Goal: Task Accomplishment & Management: Manage account settings

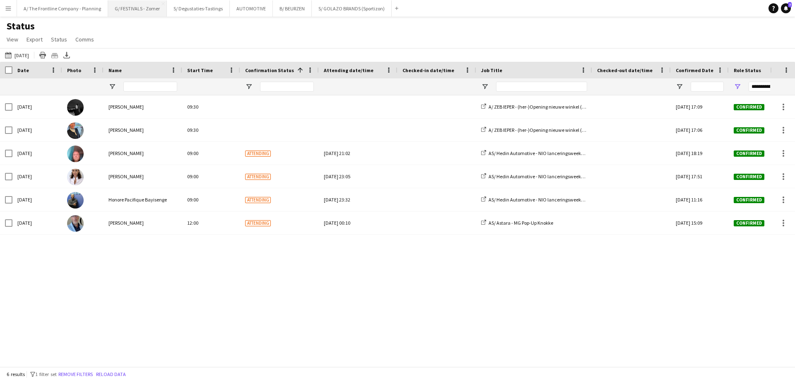
click at [124, 11] on button "G/ FESTIVALS - Zomer Close" at bounding box center [137, 8] width 59 height 16
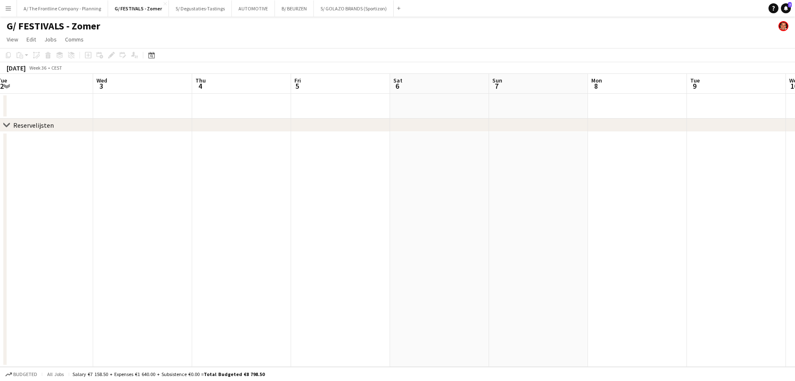
drag, startPoint x: 85, startPoint y: 185, endPoint x: 12, endPoint y: 190, distance: 73.5
click at [6, 190] on div "chevron-right Reservelijsten Sat 30 Sun 31 Mon 1 Tue 2 Wed 3 Thu 4 Fri 5 Sat 6 …" at bounding box center [397, 220] width 795 height 293
drag, startPoint x: 479, startPoint y: 176, endPoint x: -2, endPoint y: 177, distance: 481.0
click at [0, 177] on html "Menu Boards Boards Boards All jobs Status Workforce Workforce My Workforce Recr…" at bounding box center [397, 190] width 795 height 381
drag, startPoint x: 532, startPoint y: 170, endPoint x: 517, endPoint y: 187, distance: 22.9
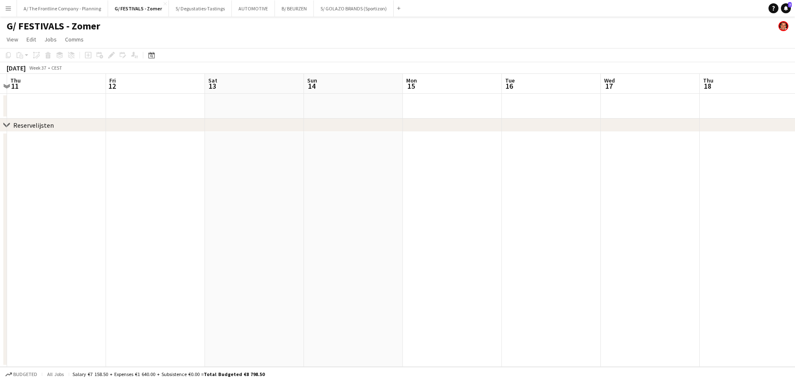
click at [40, 183] on app-calendar-viewport "Mon 8 Tue 9 Wed 10 Thu 11 Fri 12 Sat 13 Sun 14 Mon 15 Tue 16 Wed 17 Thu 18 Fri …" at bounding box center [397, 220] width 795 height 293
drag, startPoint x: 618, startPoint y: 184, endPoint x: 137, endPoint y: 203, distance: 481.4
click at [137, 203] on app-calendar-viewport "Mon 15 Tue 16 Wed 17 Thu 18 Fri 19 Sat 20 Sun 21 Mon 22 Tue 23 Wed 24 Thu 25 Fr…" at bounding box center [397, 220] width 795 height 293
drag, startPoint x: 504, startPoint y: 199, endPoint x: 146, endPoint y: 214, distance: 358.3
click at [146, 214] on app-calendar-viewport "Sat 20 Sun 21 Mon 22 Tue 23 Wed 24 Thu 25 Fri 26 Sat 27 Sun 28 Mon 29 Tue 30 We…" at bounding box center [397, 220] width 795 height 293
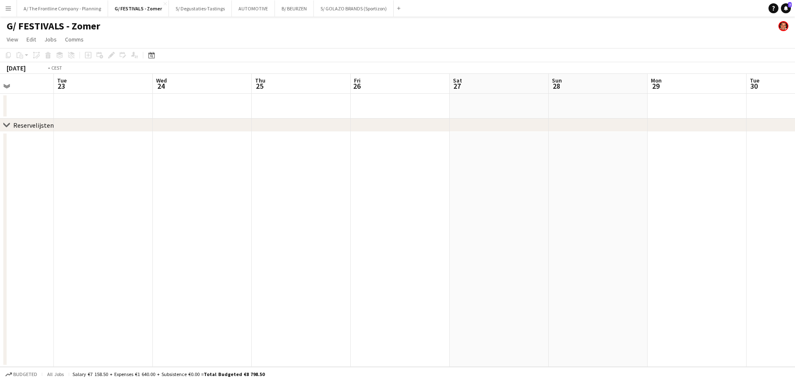
drag, startPoint x: 243, startPoint y: 191, endPoint x: 698, endPoint y: 186, distance: 455.3
click at [751, 181] on app-calendar-viewport "Sat 20 Sun 21 Mon 22 Tue 23 Wed 24 Thu 25 Fri 26 Sat 27 Sun 28 Mon 29 Tue 30 We…" at bounding box center [397, 220] width 795 height 293
drag, startPoint x: 437, startPoint y: 204, endPoint x: 578, endPoint y: 200, distance: 141.4
click at [690, 196] on app-calendar-viewport "Sat 13 Sun 14 Mon 15 Tue 16 Wed 17 Thu 18 Fri 19 Sat 20 Sun 21 Mon 22 Tue 23 We…" at bounding box center [397, 220] width 795 height 293
drag, startPoint x: 676, startPoint y: 209, endPoint x: 527, endPoint y: 225, distance: 150.5
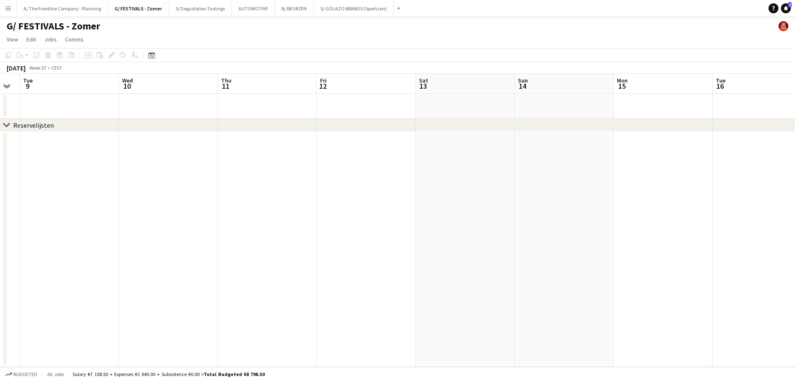
click at [727, 208] on app-calendar-viewport "Sun 7 Mon 8 Tue 9 Wed 10 Thu 11 Fri 12 Sat 13 Sun 14 Mon 15 Tue 16 Wed 17 Thu 1…" at bounding box center [397, 220] width 795 height 293
click at [568, 220] on app-calendar-viewport "Sun 7 Mon 8 Tue 9 Wed 10 Thu 11 Fri 12 Sat 13 Sun 14 Mon 15 Tue 16 Wed 17 Thu 1…" at bounding box center [397, 220] width 795 height 293
drag, startPoint x: 374, startPoint y: 214, endPoint x: 638, endPoint y: 208, distance: 264.4
click at [660, 207] on app-calendar-viewport "Tue 2 Wed 3 Thu 4 Fri 5 Sat 6 Sun 7 Mon 8 Tue 9 Wed 10 Thu 11 Fri 12 Sat 13 Sun…" at bounding box center [397, 220] width 795 height 293
click at [675, 211] on app-calendar-viewport "Fri 29 Sat 30 Sun 31 Mon 1 Tue 2 Wed 3 Thu 4 Fri 5 Sat 6 Sun 7 Mon 8 Tue 9 Wed …" at bounding box center [397, 220] width 795 height 293
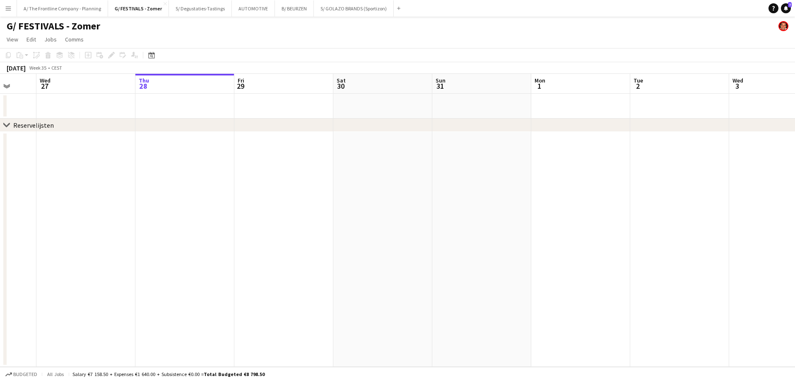
scroll to position [0, 256]
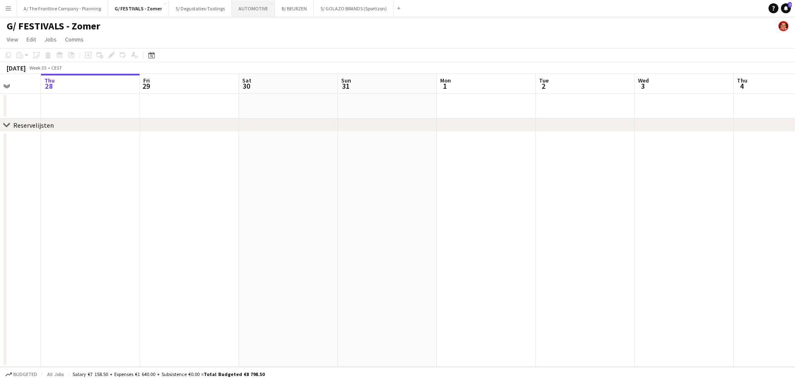
click at [236, 8] on button "AUTOMOTIVE Close" at bounding box center [253, 8] width 43 height 16
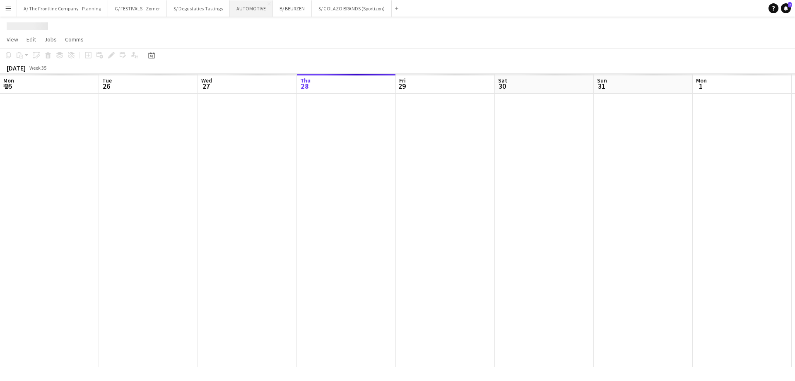
scroll to position [0, 198]
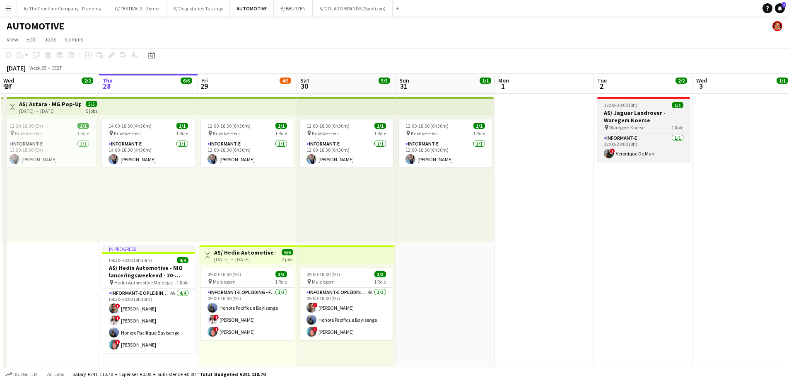
click at [616, 112] on h3 "AS/ Jaguar Landrover - Waregem Koerse" at bounding box center [643, 116] width 93 height 15
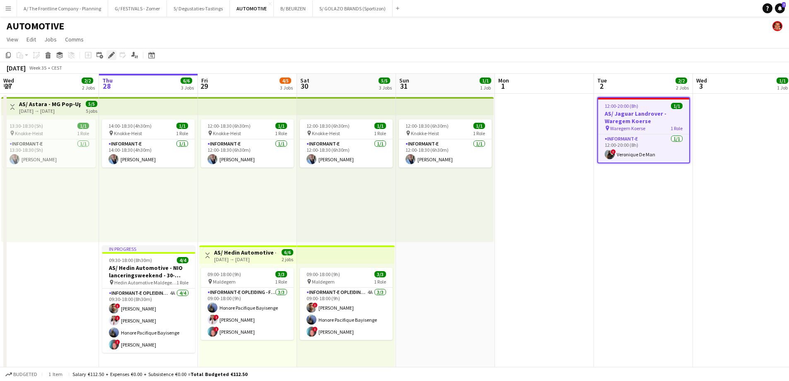
click at [110, 57] on icon at bounding box center [111, 55] width 5 height 5
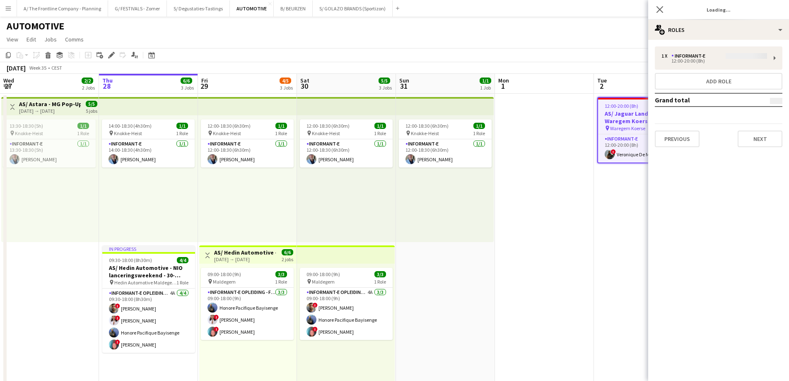
type input "**********"
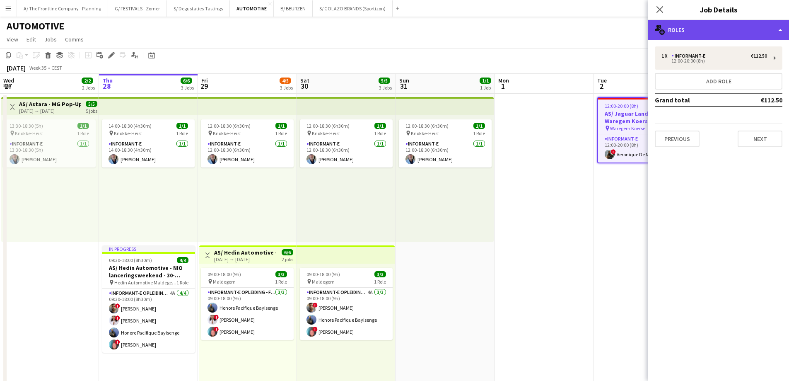
click at [719, 32] on div "multiple-users-add Roles" at bounding box center [718, 30] width 141 height 20
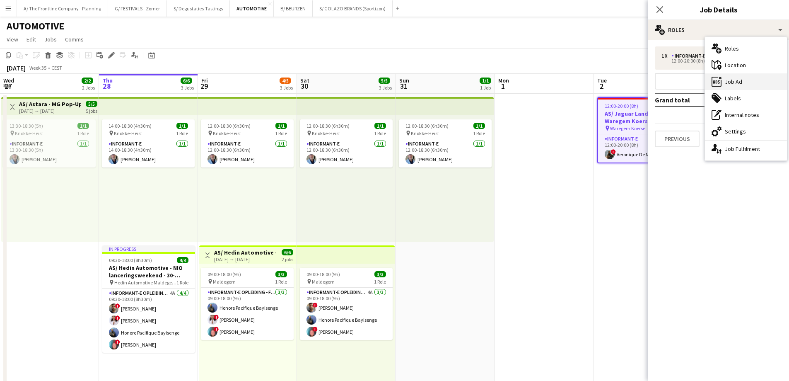
click at [731, 82] on div "ads-window Job Ad" at bounding box center [746, 81] width 82 height 17
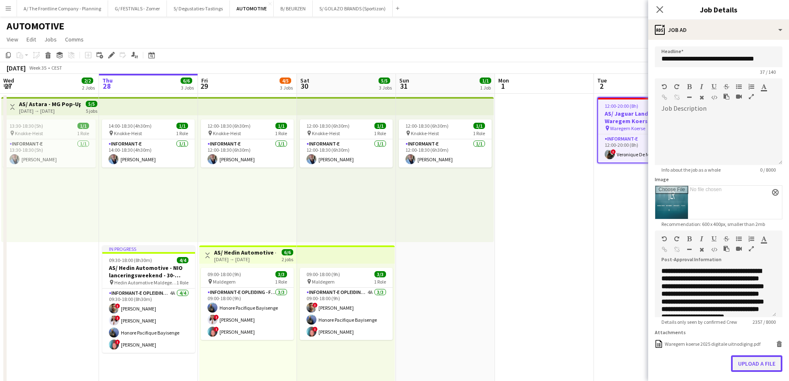
click at [748, 368] on button "Upload a file" at bounding box center [756, 363] width 51 height 17
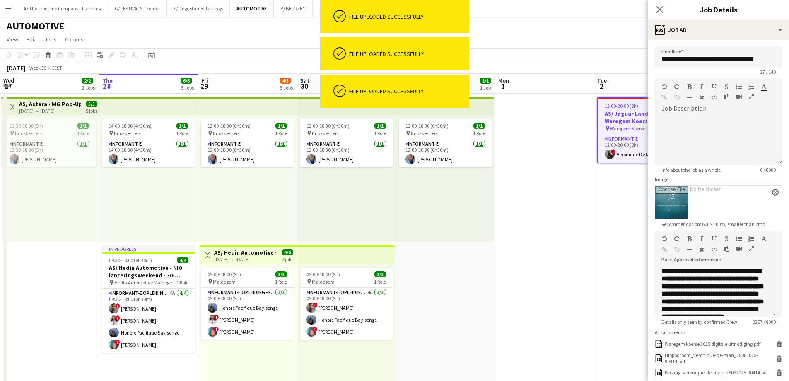
click at [751, 245] on button "button" at bounding box center [752, 248] width 6 height 7
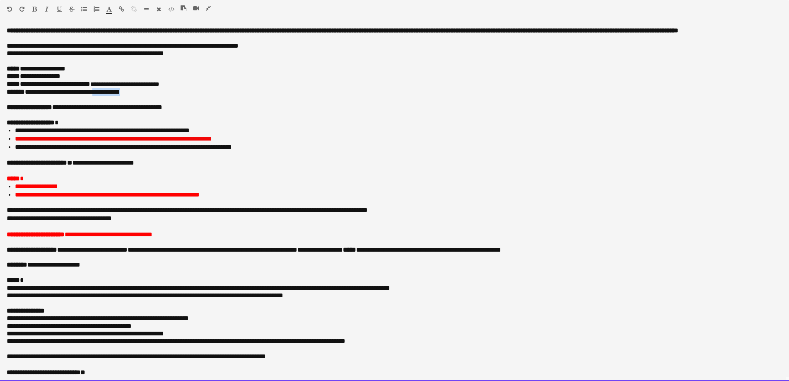
drag, startPoint x: 131, startPoint y: 100, endPoint x: 93, endPoint y: 103, distance: 38.6
click at [93, 96] on p "**********" at bounding box center [392, 91] width 770 height 7
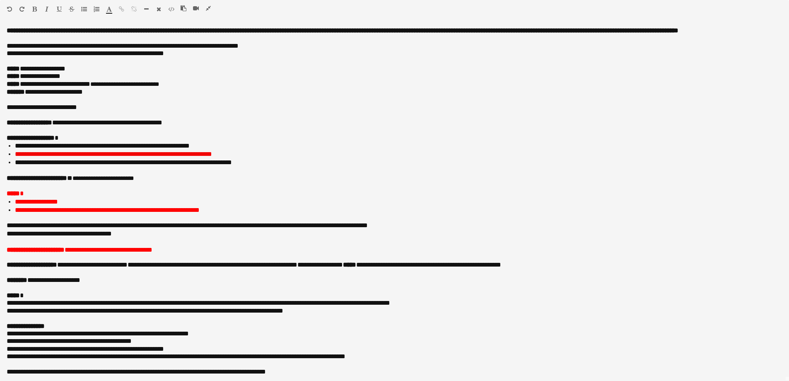
click at [210, 8] on icon "button" at bounding box center [208, 8] width 5 height 6
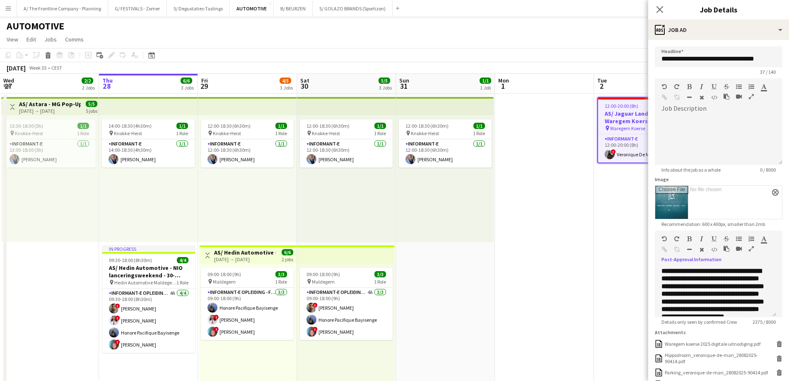
click at [539, 206] on app-date-cell at bounding box center [544, 244] width 99 height 300
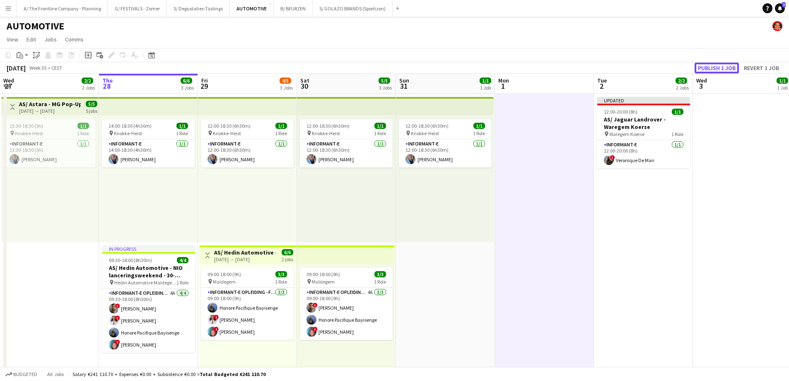
click at [716, 69] on button "Publish 1 job" at bounding box center [717, 68] width 44 height 11
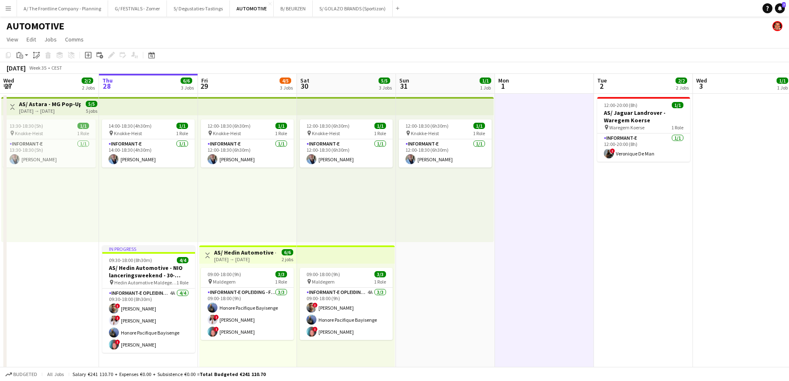
click at [250, 194] on div "12:00-18:30 (6h30m) 1/1 pin Knokke-Heist 1 Role Informant-e [DATE] 12:00-18:30 …" at bounding box center [247, 178] width 99 height 127
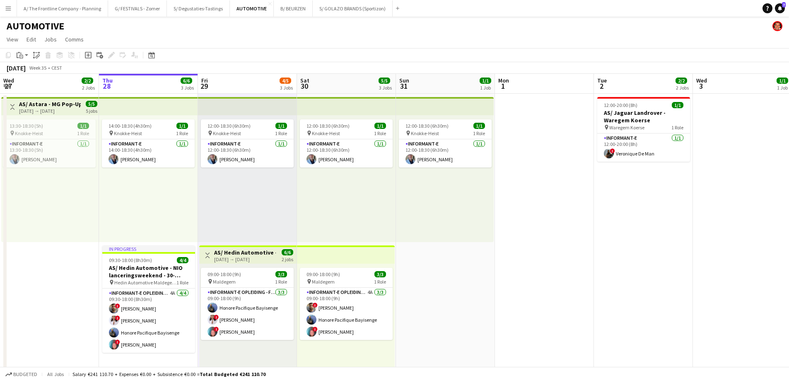
click at [344, 197] on div "12:00-18:30 (6h30m) 1/1 pin Knokke-Heist 1 Role Informant-e [DATE] 12:00-18:30 …" at bounding box center [346, 178] width 99 height 127
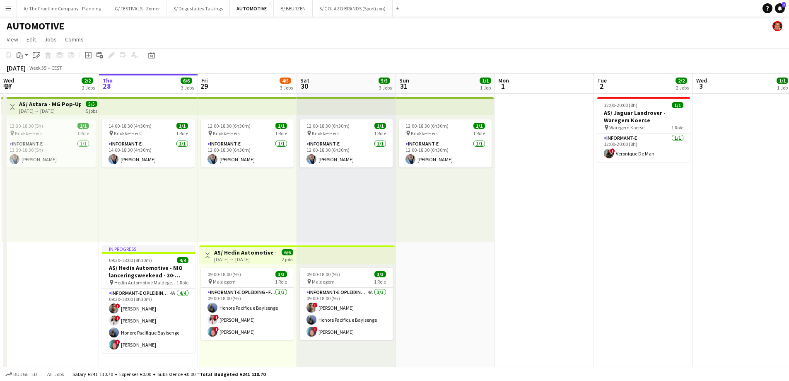
click at [461, 195] on div "12:00-18:30 (6h30m) 1/1 pin Knokke-Heist 1 Role Informant-e [DATE] 12:00-18:30 …" at bounding box center [445, 178] width 98 height 127
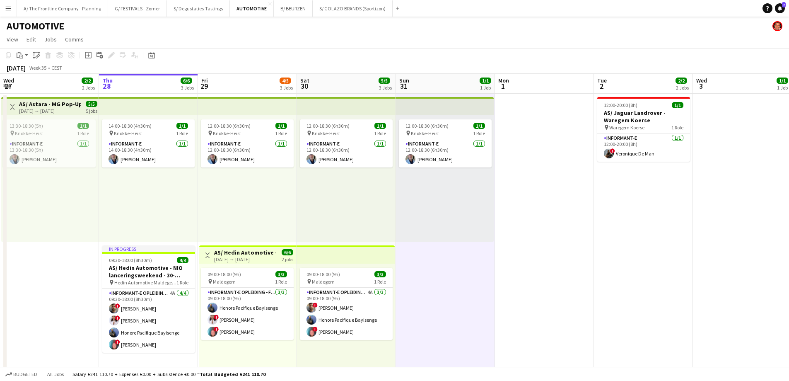
click at [358, 195] on div "12:00-18:30 (6h30m) 1/1 pin Knokke-Heist 1 Role Informant-e [DATE] 12:00-18:30 …" at bounding box center [346, 178] width 99 height 127
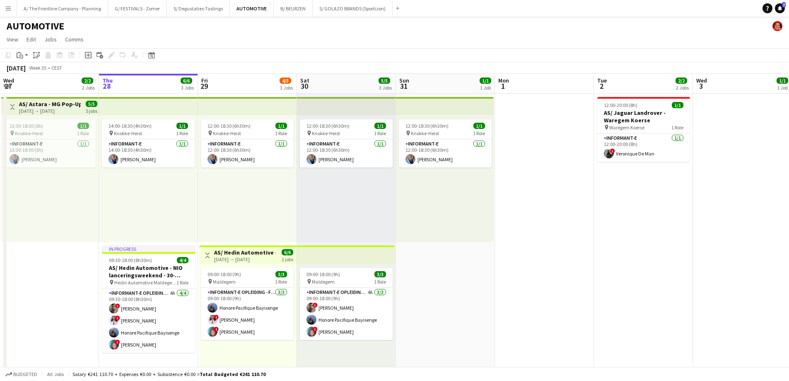
click at [263, 192] on div "12:00-18:30 (6h30m) 1/1 pin Knokke-Heist 1 Role Informant-e [DATE] 12:00-18:30 …" at bounding box center [247, 178] width 99 height 127
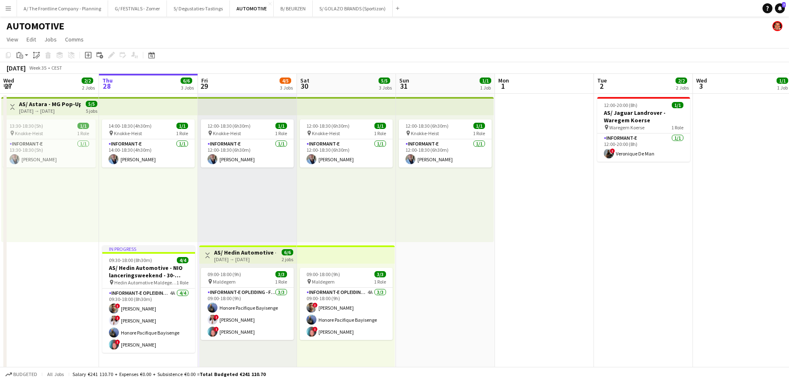
click at [157, 198] on div "14:00-18:30 (4h30m) 1/1 pin Knokke-Heist 1 Role Informant-e [DATE] 14:00-18:30 …" at bounding box center [148, 178] width 99 height 127
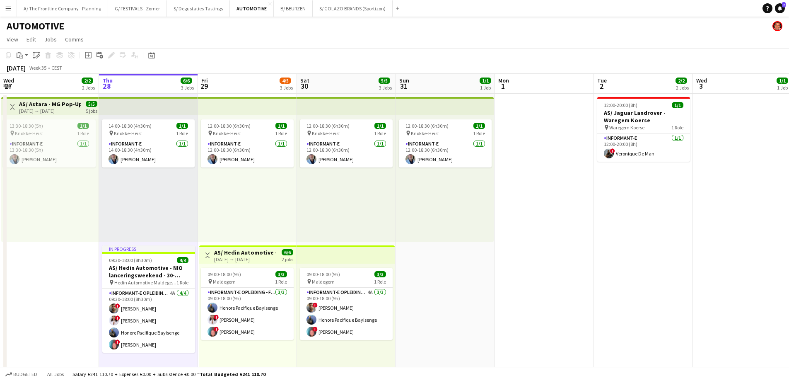
click at [247, 197] on div "12:00-18:30 (6h30m) 1/1 pin Knokke-Heist 1 Role Informant-e [DATE] 12:00-18:30 …" at bounding box center [247, 178] width 99 height 127
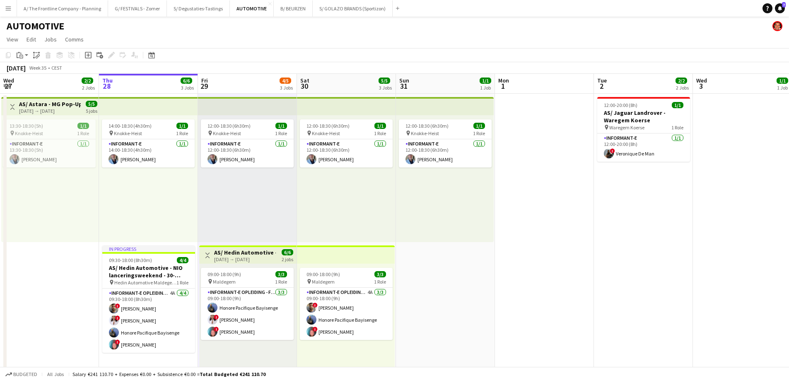
click at [338, 199] on div "12:00-18:30 (6h30m) 1/1 pin Knokke-Heist 1 Role Informant-e [DATE] 12:00-18:30 …" at bounding box center [346, 178] width 99 height 127
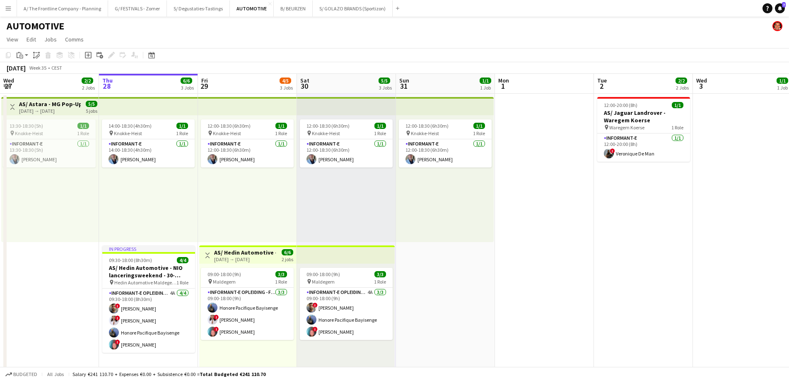
click at [425, 197] on div "12:00-18:30 (6h30m) 1/1 pin Knokke-Heist 1 Role Informant-e [DATE] 12:00-18:30 …" at bounding box center [445, 178] width 98 height 127
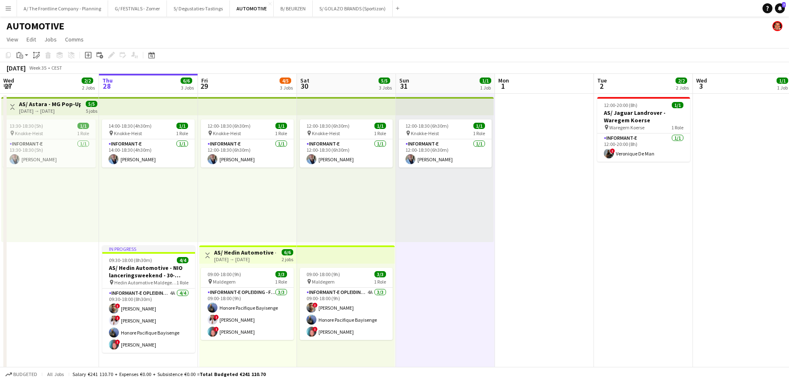
click at [343, 194] on div "12:00-18:30 (6h30m) 1/1 pin Knokke-Heist 1 Role Informant-e [DATE] 12:00-18:30 …" at bounding box center [346, 178] width 99 height 127
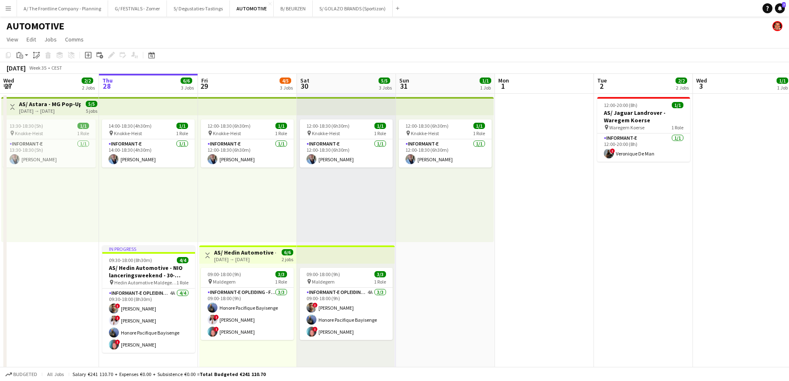
click at [253, 190] on div "12:00-18:30 (6h30m) 1/1 pin Knokke-Heist 1 Role Informant-e [DATE] 12:00-18:30 …" at bounding box center [247, 178] width 99 height 127
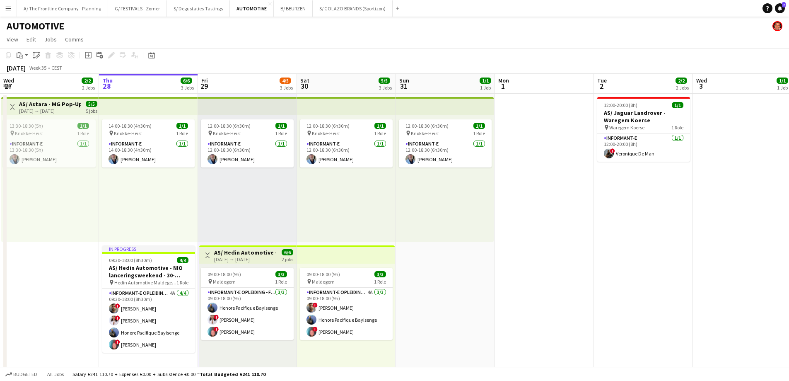
click at [157, 193] on div "14:00-18:30 (4h30m) 1/1 pin Knokke-Heist 1 Role Informant-e [DATE] 14:00-18:30 …" at bounding box center [148, 178] width 99 height 127
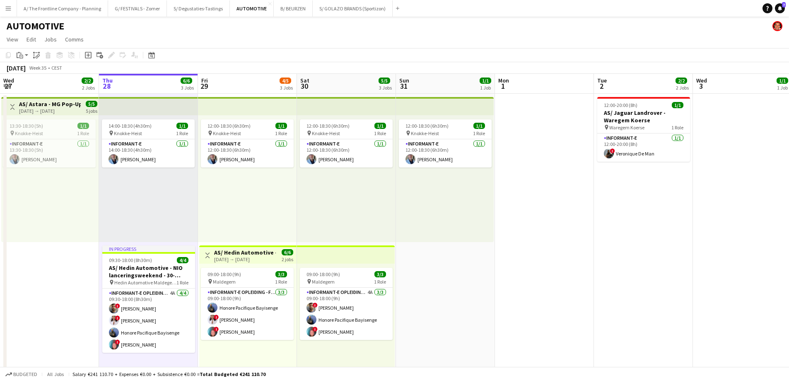
click at [254, 203] on div "12:00-18:30 (6h30m) 1/1 pin Knokke-Heist 1 Role Informant-e [DATE] 12:00-18:30 …" at bounding box center [247, 178] width 99 height 127
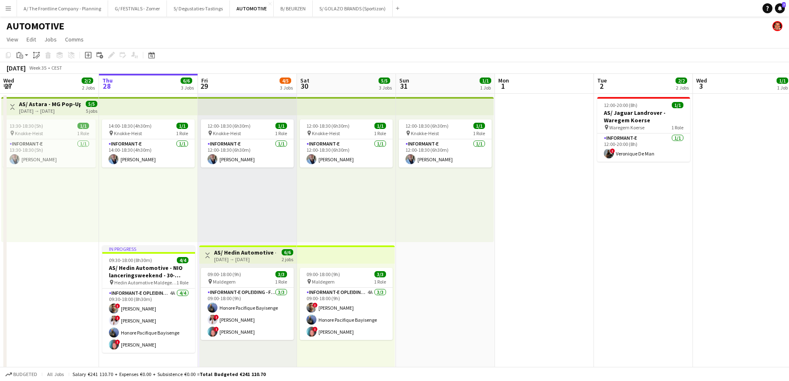
click at [329, 203] on div "12:00-18:30 (6h30m) 1/1 pin Knokke-Heist 1 Role Informant-e [DATE] 12:00-18:30 …" at bounding box center [346, 178] width 99 height 127
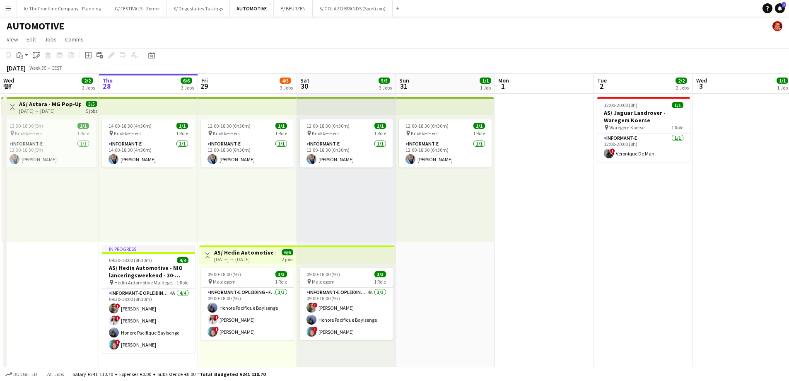
click at [494, 192] on app-date-cell "12:00-18:30 (6h30m) 1/1 pin Knokke-Heist 1 Role Informant-e [DATE] 12:00-18:30 …" at bounding box center [445, 244] width 99 height 300
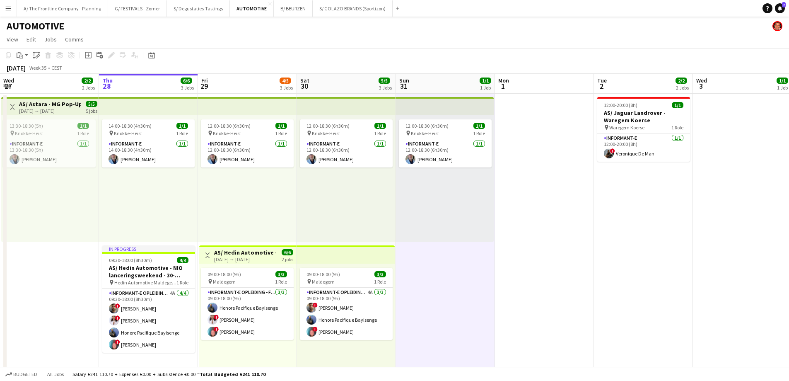
click at [364, 198] on div "12:00-18:30 (6h30m) 1/1 pin Knokke-Heist 1 Role Informant-e [DATE] 12:00-18:30 …" at bounding box center [346, 178] width 99 height 127
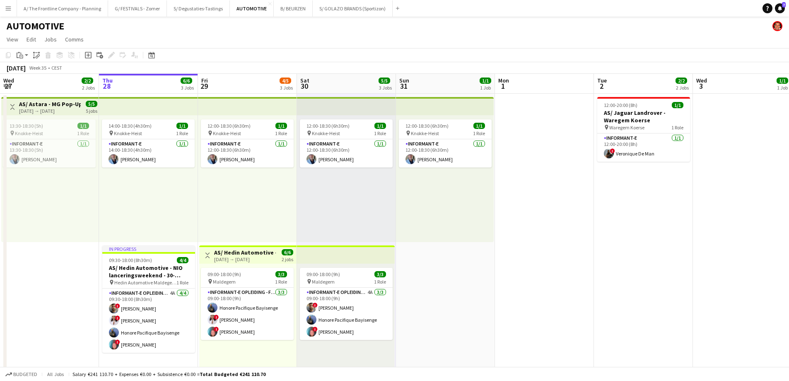
click at [283, 197] on div "12:00-18:30 (6h30m) 1/1 pin Knokke-Heist 1 Role Informant-e [DATE] 12:00-18:30 …" at bounding box center [247, 178] width 99 height 127
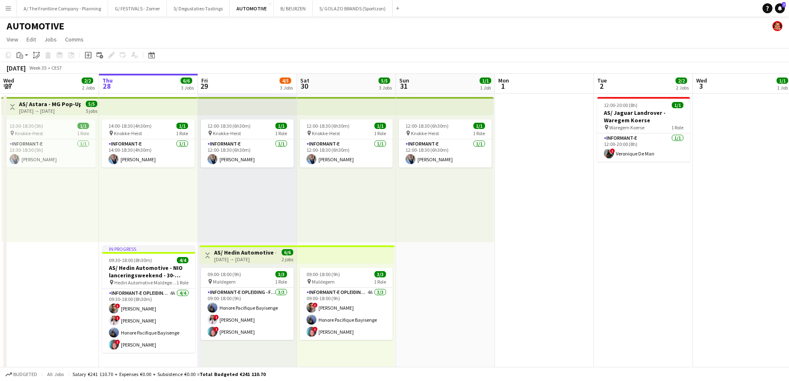
click at [163, 188] on div "14:00-18:30 (4h30m) 1/1 pin Knokke-Heist 1 Role Informant-e [DATE] 14:00-18:30 …" at bounding box center [148, 178] width 99 height 127
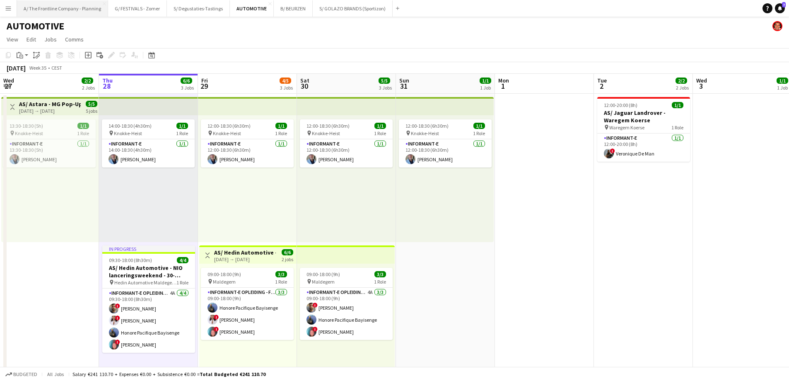
click at [45, 7] on button "A/ The Frontline Company - Planning Close" at bounding box center [62, 8] width 91 height 16
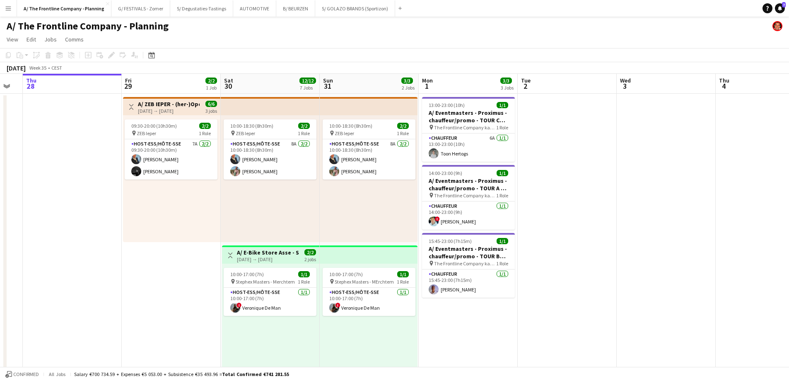
drag, startPoint x: 156, startPoint y: 172, endPoint x: 68, endPoint y: 171, distance: 88.3
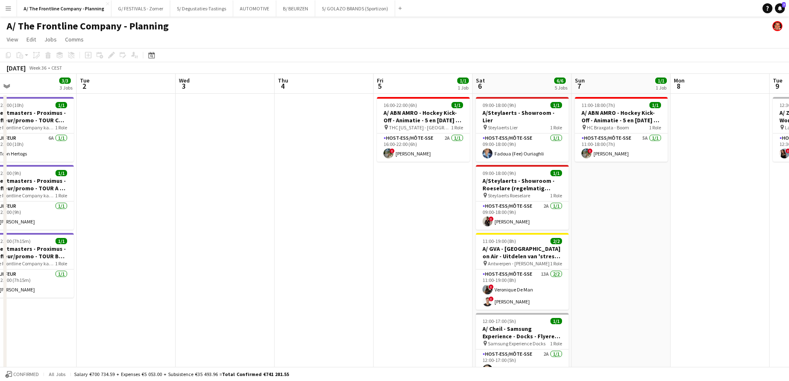
drag, startPoint x: 493, startPoint y: 180, endPoint x: -84, endPoint y: 170, distance: 576.4
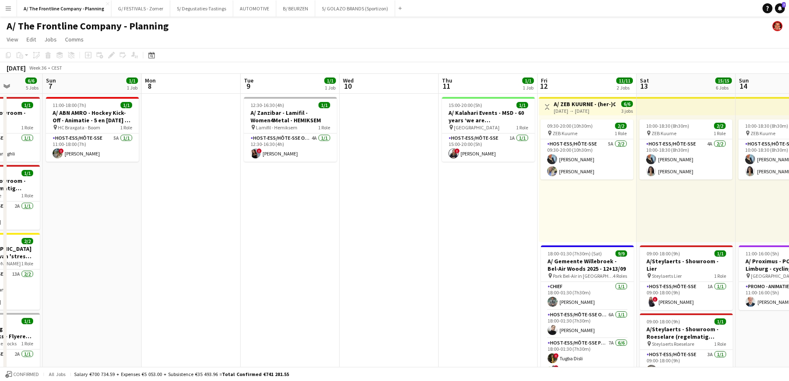
drag, startPoint x: 612, startPoint y: 205, endPoint x: 74, endPoint y: 199, distance: 537.4
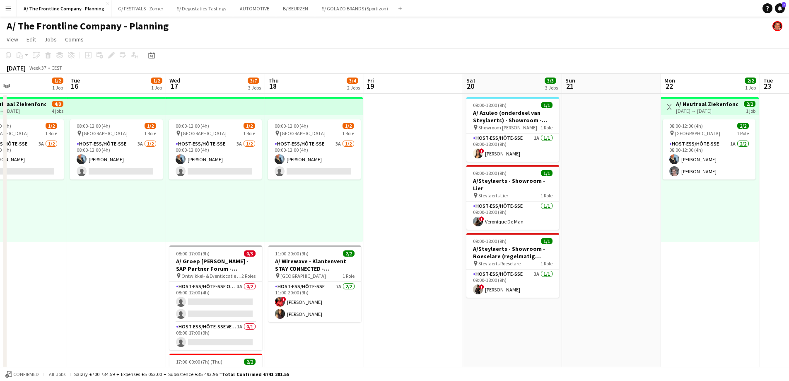
scroll to position [0, 294]
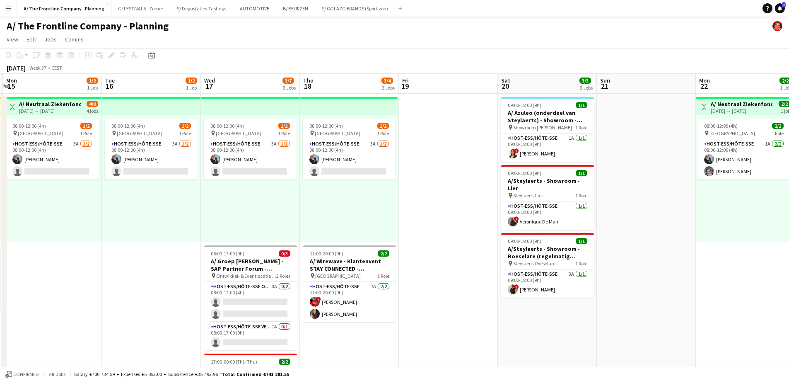
drag, startPoint x: 473, startPoint y: 213, endPoint x: 144, endPoint y: 192, distance: 329.2
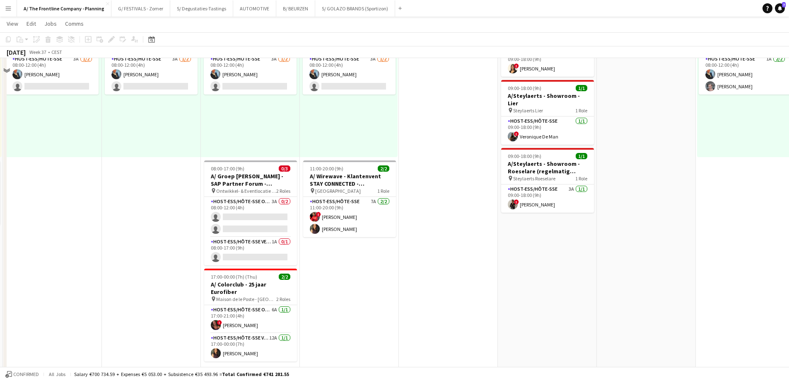
scroll to position [41, 0]
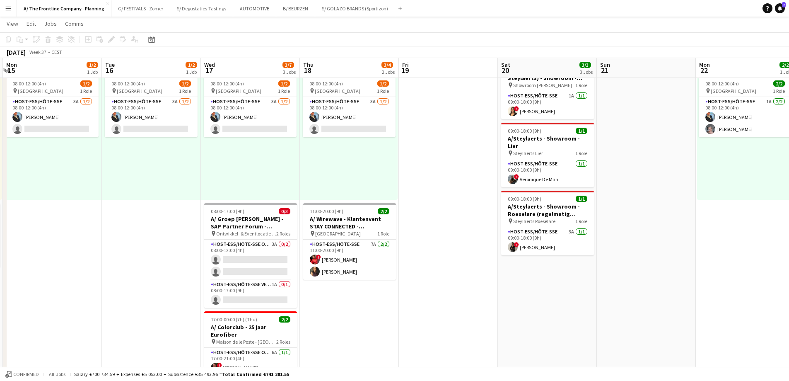
click at [162, 187] on div "08:00-12:00 (4h) 1/2 pin Oostende 1 Role Host-ess/Hôte-sse 3A [DATE] 08:00-12:0…" at bounding box center [151, 136] width 99 height 127
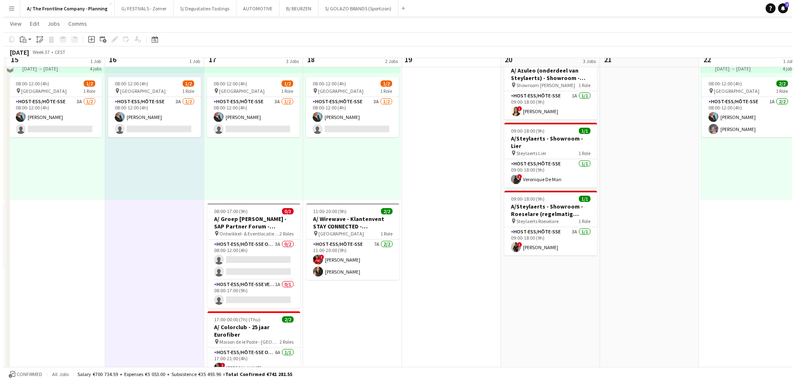
scroll to position [0, 0]
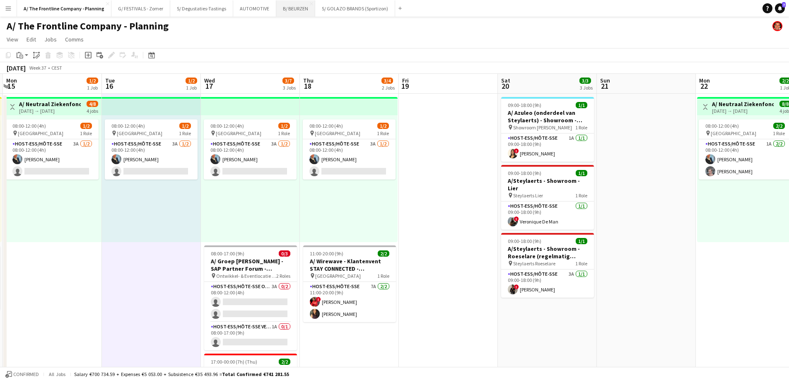
click at [283, 10] on button "B/ BEURZEN Close" at bounding box center [295, 8] width 39 height 16
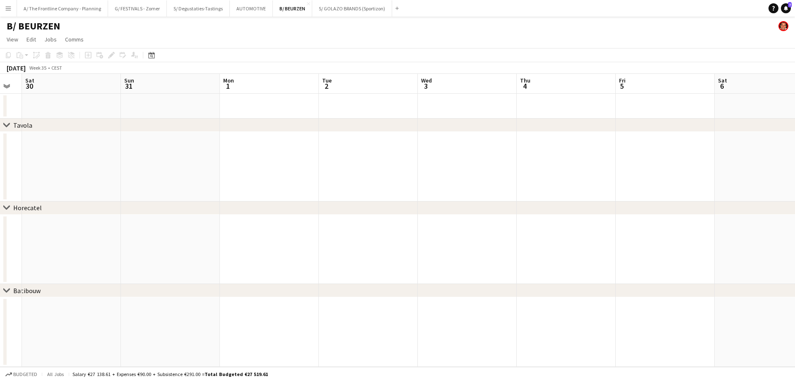
scroll to position [0, 322]
drag, startPoint x: 486, startPoint y: 188, endPoint x: 80, endPoint y: 123, distance: 411.9
click at [55, 126] on div "chevron-right [GEOGRAPHIC_DATA] chevron-right Horecatel chevron-right Batibouw …" at bounding box center [397, 220] width 795 height 293
drag, startPoint x: 477, startPoint y: 119, endPoint x: 406, endPoint y: 148, distance: 76.4
click at [106, 106] on div "chevron-right [GEOGRAPHIC_DATA] chevron-right Horecatel chevron-right Batibouw …" at bounding box center [397, 220] width 795 height 293
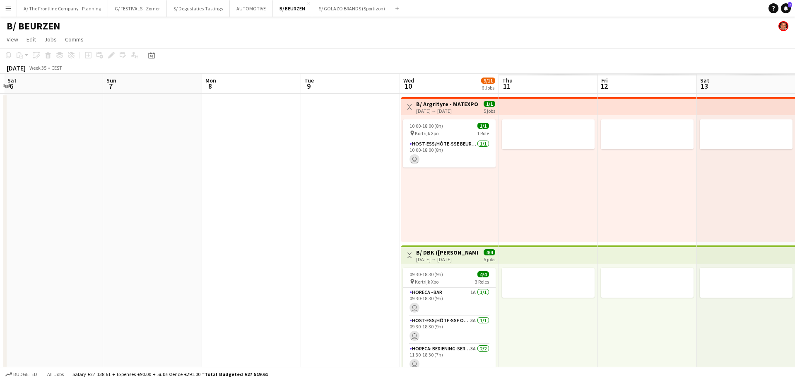
drag, startPoint x: 669, startPoint y: 175, endPoint x: 406, endPoint y: 170, distance: 262.3
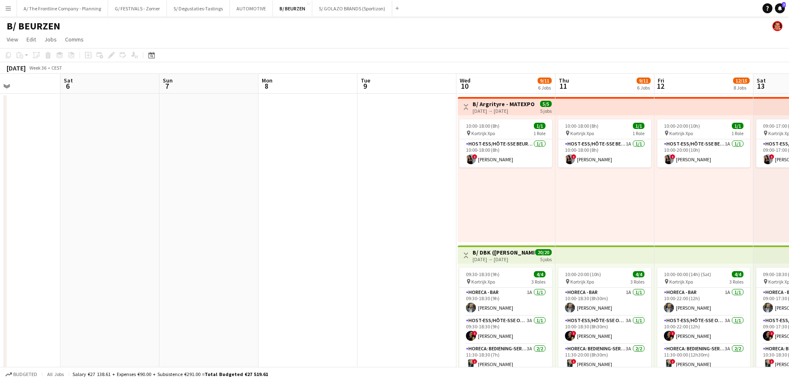
scroll to position [0, 293]
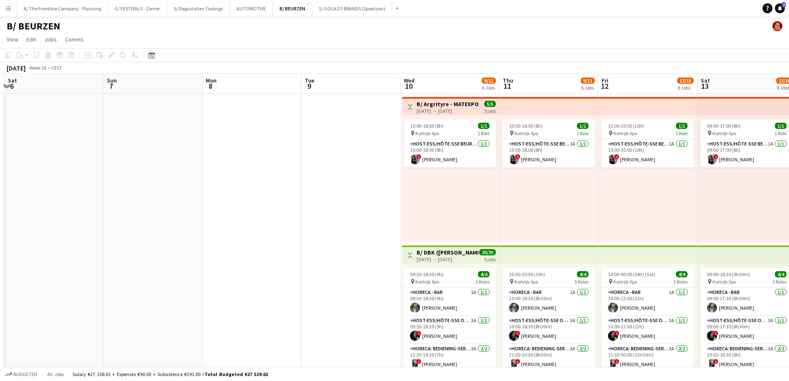
drag, startPoint x: 387, startPoint y: 174, endPoint x: 108, endPoint y: 151, distance: 280.2
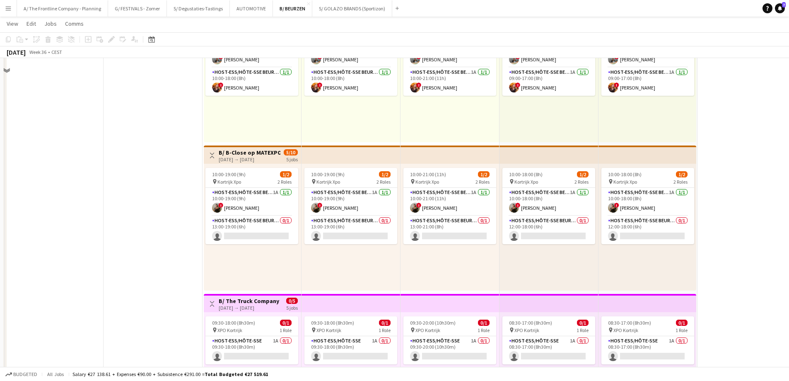
scroll to position [580, 0]
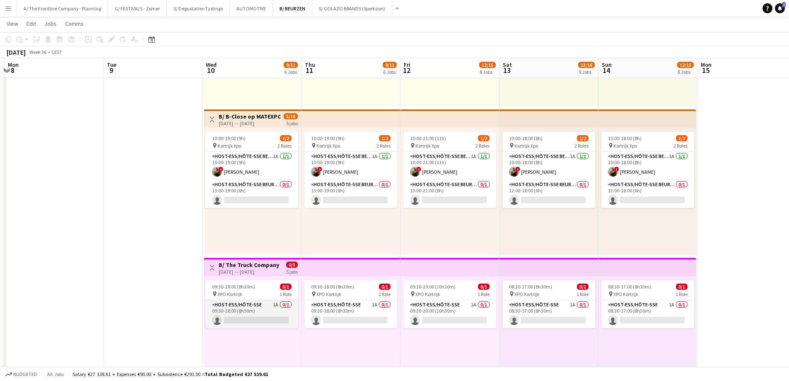
click at [263, 314] on app-card-role "Host-ess/Hôte-sse 1A 0/1 09:30-18:00 (8h30m) single-neutral-actions" at bounding box center [251, 314] width 93 height 28
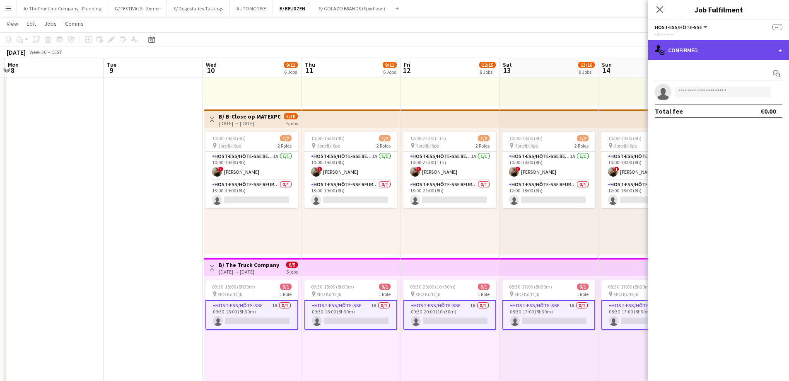
click at [704, 52] on div "single-neutral-actions-check-2 Confirmed" at bounding box center [718, 50] width 141 height 20
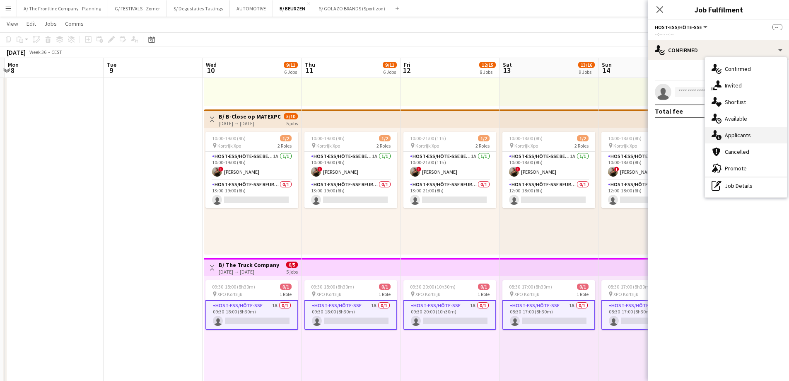
click at [735, 135] on div "single-neutral-actions-information Applicants" at bounding box center [746, 135] width 82 height 17
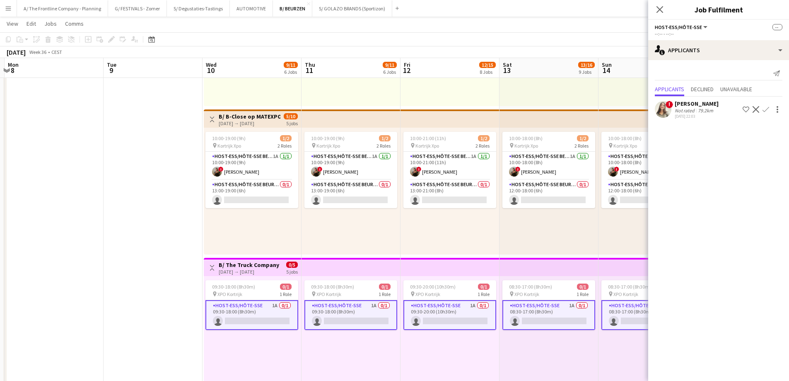
click at [691, 112] on div "Not rated" at bounding box center [686, 110] width 22 height 6
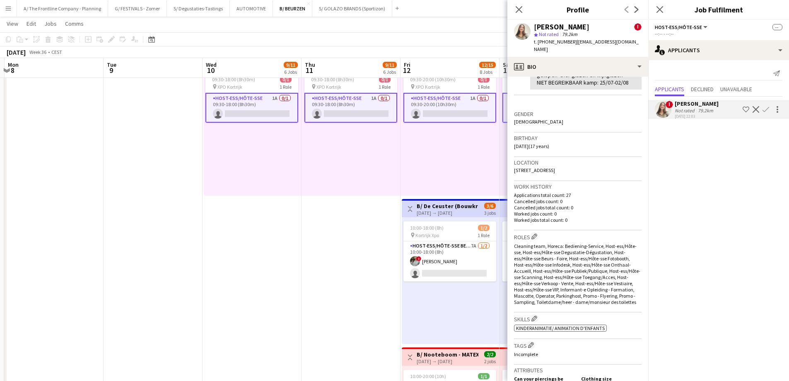
scroll to position [0, 0]
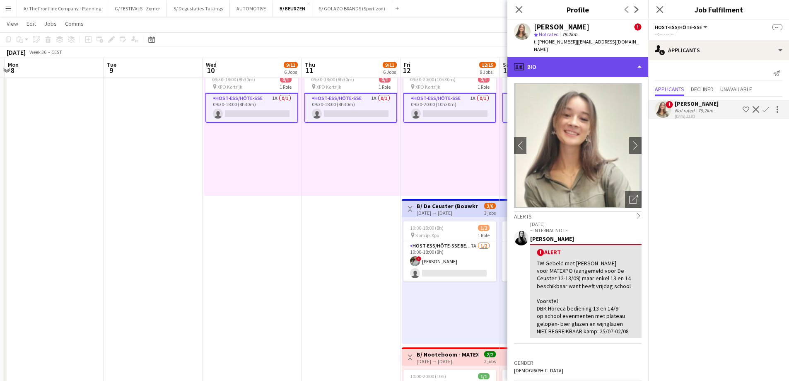
click at [600, 57] on div "profile Bio" at bounding box center [578, 67] width 141 height 20
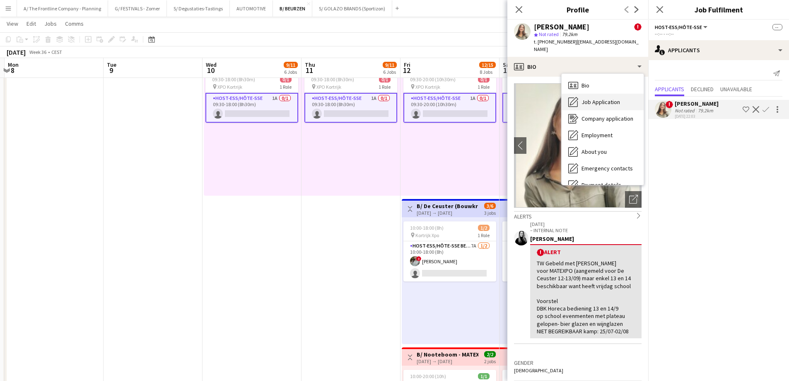
click at [600, 98] on span "Job Application" at bounding box center [601, 101] width 39 height 7
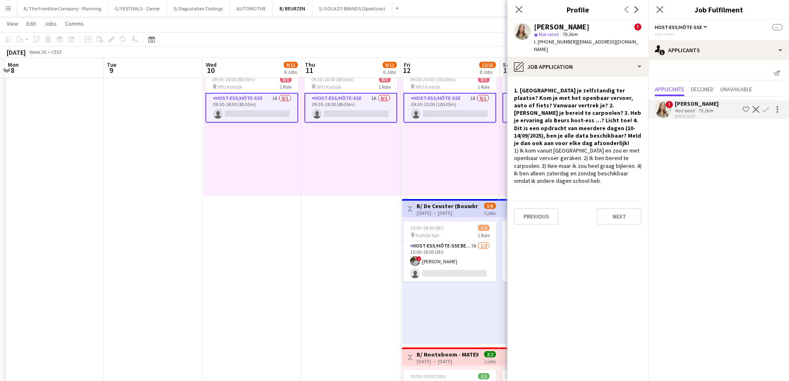
click at [351, 164] on div "09:30-18:00 (8h30m) 0/1 pin XPO Kortrijk 1 Role Host-ess/Hôte-sse 1A 0/1 09:30-…" at bounding box center [351, 132] width 99 height 127
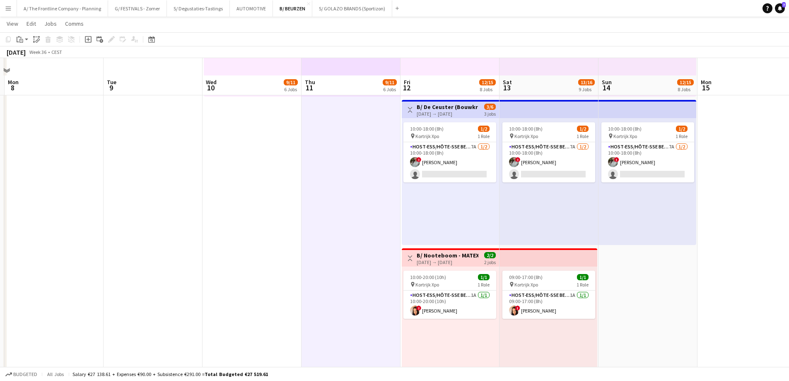
scroll to position [870, 0]
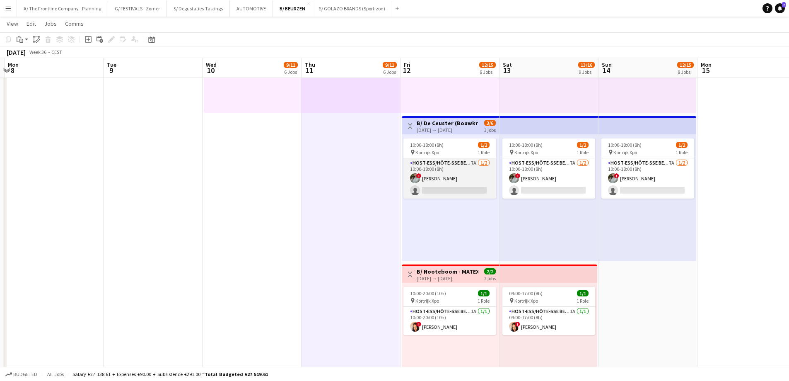
click at [476, 189] on app-card-role "Host-ess/Hôte-sse Beurs - Foire 7A [DATE] 10:00-18:00 (8h) ! [PERSON_NAME] sing…" at bounding box center [450, 178] width 93 height 40
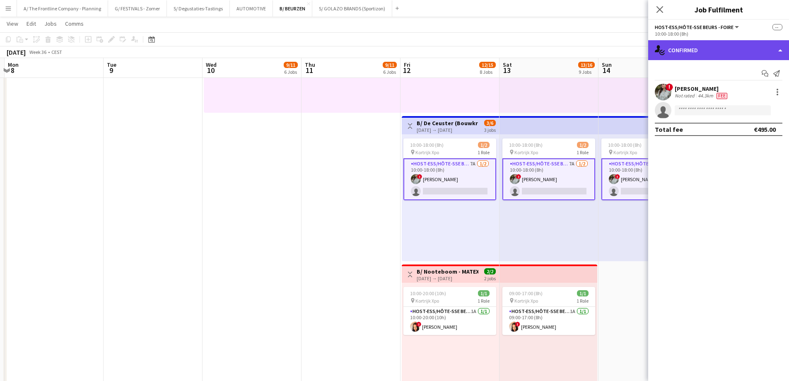
click at [712, 47] on div "single-neutral-actions-check-2 Confirmed" at bounding box center [718, 50] width 141 height 20
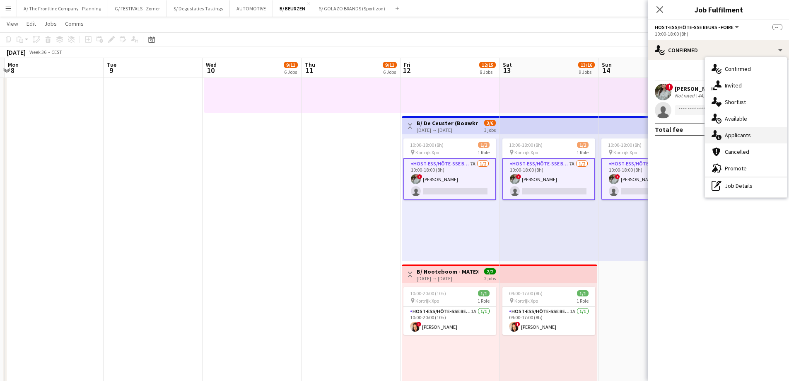
click at [750, 135] on div "single-neutral-actions-information Applicants" at bounding box center [746, 135] width 82 height 17
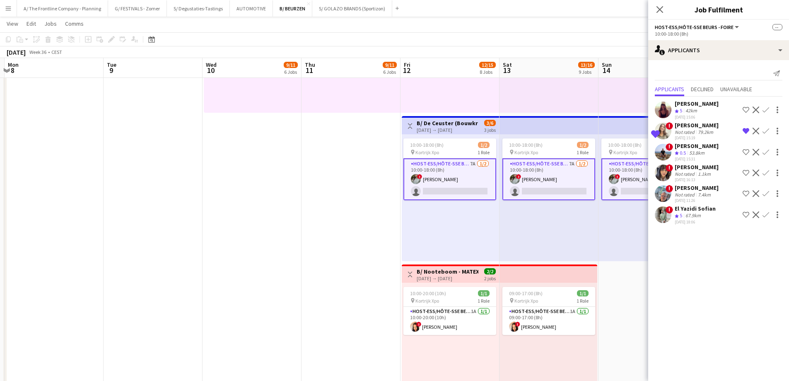
click at [697, 107] on div "[PERSON_NAME]" at bounding box center [697, 103] width 44 height 7
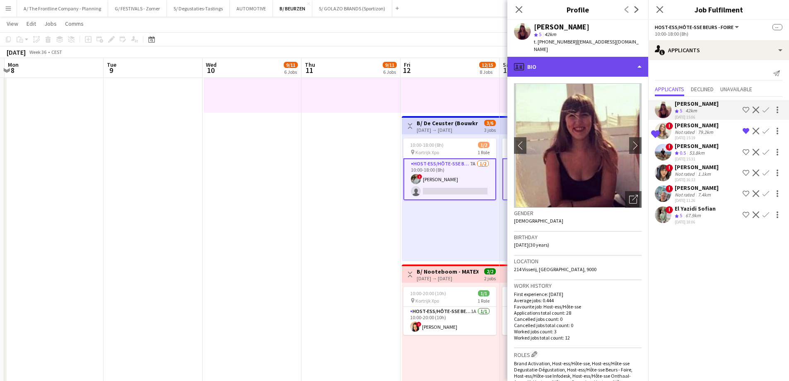
click at [549, 60] on div "profile Bio" at bounding box center [578, 67] width 141 height 20
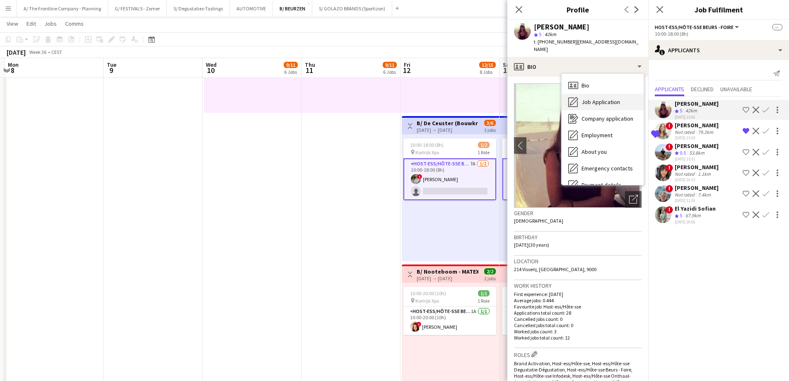
click at [602, 98] on span "Job Application" at bounding box center [601, 101] width 39 height 7
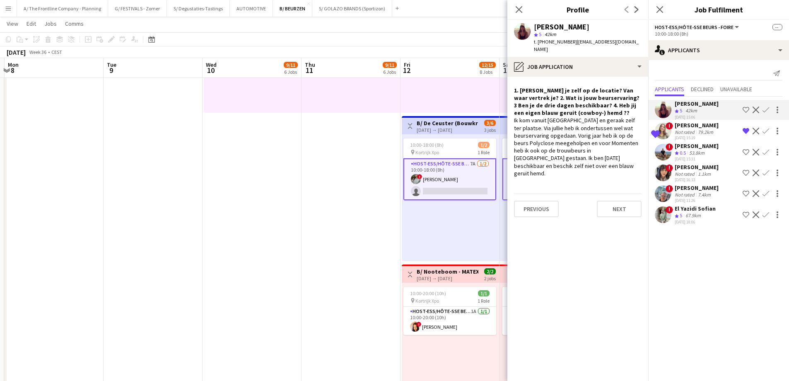
click at [677, 131] on div "Not rated" at bounding box center [686, 132] width 22 height 6
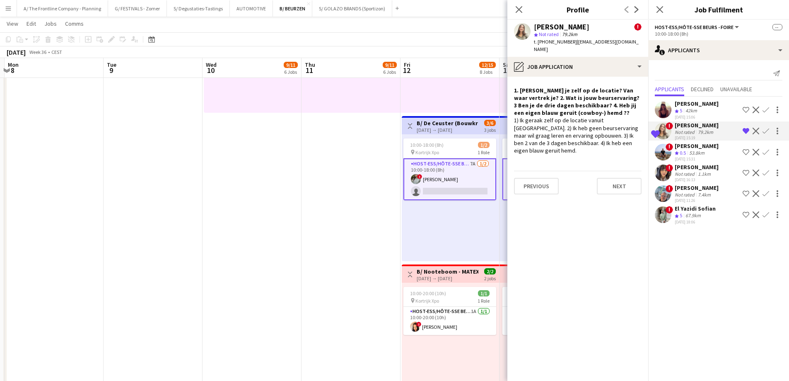
click at [691, 218] on div "67.9km" at bounding box center [693, 215] width 19 height 7
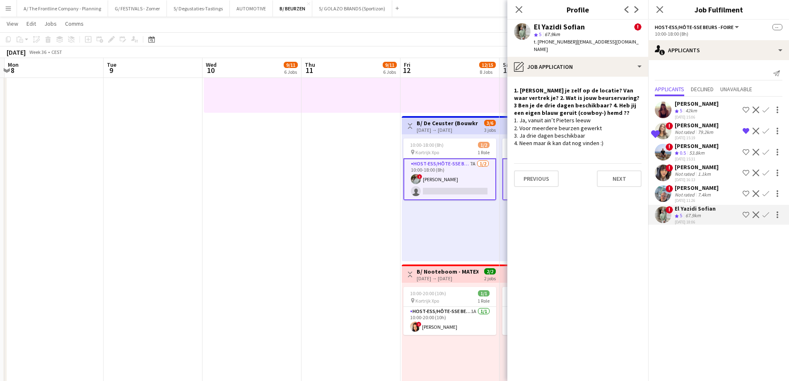
click at [449, 128] on div "[DATE] → [DATE]" at bounding box center [448, 130] width 62 height 6
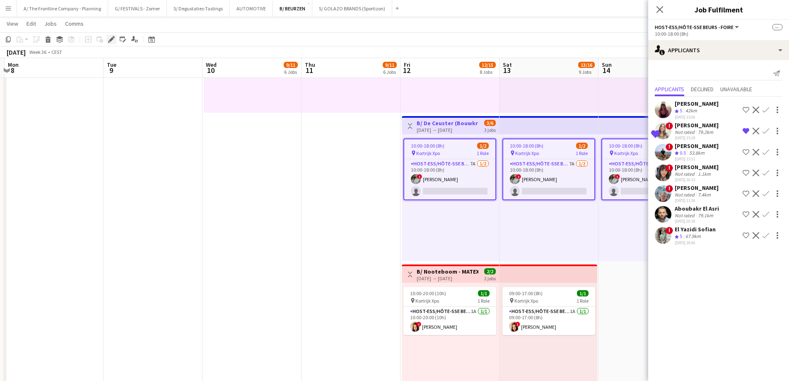
click at [110, 43] on div "Edit" at bounding box center [111, 39] width 10 height 10
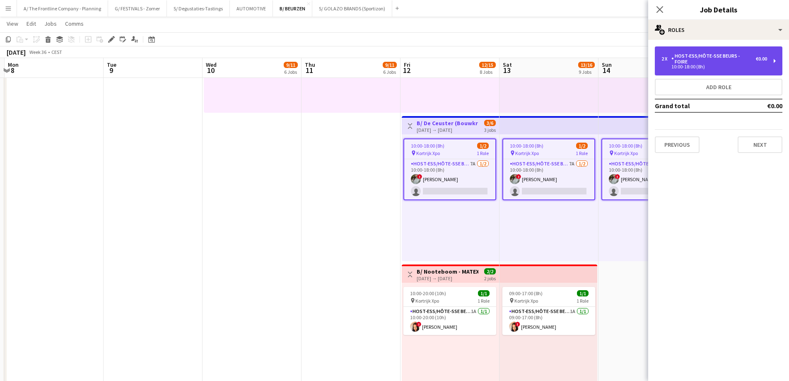
click at [692, 56] on div "Host-ess/Hôte-sse Beurs - Foire" at bounding box center [714, 59] width 85 height 12
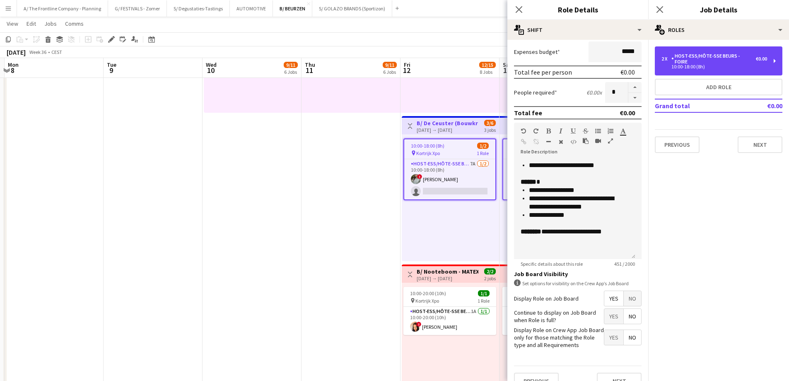
scroll to position [0, 0]
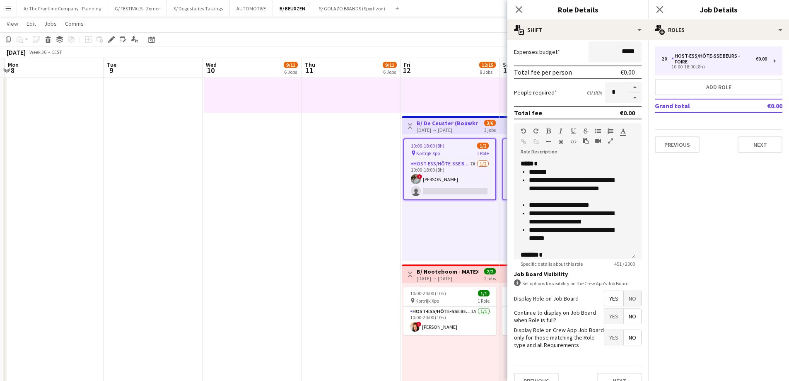
click at [687, 129] on div "Previous Next" at bounding box center [719, 141] width 128 height 24
click at [685, 136] on button "Previous" at bounding box center [677, 144] width 45 height 17
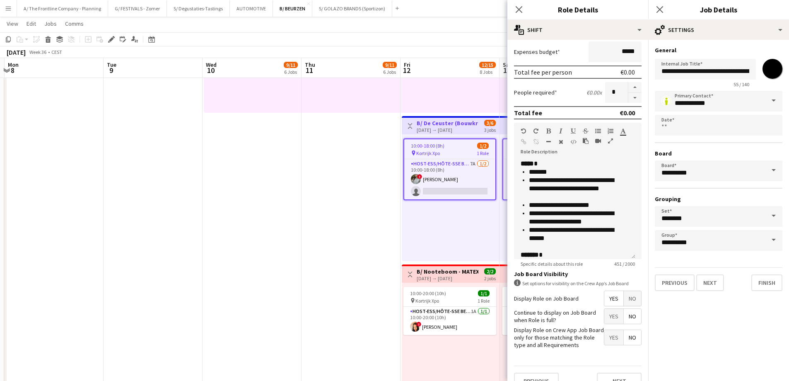
click at [677, 293] on div "**********" at bounding box center [718, 169] width 141 height 258
click at [680, 283] on button "Previous" at bounding box center [675, 282] width 40 height 17
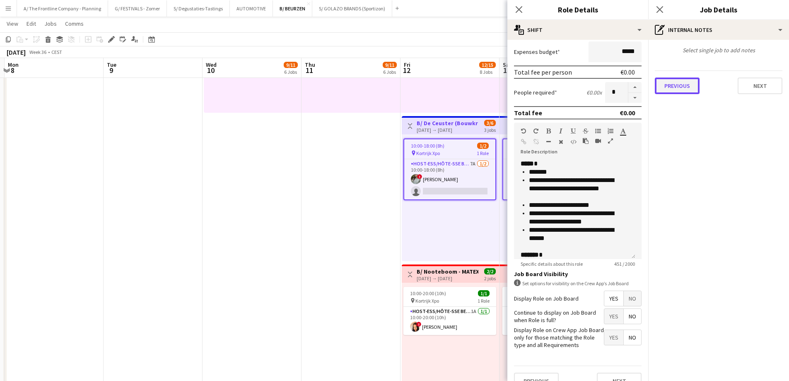
click at [679, 87] on button "Previous" at bounding box center [677, 85] width 45 height 17
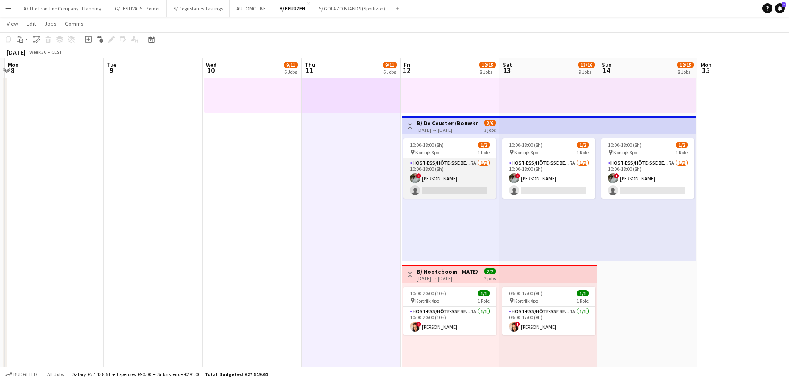
click at [435, 196] on app-card-role "Host-ess/Hôte-sse Beurs - Foire 7A [DATE] 10:00-18:00 (8h) ! [PERSON_NAME] sing…" at bounding box center [450, 178] width 93 height 40
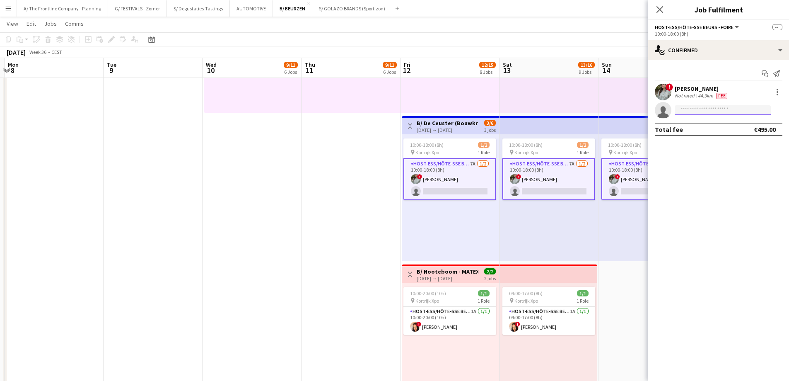
click at [687, 114] on input at bounding box center [723, 110] width 96 height 10
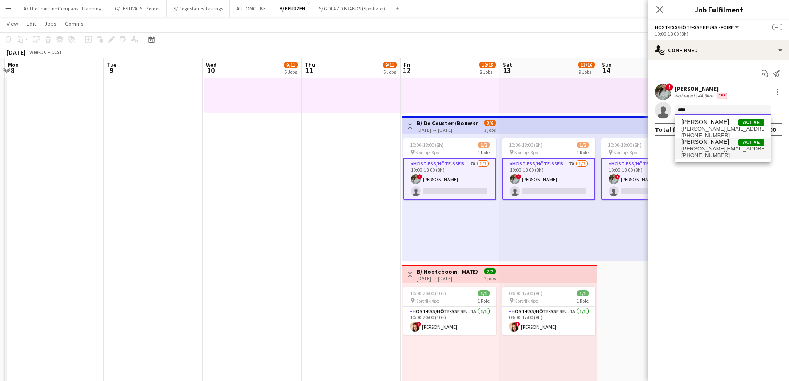
type input "****"
click at [709, 147] on span "[PERSON_NAME][EMAIL_ADDRESS][DOMAIN_NAME]" at bounding box center [723, 148] width 83 height 7
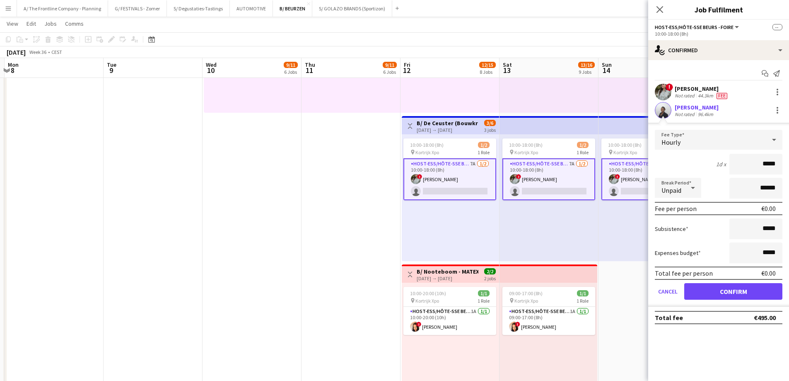
click at [689, 111] on div "Not rated" at bounding box center [686, 114] width 22 height 6
click at [723, 290] on button "Confirm" at bounding box center [733, 291] width 98 height 17
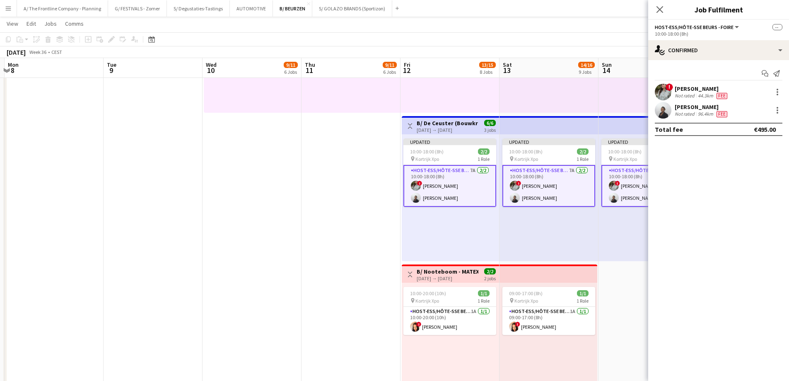
click at [698, 112] on div "96.4km" at bounding box center [705, 114] width 19 height 7
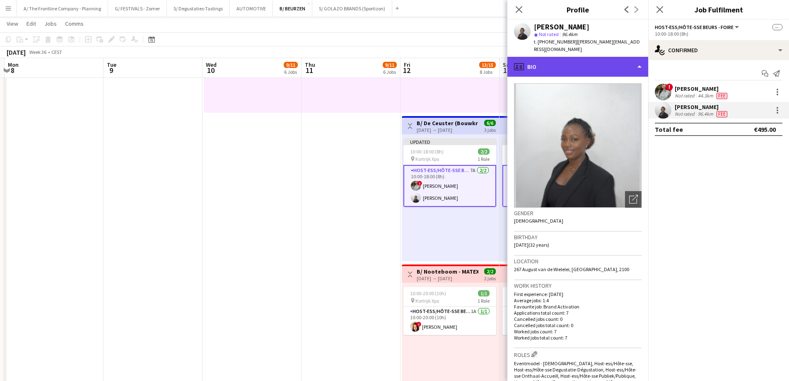
click at [599, 57] on div "profile Bio" at bounding box center [578, 67] width 141 height 20
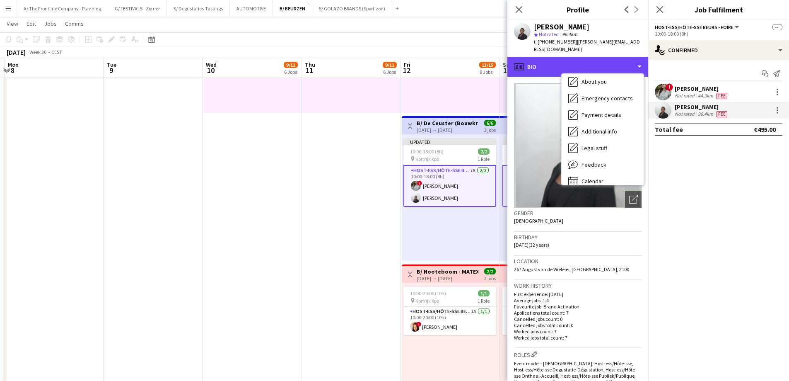
scroll to position [78, 0]
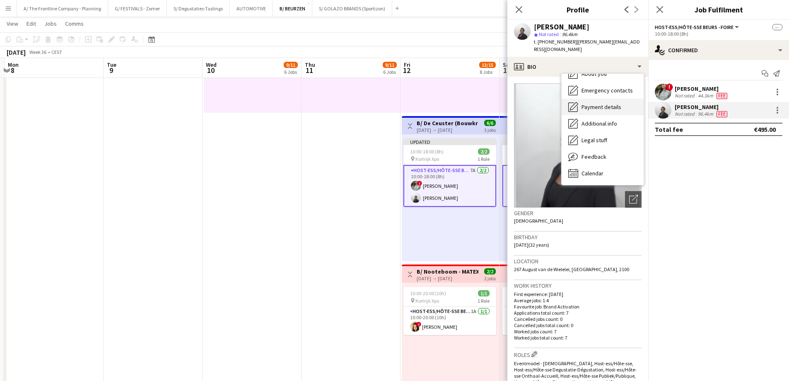
click at [592, 104] on div "Payment details Payment details" at bounding box center [603, 107] width 82 height 17
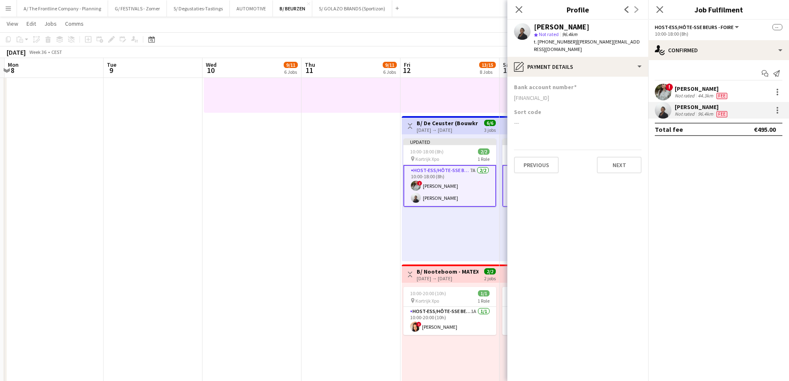
drag, startPoint x: 570, startPoint y: 93, endPoint x: 515, endPoint y: 94, distance: 55.1
click at [515, 94] on div "Bank account number [FINANCIAL_ID]" at bounding box center [578, 95] width 128 height 25
copy div "[FINANCIAL_ID]"
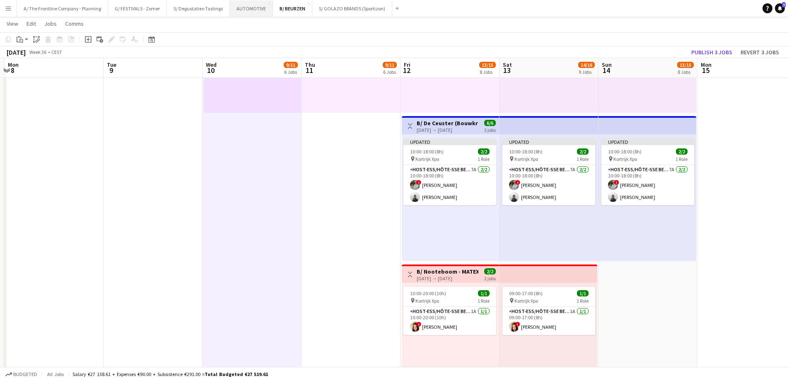
click at [242, 10] on button "AUTOMOTIVE Close" at bounding box center [251, 8] width 43 height 16
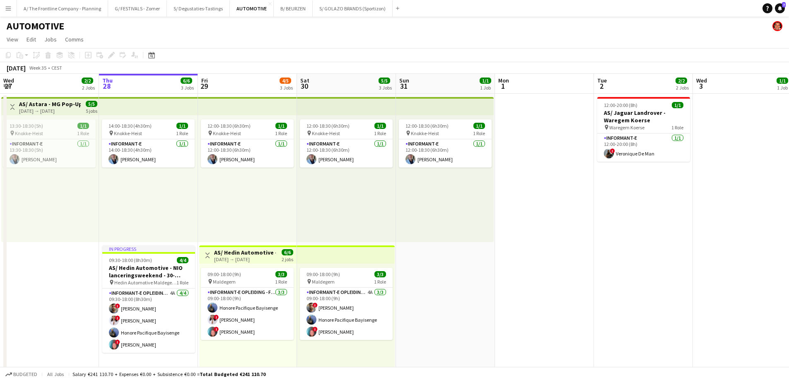
scroll to position [229, 0]
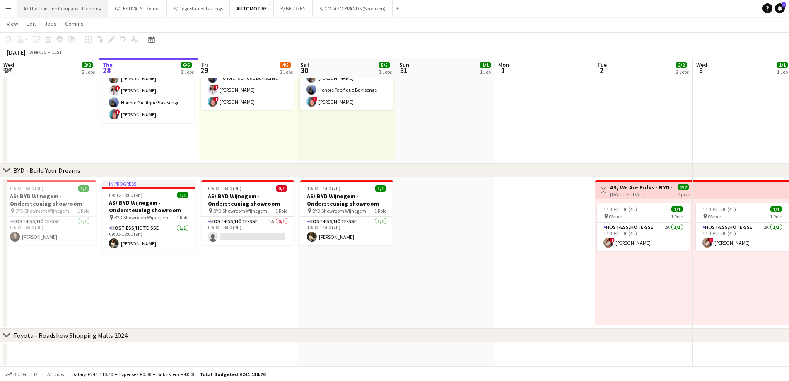
click at [74, 9] on button "A/ The Frontline Company - Planning Close" at bounding box center [62, 8] width 91 height 16
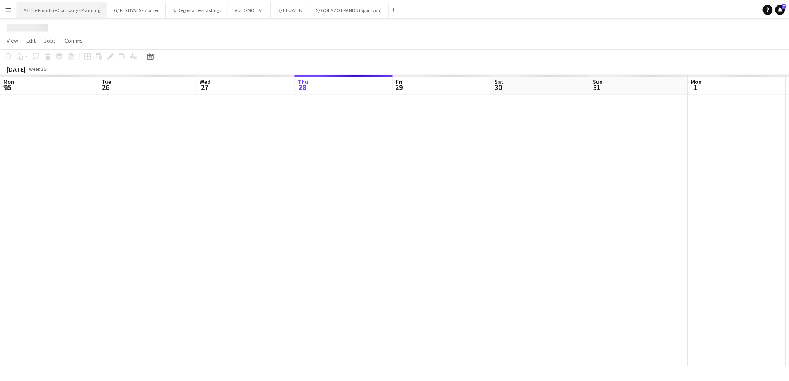
scroll to position [0, 198]
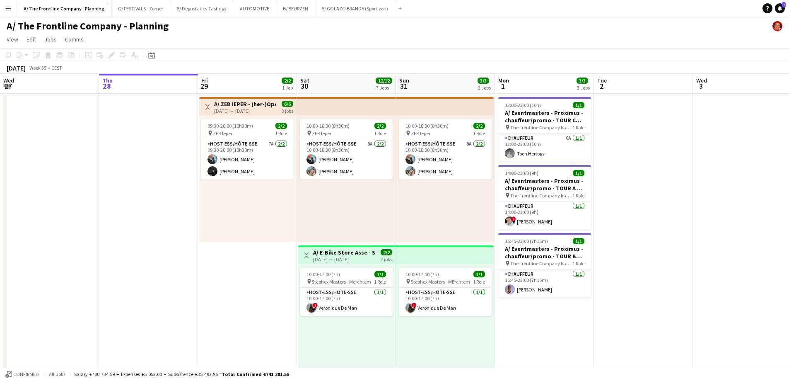
click at [235, 217] on div "09:30-20:00 (10h30m) 2/2 pin ZEB Ieper 1 Role Host-ess/Hôte-sse 7A [DATE] 09:30…" at bounding box center [247, 178] width 97 height 127
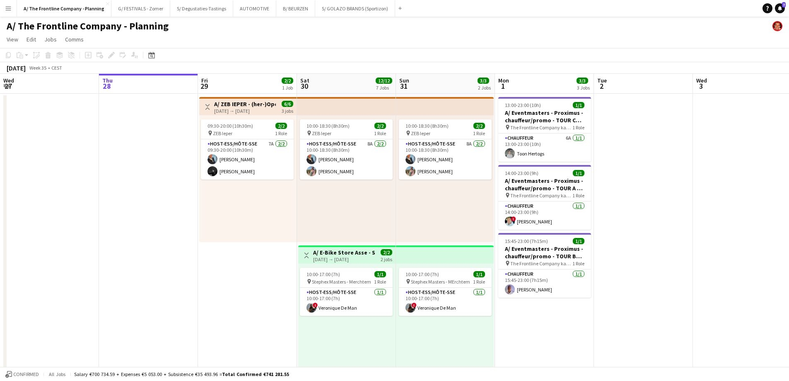
click at [272, 219] on div "09:30-20:00 (10h30m) 2/2 pin ZEB Ieper 1 Role Host-ess/Hôte-sse 7A [DATE] 09:30…" at bounding box center [247, 178] width 97 height 127
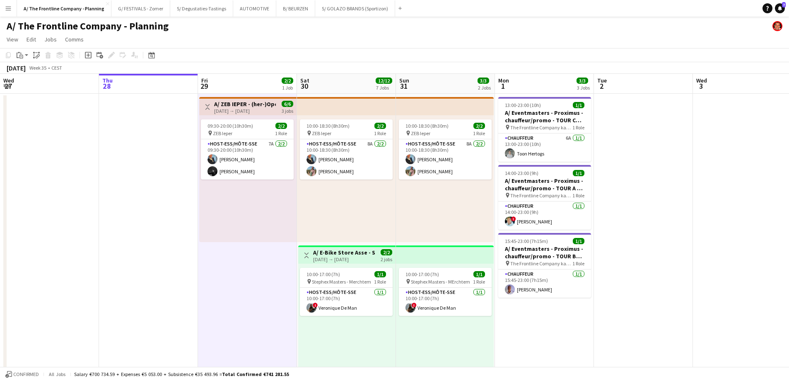
click at [362, 204] on div "10:00-18:30 (8h30m) 2/2 pin ZEB Ieper 1 Role Host-ess/Hôte-sse 8A [DATE] 10:00-…" at bounding box center [346, 178] width 99 height 127
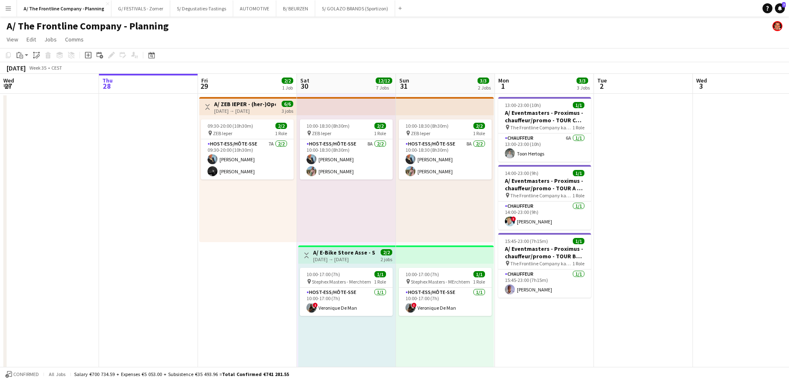
click at [418, 196] on div "10:00-18:30 (8h30m) 2/2 pin ZEB Ieper 1 Role Host-ess/Hôte-sse 8A [DATE] 10:00-…" at bounding box center [445, 178] width 98 height 127
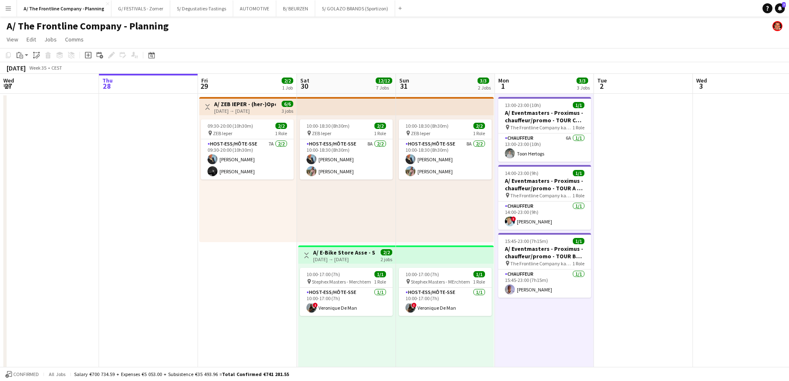
click at [446, 207] on div "10:00-18:30 (8h30m) 2/2 pin ZEB Ieper 1 Role Host-ess/Hôte-sse 8A [DATE] 10:00-…" at bounding box center [445, 178] width 98 height 127
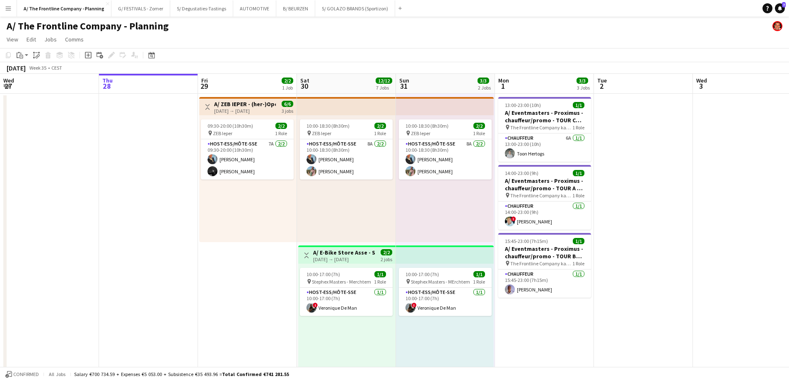
click at [331, 206] on div "10:00-18:30 (8h30m) 2/2 pin ZEB Ieper 1 Role Host-ess/Hôte-sse 8A [DATE] 10:00-…" at bounding box center [346, 178] width 99 height 127
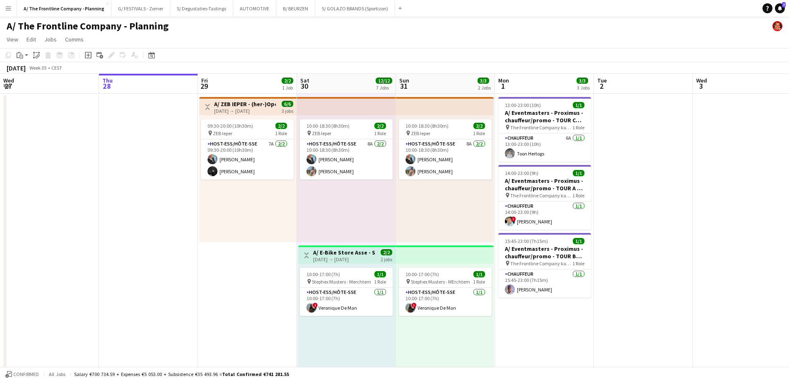
click at [260, 199] on div "09:30-20:00 (10h30m) 2/2 pin ZEB Ieper 1 Role Host-ess/Hôte-sse 7A [DATE] 09:30…" at bounding box center [247, 178] width 97 height 127
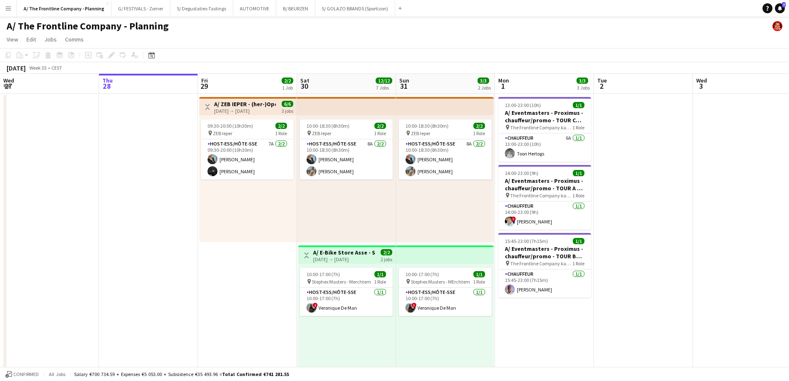
click at [259, 213] on div "09:30-20:00 (10h30m) 2/2 pin ZEB Ieper 1 Role Host-ess/Hôte-sse 7A [DATE] 09:30…" at bounding box center [247, 178] width 97 height 127
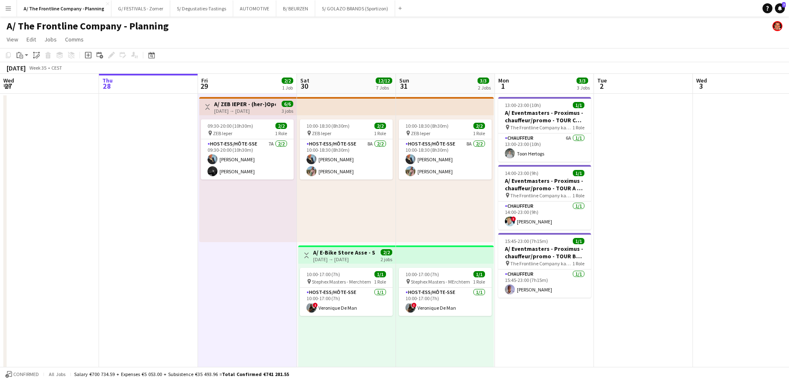
click at [373, 206] on div "10:00-18:30 (8h30m) 2/2 pin ZEB Ieper 1 Role Host-ess/Hôte-sse 8A [DATE] 10:00-…" at bounding box center [346, 178] width 99 height 127
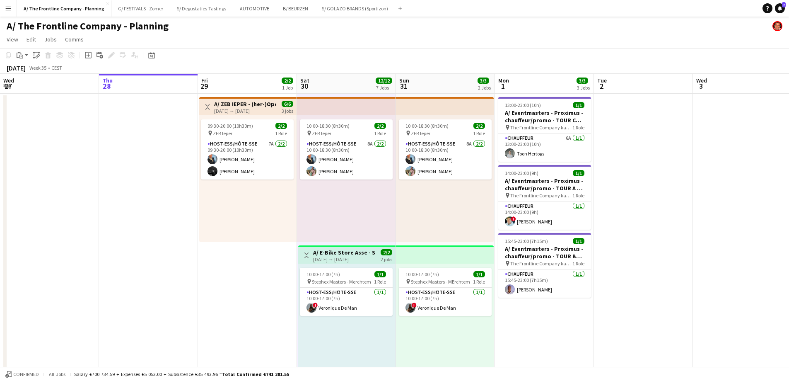
click at [437, 204] on div "10:00-18:30 (8h30m) 2/2 pin ZEB Ieper 1 Role Host-ess/Hôte-sse 8A [DATE] 10:00-…" at bounding box center [445, 178] width 98 height 127
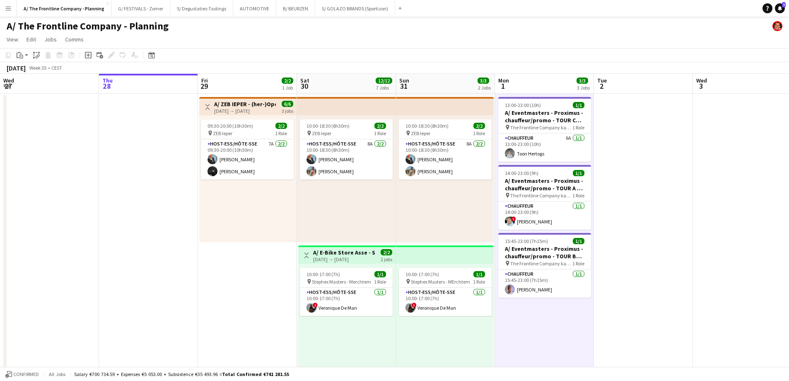
click at [454, 209] on div "10:00-18:30 (8h30m) 2/2 pin ZEB Ieper 1 Role Host-ess/Hôte-sse 8A [DATE] 10:00-…" at bounding box center [445, 178] width 98 height 127
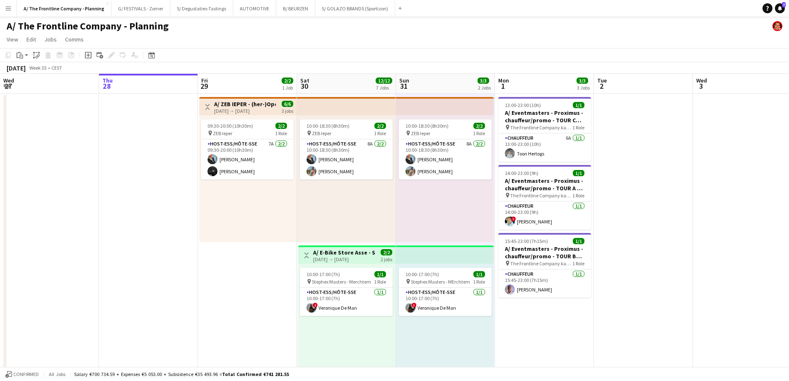
click at [360, 202] on div "10:00-18:30 (8h30m) 2/2 pin ZEB Ieper 1 Role Host-ess/Hôte-sse 8A [DATE] 10:00-…" at bounding box center [346, 178] width 99 height 127
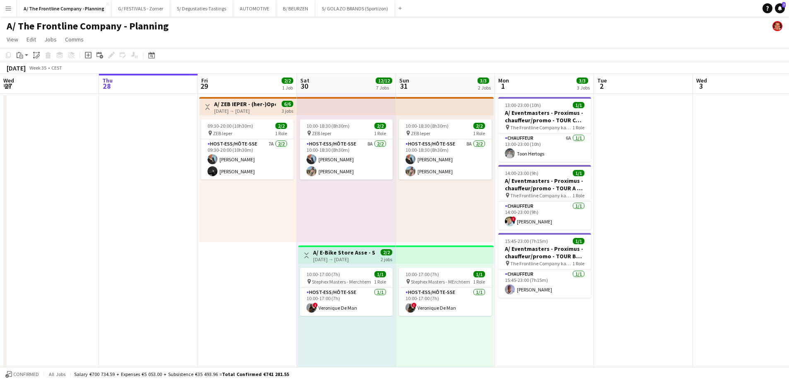
click at [247, 206] on div "09:30-20:00 (10h30m) 2/2 pin ZEB Ieper 1 Role Host-ess/Hôte-sse 7A [DATE] 09:30…" at bounding box center [247, 178] width 97 height 127
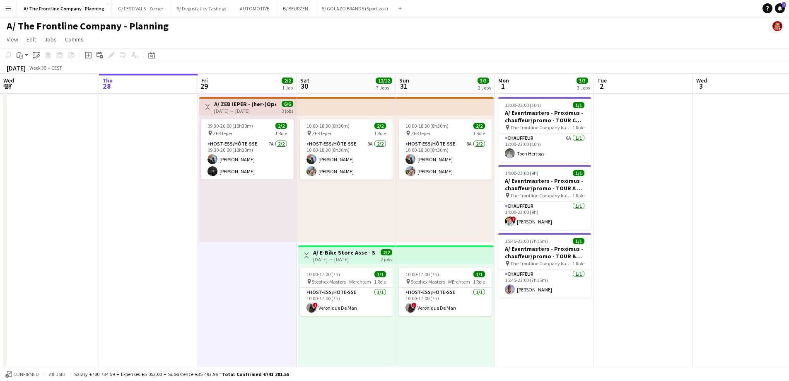
click at [240, 212] on div "09:30-20:00 (10h30m) 2/2 pin ZEB Ieper 1 Role Host-ess/Hôte-sse 7A [DATE] 09:30…" at bounding box center [247, 178] width 97 height 127
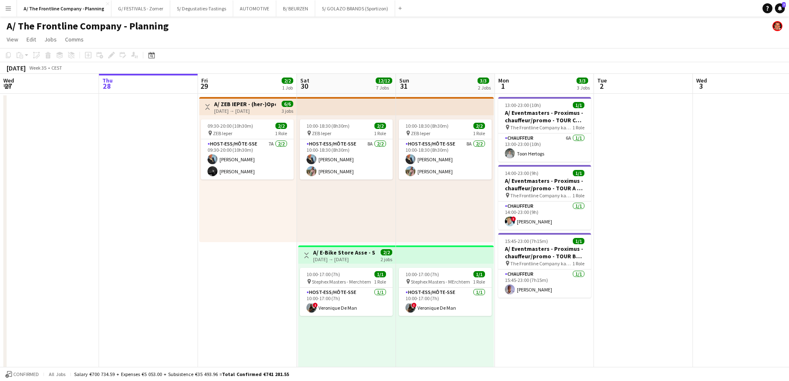
click at [271, 201] on div "09:30-20:00 (10h30m) 2/2 pin ZEB Ieper 1 Role Host-ess/Hôte-sse 7A [DATE] 09:30…" at bounding box center [247, 178] width 97 height 127
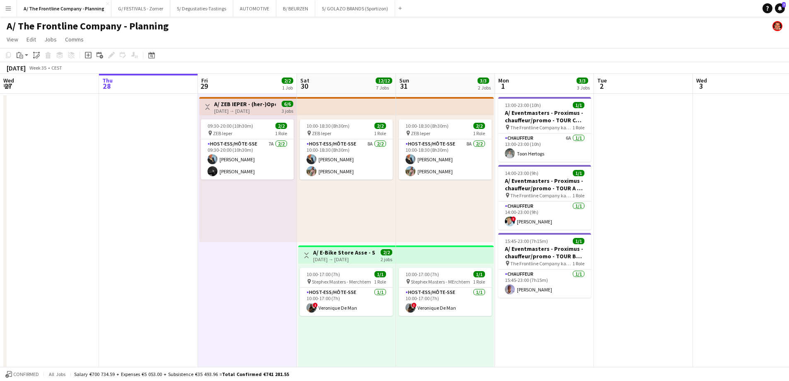
click at [346, 198] on div "10:00-18:30 (8h30m) 2/2 pin ZEB Ieper 1 Role Host-ess/Hôte-sse 8A [DATE] 10:00-…" at bounding box center [346, 178] width 99 height 127
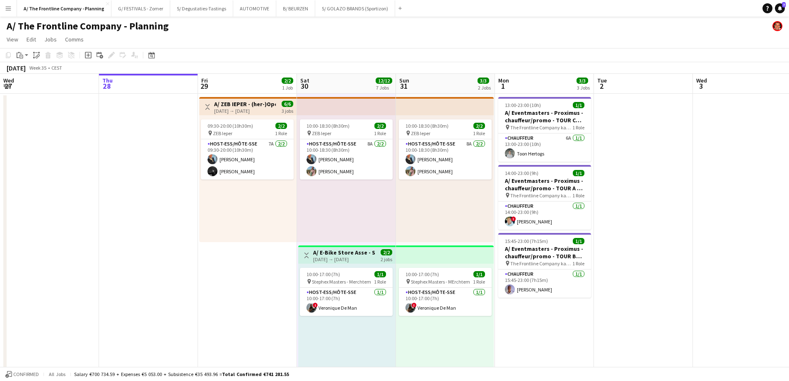
click at [432, 198] on div "10:00-18:30 (8h30m) 2/2 pin ZEB Ieper 1 Role Host-ess/Hôte-sse 8A [DATE] 10:00-…" at bounding box center [445, 178] width 98 height 127
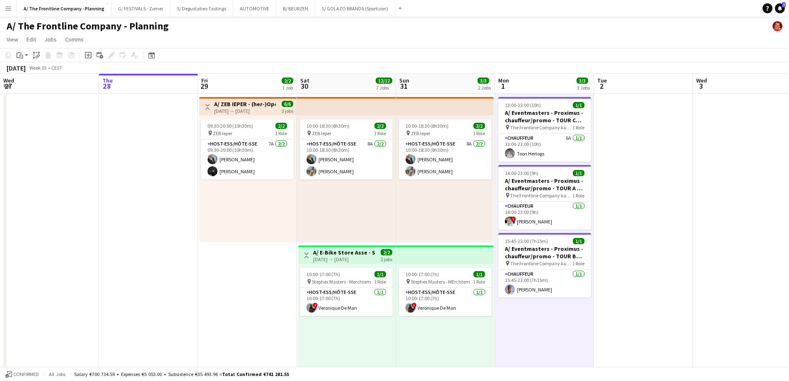
click at [432, 221] on div "10:00-18:30 (8h30m) 2/2 pin ZEB Ieper 1 Role Host-ess/Hôte-sse 8A [DATE] 10:00-…" at bounding box center [445, 178] width 98 height 127
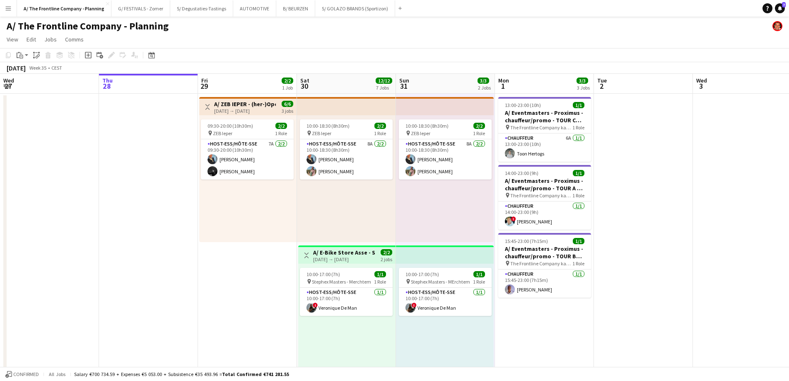
click at [363, 215] on div "10:00-18:30 (8h30m) 2/2 pin ZEB Ieper 1 Role Host-ess/Hôte-sse 8A [DATE] 10:00-…" at bounding box center [346, 178] width 99 height 127
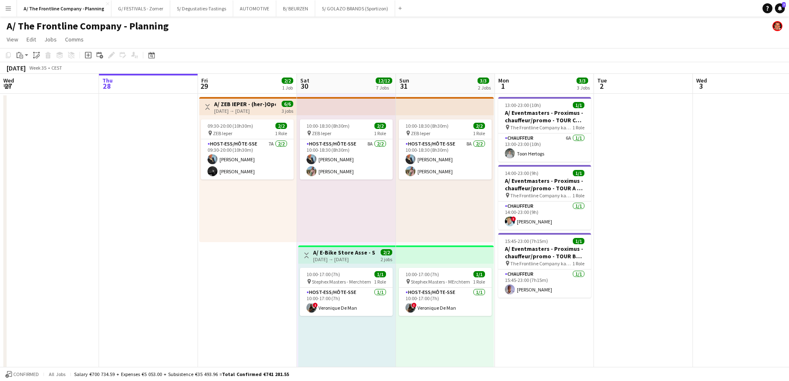
click at [259, 218] on div "09:30-20:00 (10h30m) 2/2 pin ZEB Ieper 1 Role Host-ess/Hôte-sse 7A [DATE] 09:30…" at bounding box center [247, 178] width 97 height 127
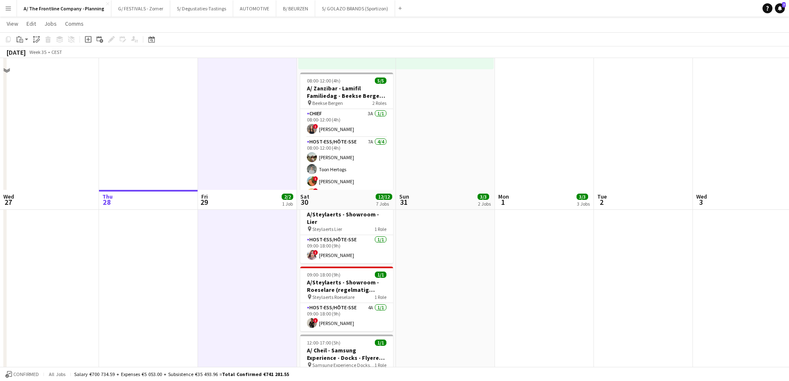
scroll to position [516, 0]
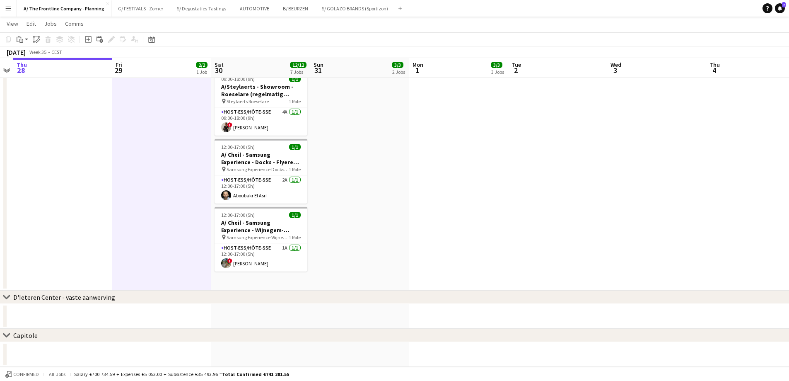
drag, startPoint x: 180, startPoint y: 177, endPoint x: 84, endPoint y: 177, distance: 96.5
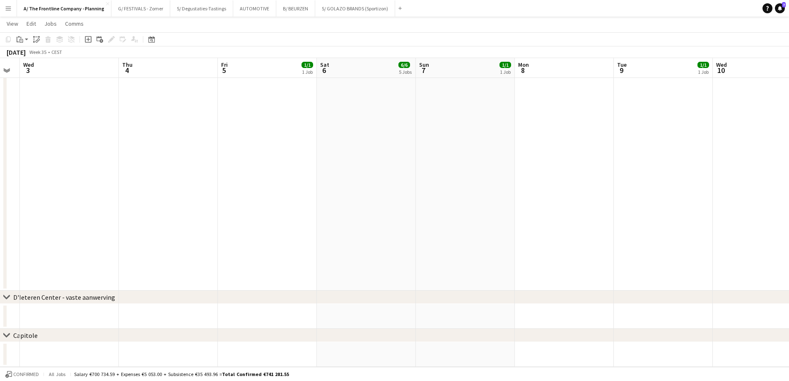
drag, startPoint x: 611, startPoint y: 174, endPoint x: 204, endPoint y: 167, distance: 406.5
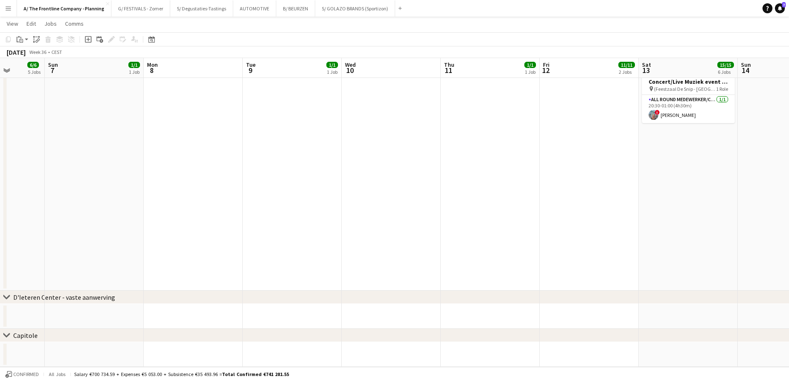
drag, startPoint x: 552, startPoint y: 167, endPoint x: 64, endPoint y: 150, distance: 488.4
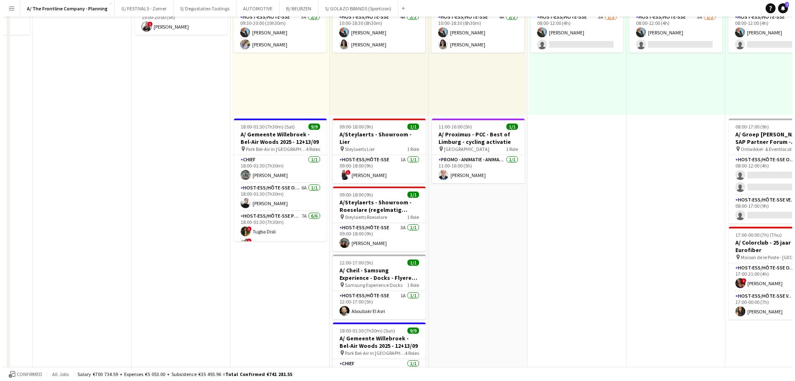
scroll to position [0, 0]
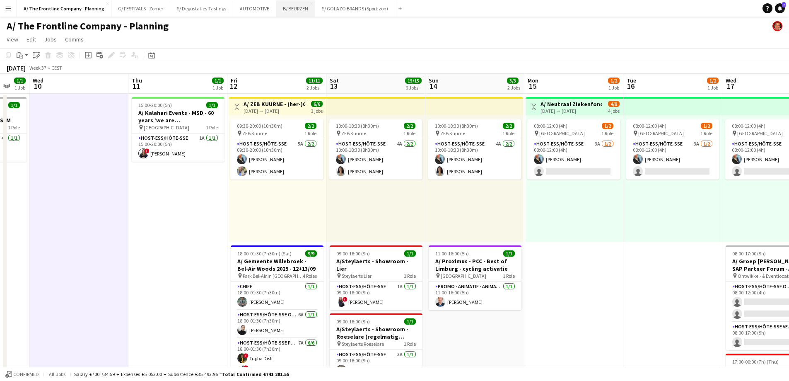
click at [284, 10] on button "B/ BEURZEN Close" at bounding box center [295, 8] width 39 height 16
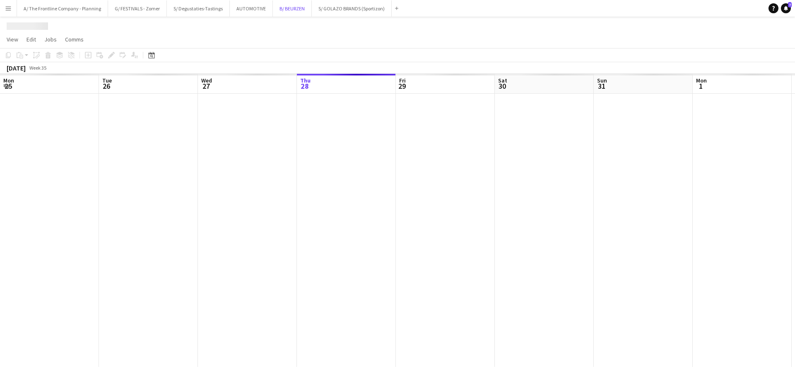
scroll to position [0, 198]
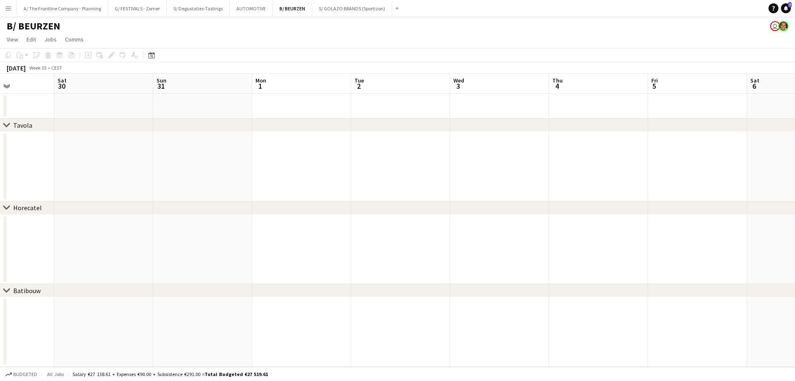
drag, startPoint x: 690, startPoint y: 214, endPoint x: 77, endPoint y: 146, distance: 616.6
click at [77, 146] on app-calendar-viewport "Wed 27 Thu 28 Fri 29 Sat 30 Sun 31 Mon 1 Tue 2 Wed 3 Thu 4 Fri 5 Sat 6 Sun 7 Mo…" at bounding box center [397, 220] width 795 height 293
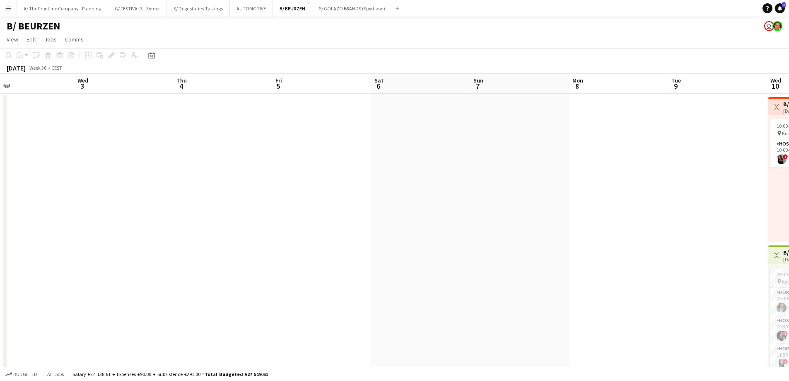
scroll to position [0, 273]
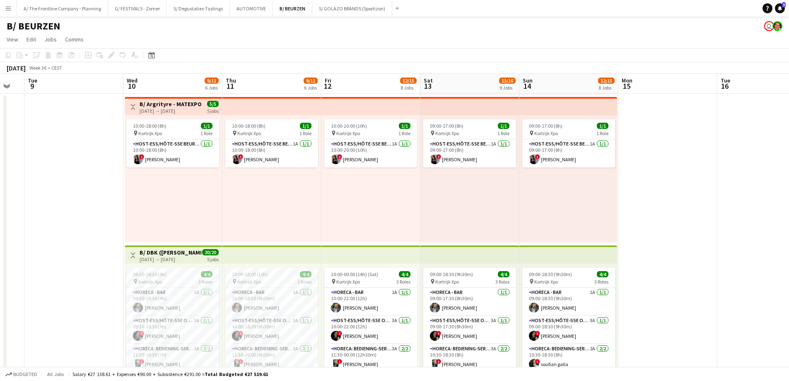
drag, startPoint x: 127, startPoint y: 140, endPoint x: 79, endPoint y: 142, distance: 47.7
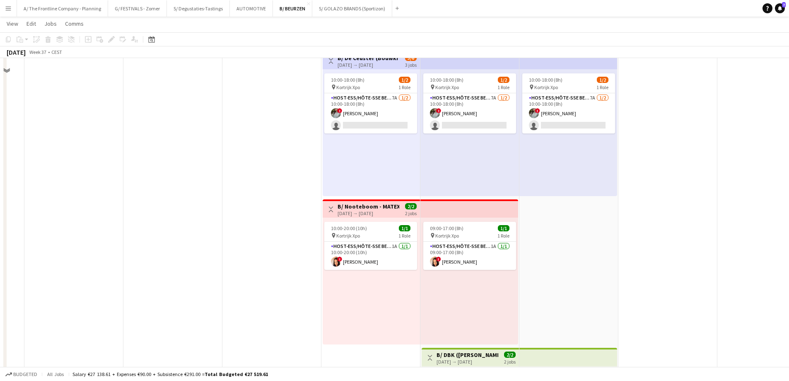
scroll to position [953, 0]
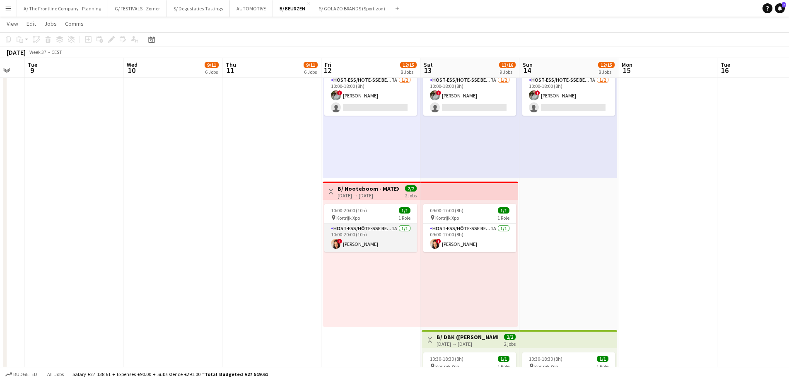
click at [385, 242] on app-card-role "Host-ess/Hôte-sse Beurs - Foire 1A [DATE] 10:00-20:00 (10h) ! [PERSON_NAME]" at bounding box center [370, 238] width 93 height 28
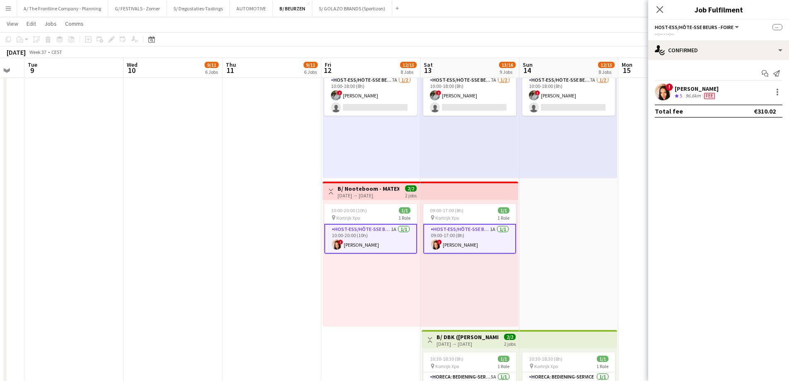
click at [682, 93] on span "5" at bounding box center [681, 95] width 2 height 6
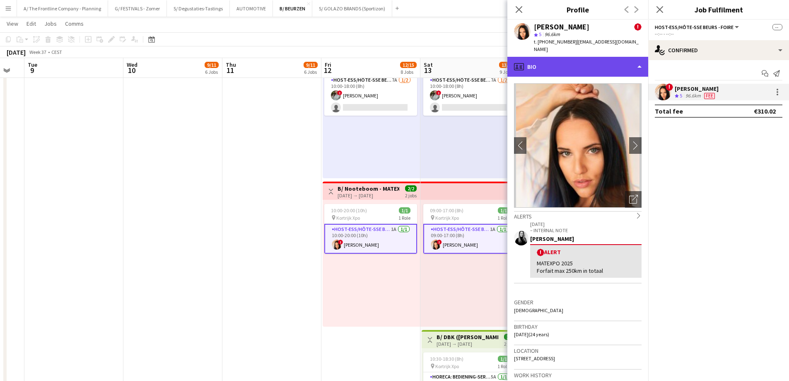
click at [570, 63] on div "profile Bio" at bounding box center [578, 67] width 141 height 20
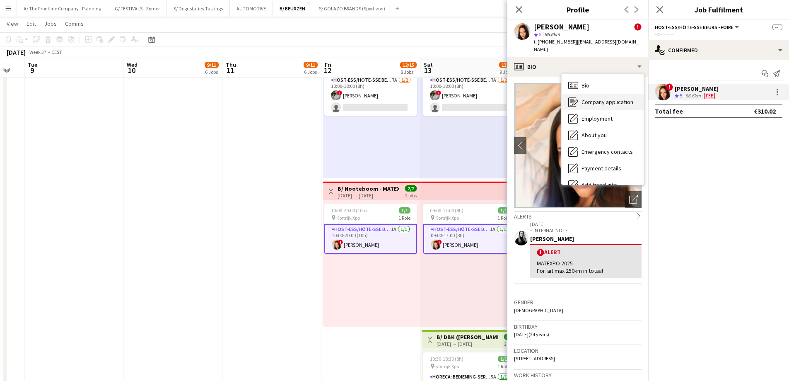
click at [578, 97] on icon "Company application" at bounding box center [573, 102] width 10 height 10
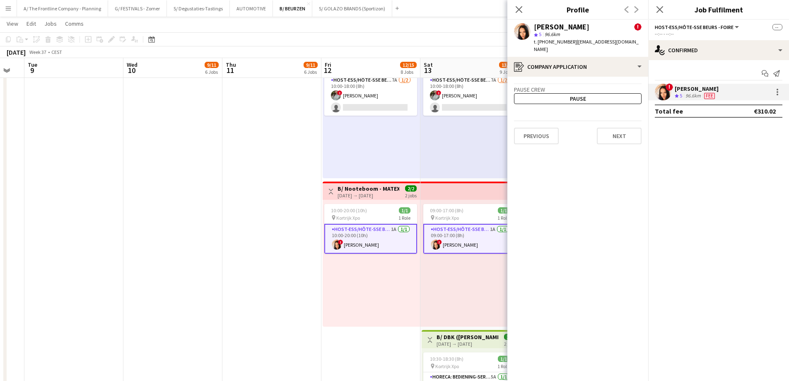
click at [361, 157] on div "10:00-18:00 (8h) 1/2 pin Kortrijk Xpo 1 Role Host-ess/Hôte-sse Beurs - Foire 7A…" at bounding box center [371, 114] width 97 height 127
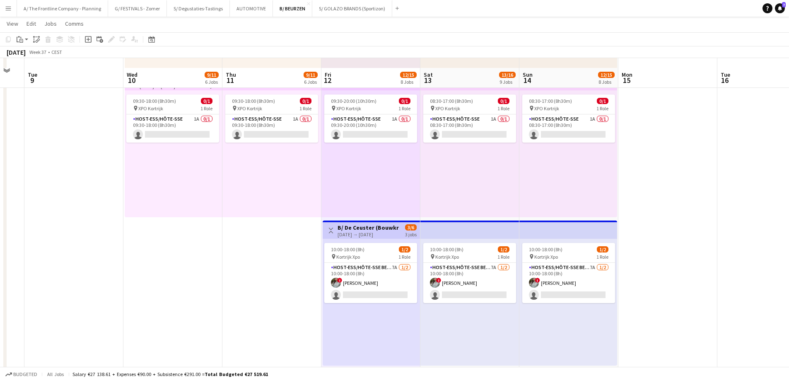
scroll to position [746, 0]
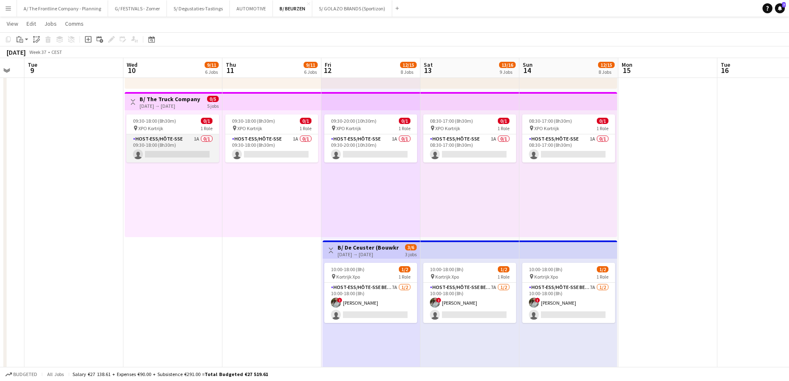
click at [182, 151] on app-card-role "Host-ess/Hôte-sse 1A 0/1 09:30-18:00 (8h30m) single-neutral-actions" at bounding box center [172, 148] width 93 height 28
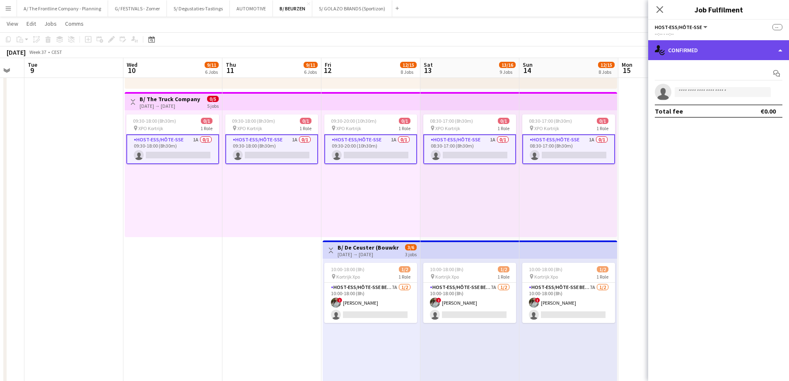
click at [706, 50] on div "single-neutral-actions-check-2 Confirmed" at bounding box center [718, 50] width 141 height 20
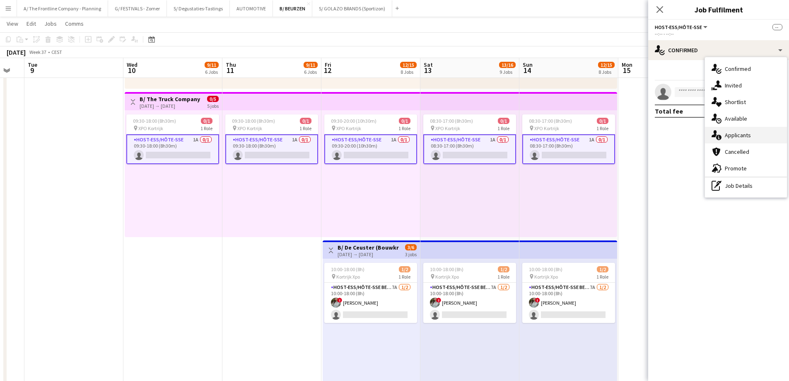
click at [730, 133] on div "single-neutral-actions-information Applicants" at bounding box center [746, 135] width 82 height 17
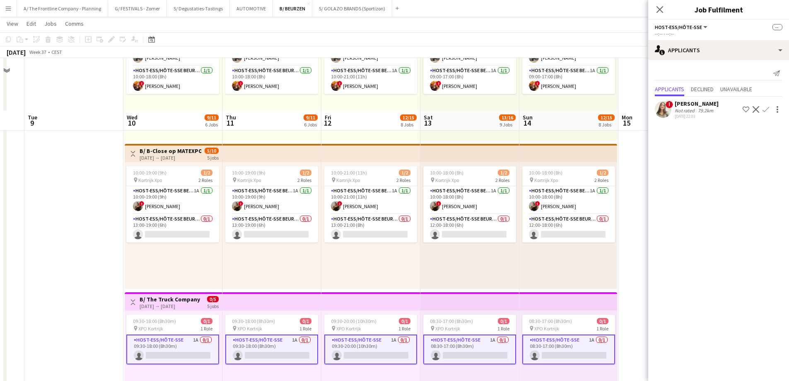
scroll to position [539, 0]
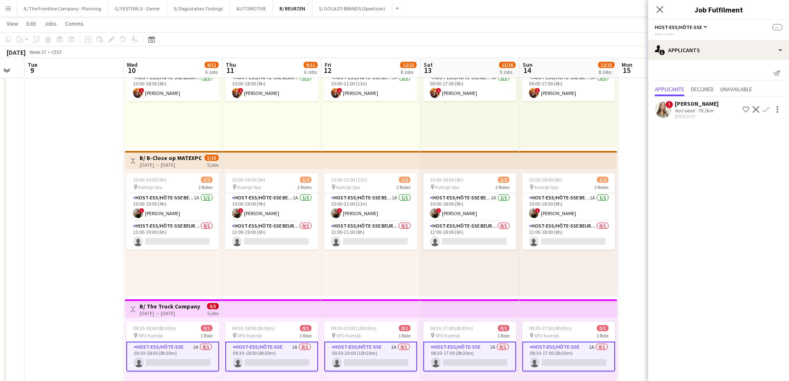
click at [184, 268] on div "10:00-19:00 (9h) 1/2 pin Kortrijk Xpo 2 Roles Host-ess/Hôte-sse Beurs - Foire 1…" at bounding box center [173, 232] width 97 height 127
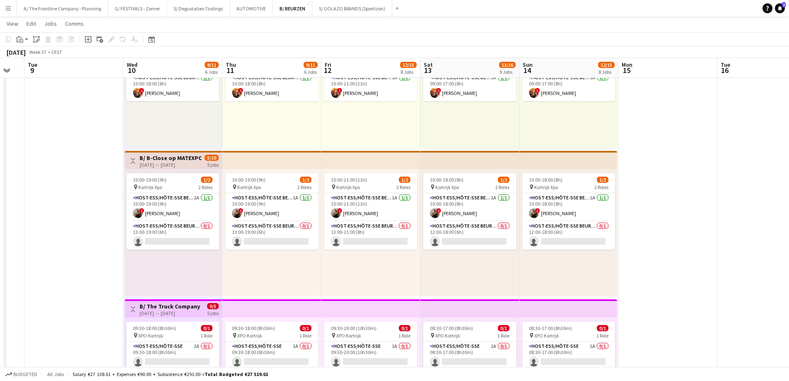
click at [246, 269] on div "10:00-19:00 (9h) 1/2 pin Kortrijk Xpo 2 Roles Host-ess/Hôte-sse Beurs - Foire 1…" at bounding box center [271, 232] width 99 height 127
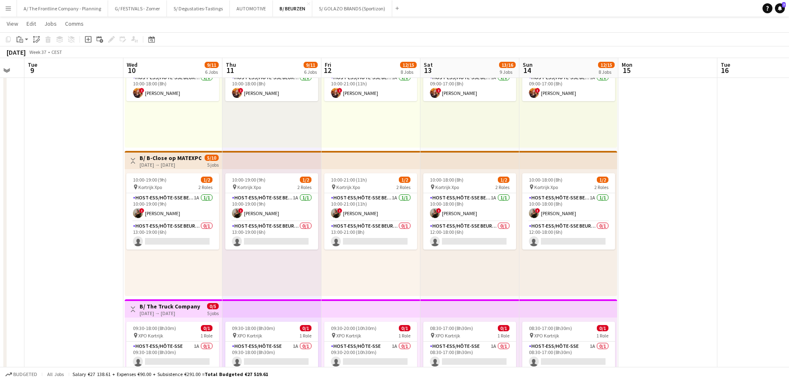
click at [398, 267] on div "10:00-21:00 (11h) 1/2 pin Kortrijk Xpo 2 Roles Host-ess/Hôte-sse Beurs - Foire …" at bounding box center [371, 232] width 99 height 127
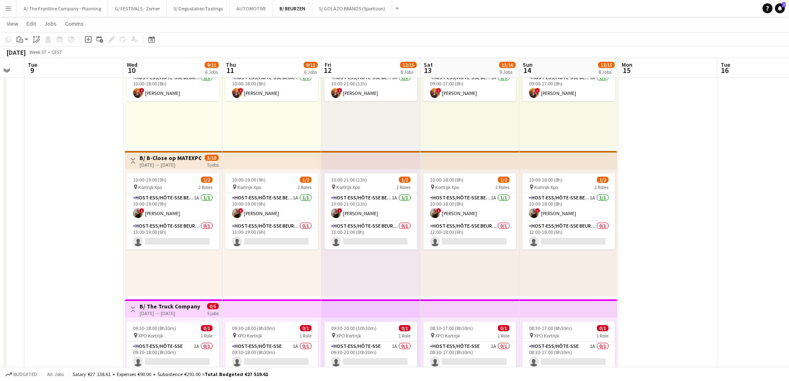
click at [491, 271] on div "10:00-18:00 (8h) 1/2 pin Kortrijk Xpo 2 Roles Host-ess/Hôte-sse Beurs - Foire 1…" at bounding box center [470, 232] width 99 height 127
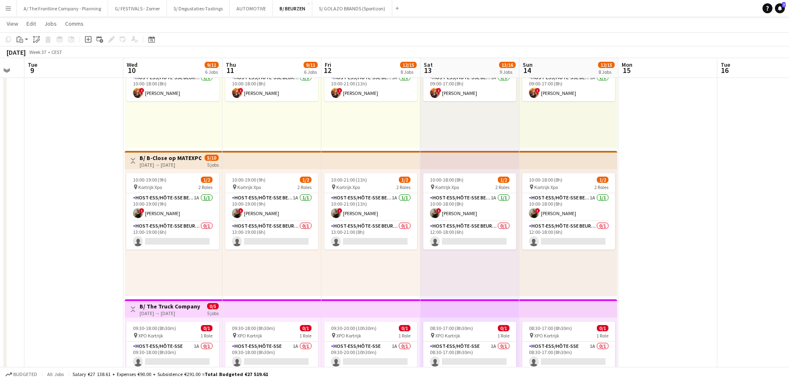
click at [556, 267] on div "10:00-18:00 (8h) 1/2 pin Kortrijk Xpo 2 Roles Host-ess/Hôte-sse Beurs - Foire 1…" at bounding box center [569, 232] width 98 height 127
click at [430, 271] on div "10:00-18:00 (8h) 1/2 pin Kortrijk Xpo 2 Roles Host-ess/Hôte-sse Beurs - Foire 1…" at bounding box center [470, 232] width 99 height 127
click at [370, 273] on div "10:00-21:00 (11h) 1/2 pin Kortrijk Xpo 2 Roles Host-ess/Hôte-sse Beurs - Foire …" at bounding box center [371, 232] width 99 height 127
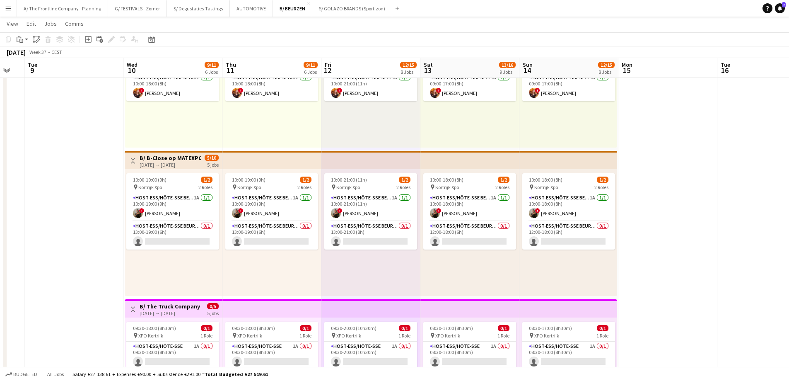
click at [299, 259] on div "10:00-19:00 (9h) 1/2 pin Kortrijk Xpo 2 Roles Host-ess/Hôte-sse Beurs - Foire 1…" at bounding box center [271, 232] width 99 height 127
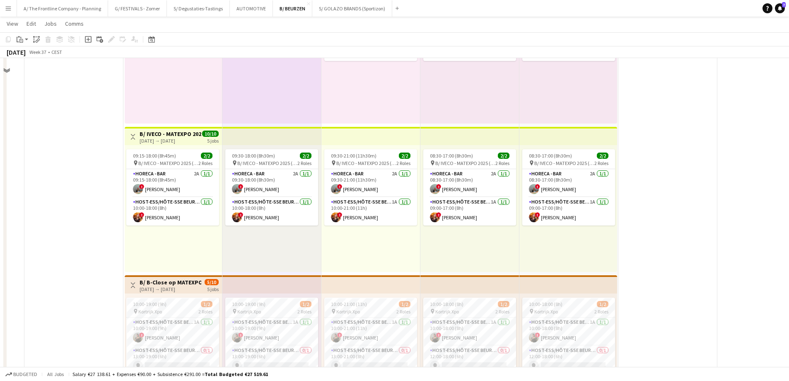
scroll to position [249, 0]
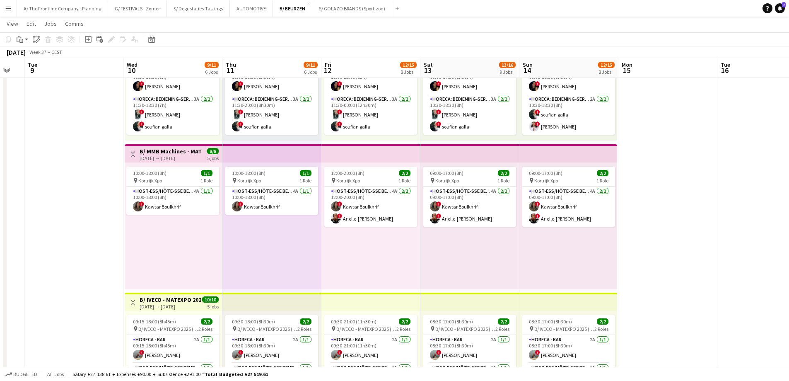
click at [7, 9] on app-icon "Menu" at bounding box center [8, 8] width 7 height 7
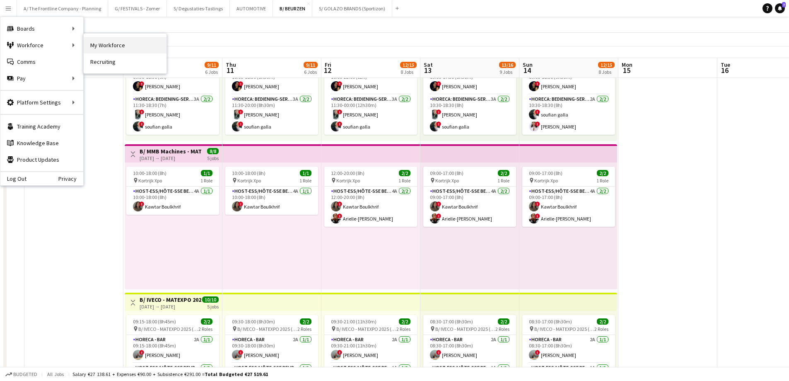
click at [114, 46] on link "My Workforce" at bounding box center [125, 45] width 83 height 17
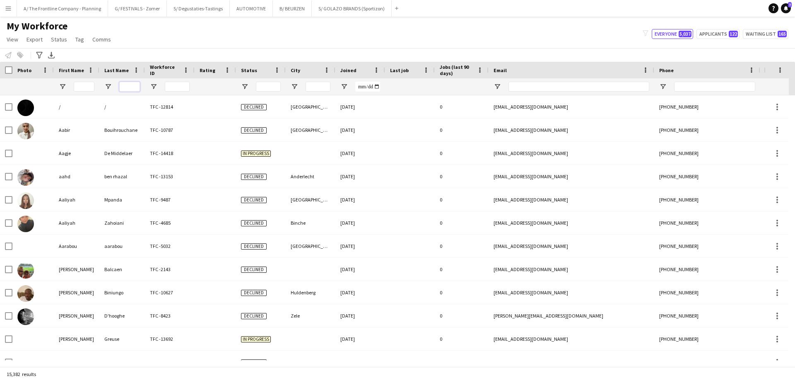
click at [127, 83] on input "Last Name Filter Input" at bounding box center [129, 87] width 21 height 10
type input "*********"
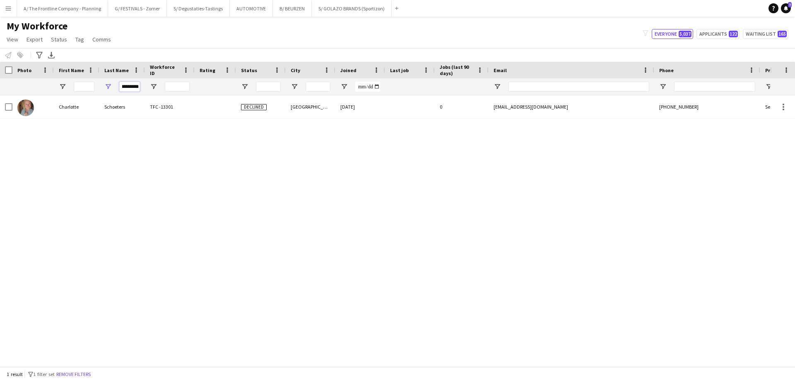
click at [129, 84] on input "*********" at bounding box center [129, 87] width 21 height 10
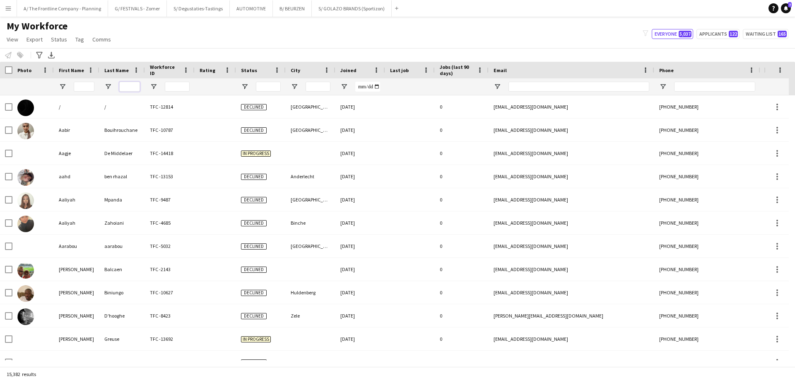
click at [130, 82] on input "Last Name Filter Input" at bounding box center [129, 87] width 21 height 10
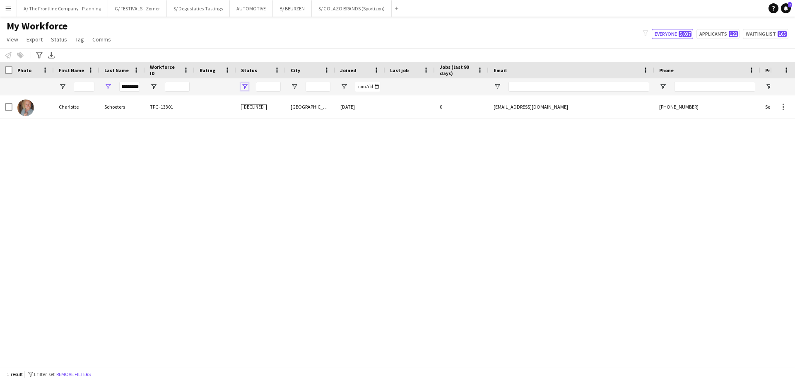
click at [247, 87] on span "Open Filter Menu" at bounding box center [244, 86] width 7 height 7
click at [127, 84] on input "*********" at bounding box center [129, 87] width 21 height 10
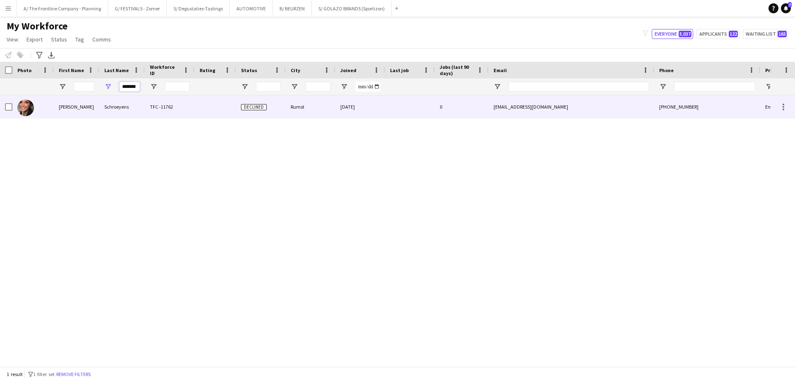
type input "*******"
click at [116, 103] on div "Schroeyens" at bounding box center [122, 106] width 46 height 23
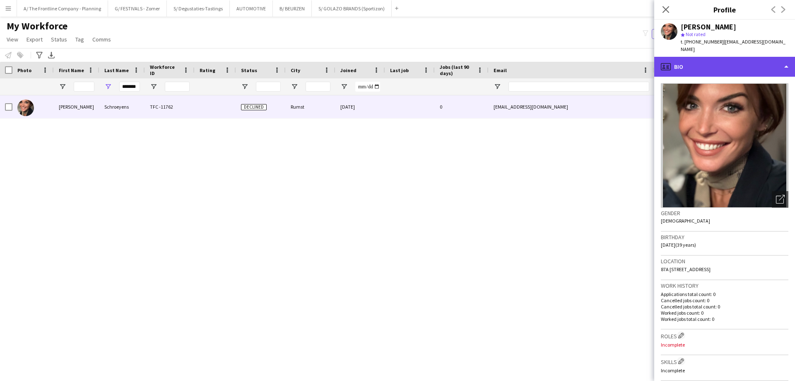
click at [740, 60] on div "profile Bio" at bounding box center [725, 67] width 141 height 20
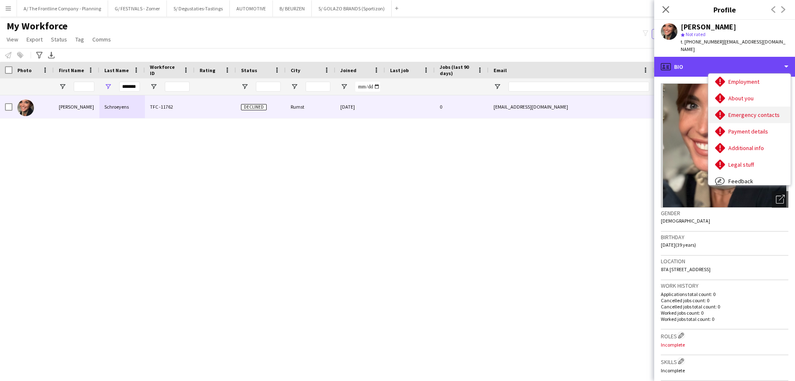
scroll to position [61, 0]
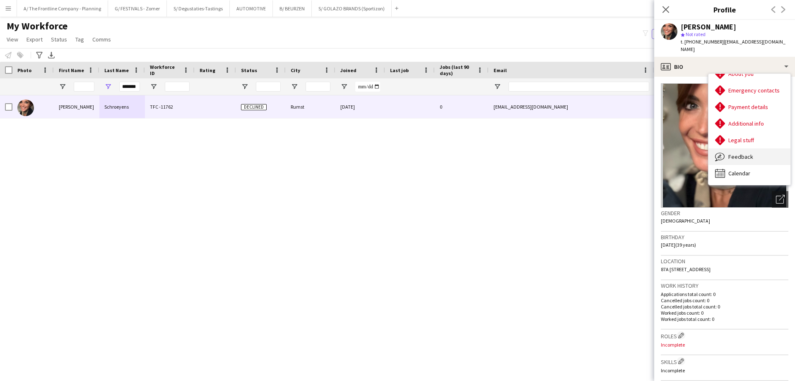
click at [748, 153] on span "Feedback" at bounding box center [741, 156] width 25 height 7
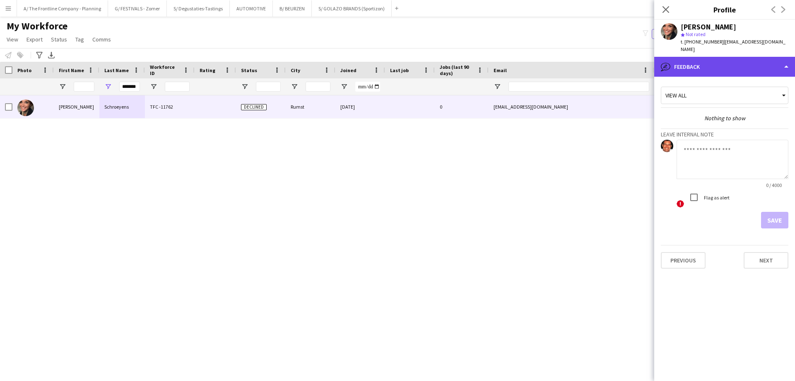
click at [712, 60] on div "bubble-pencil Feedback" at bounding box center [725, 67] width 141 height 20
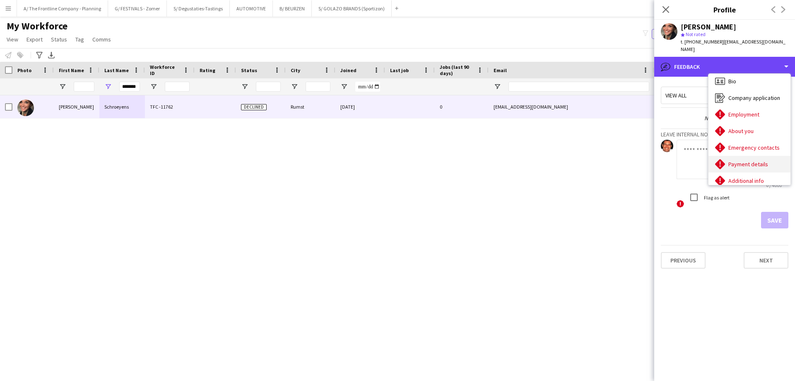
scroll to position [0, 0]
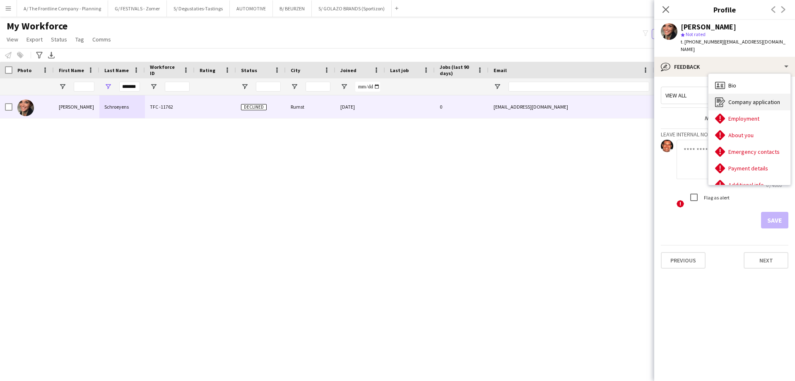
click at [737, 98] on span "Company application" at bounding box center [755, 101] width 52 height 7
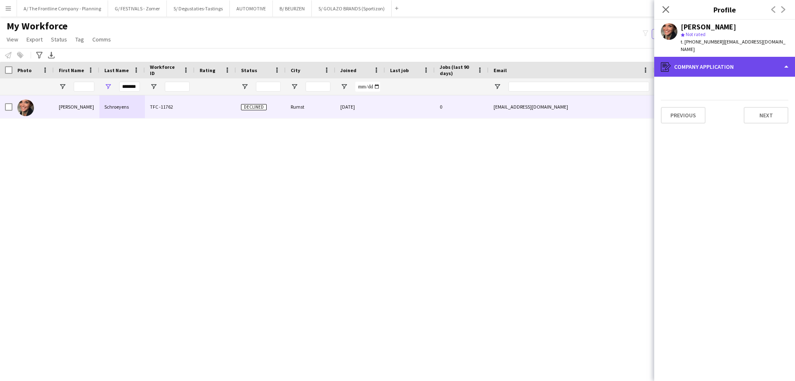
click at [732, 60] on div "register Company application" at bounding box center [725, 67] width 141 height 20
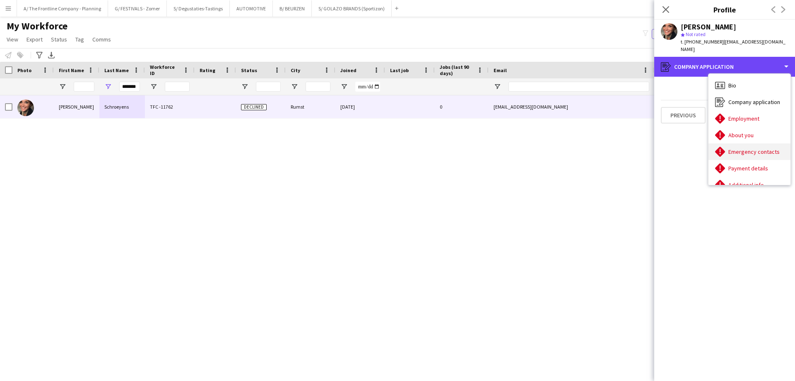
scroll to position [61, 0]
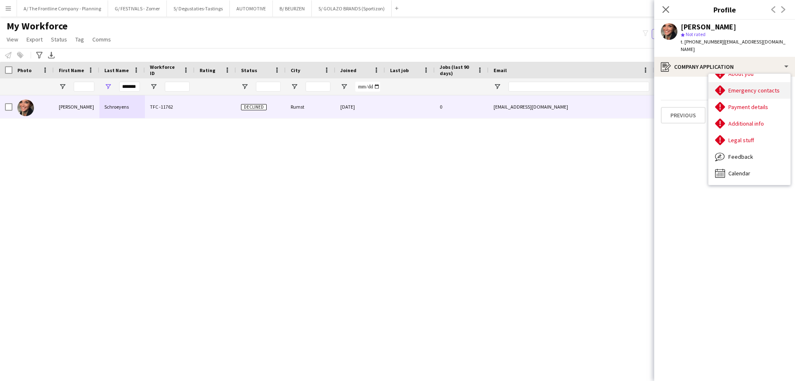
click at [746, 153] on span "Feedback" at bounding box center [741, 156] width 25 height 7
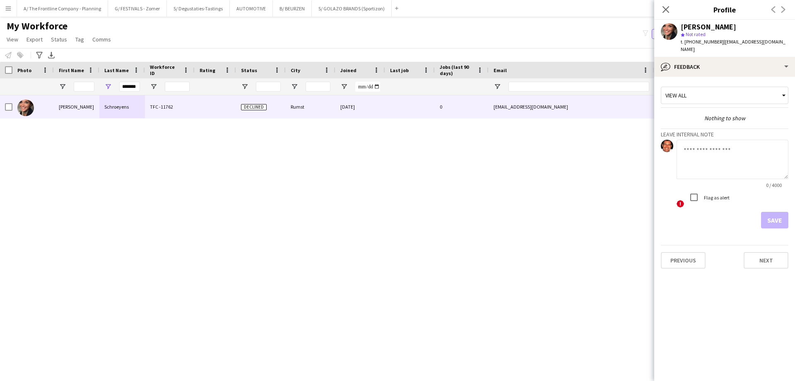
click at [569, 182] on div "[PERSON_NAME] TFC -11762 Declined Rumst [DATE] 0 [EMAIL_ADDRESS][DOMAIN_NAME] […" at bounding box center [385, 227] width 771 height 265
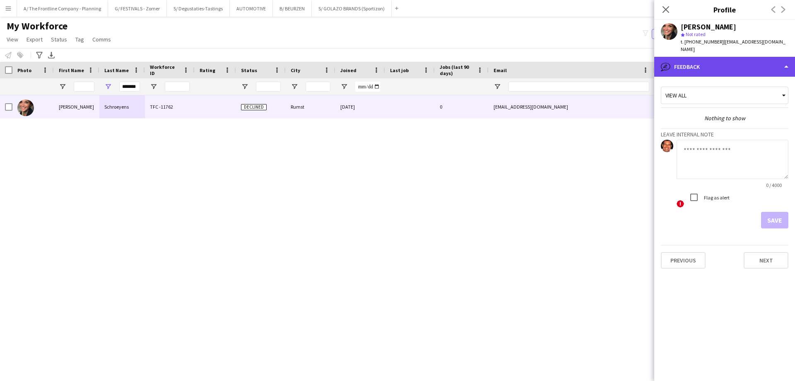
click at [724, 60] on div "bubble-pencil Feedback" at bounding box center [725, 67] width 141 height 20
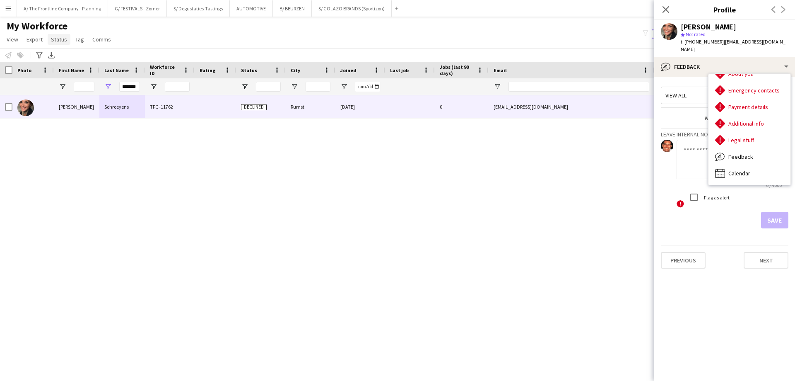
click at [61, 41] on span "Status" at bounding box center [59, 39] width 16 height 7
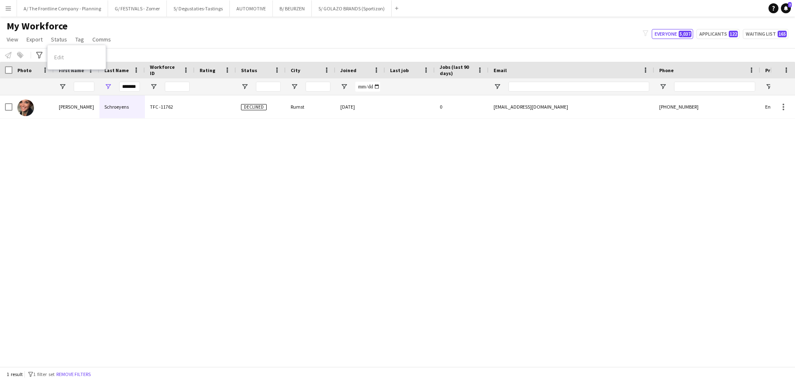
click at [56, 225] on div "[PERSON_NAME] TFC -11762 Declined Rumst [DATE] 0 [EMAIL_ADDRESS][DOMAIN_NAME] […" at bounding box center [385, 227] width 771 height 265
click at [285, 11] on button "B/ BEURZEN Close" at bounding box center [292, 8] width 39 height 16
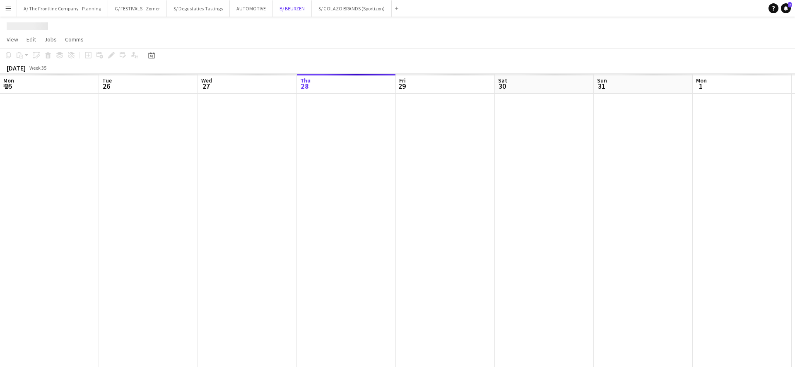
scroll to position [0, 198]
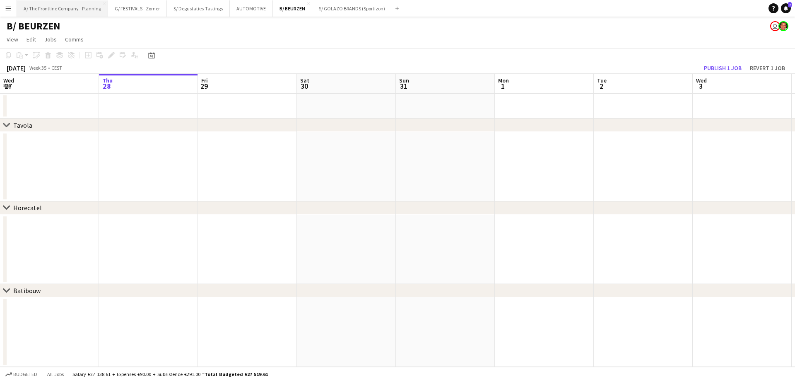
click at [56, 11] on button "A/ The Frontline Company - Planning Close" at bounding box center [62, 8] width 91 height 16
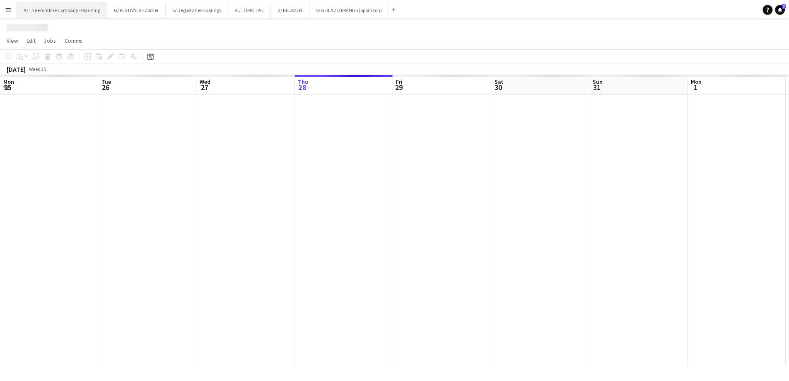
scroll to position [0, 198]
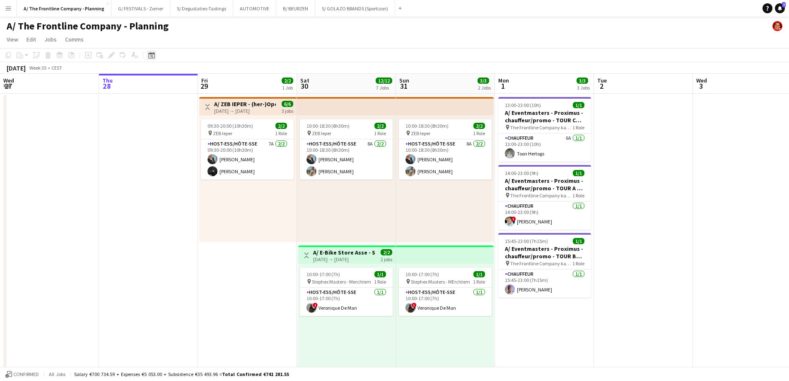
click at [152, 56] on icon "Date picker" at bounding box center [151, 55] width 7 height 7
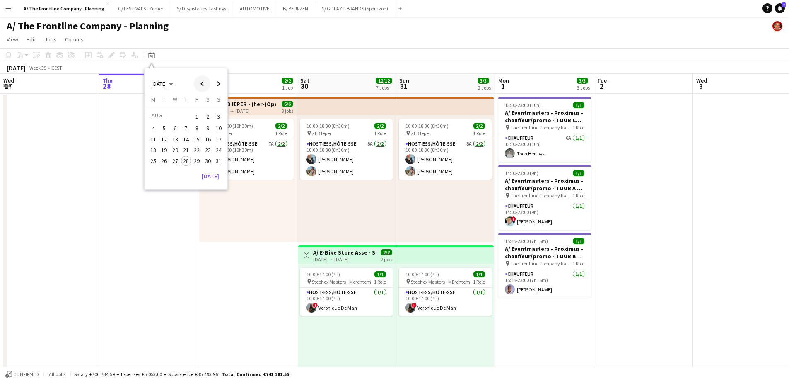
click at [205, 85] on span "Previous month" at bounding box center [202, 83] width 17 height 17
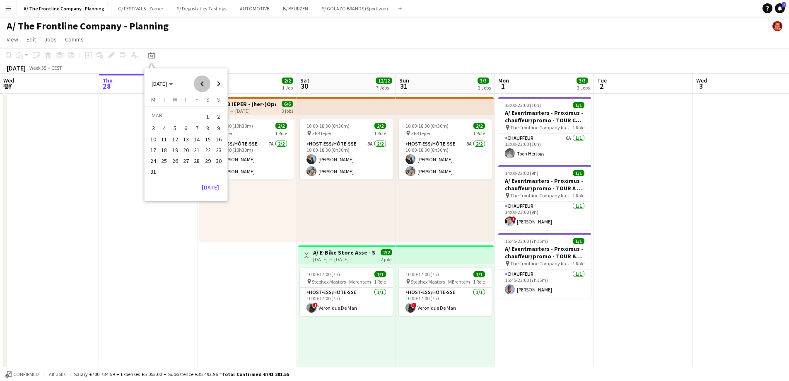
click at [205, 85] on span "Previous month" at bounding box center [202, 83] width 17 height 17
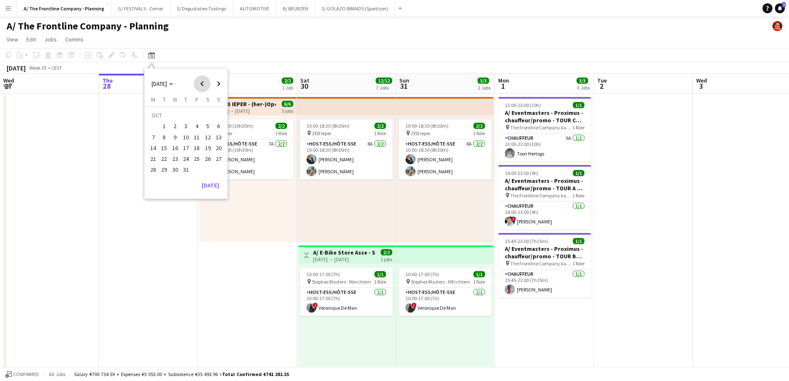
click at [205, 85] on span "Previous month" at bounding box center [202, 83] width 17 height 17
click at [211, 85] on span "Next month" at bounding box center [218, 83] width 17 height 17
click at [212, 138] on span "12" at bounding box center [208, 137] width 10 height 10
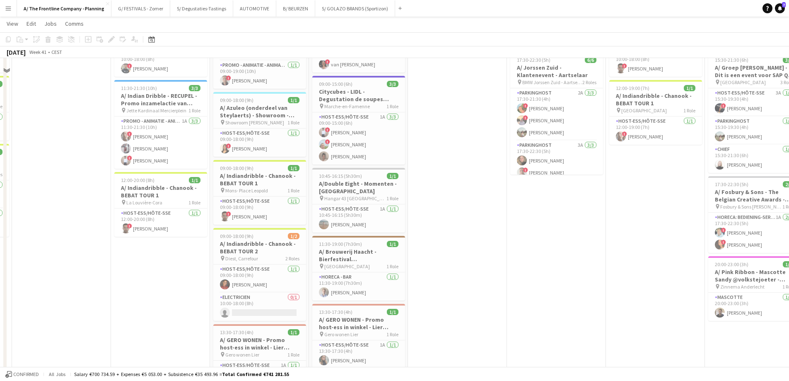
scroll to position [166, 0]
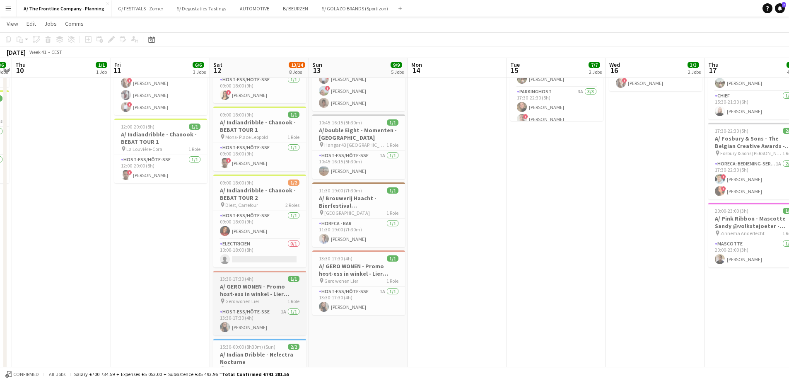
click at [230, 285] on h3 "A/ GERO WONEN - Promo host-ess in winkel - Lier (12+13+19+20/10)" at bounding box center [259, 290] width 93 height 15
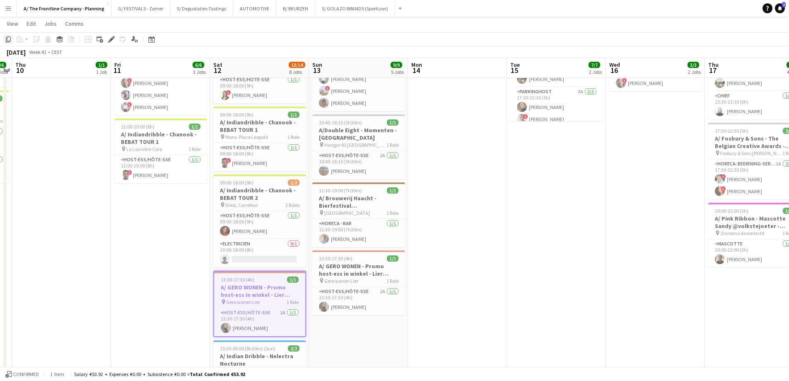
click at [10, 40] on icon "Copy" at bounding box center [8, 39] width 7 height 7
click at [61, 11] on button "A/ The Frontline Company - Planning Close" at bounding box center [64, 8] width 94 height 16
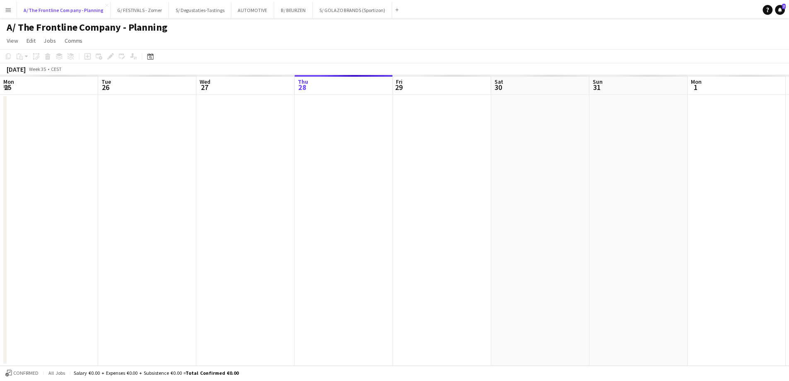
scroll to position [0, 198]
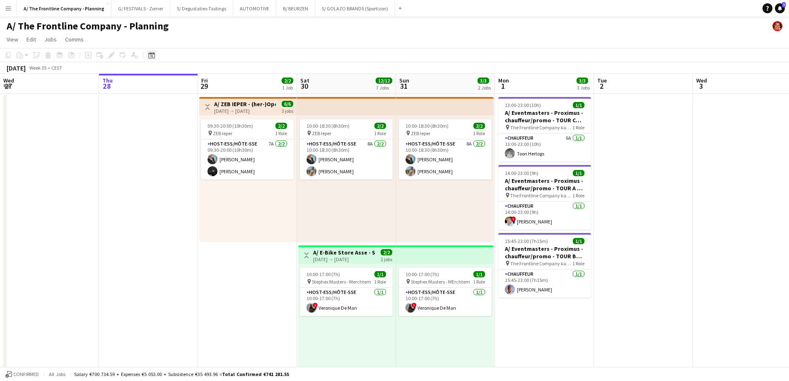
click at [151, 56] on icon "Date picker" at bounding box center [151, 55] width 7 height 7
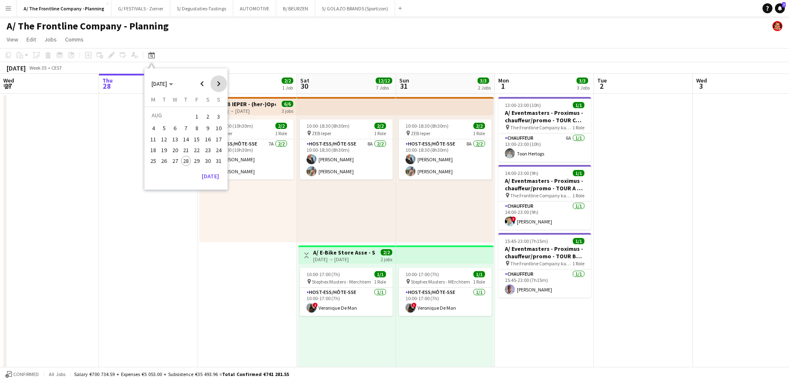
click at [216, 84] on span "Next month" at bounding box center [218, 83] width 17 height 17
click at [208, 137] on span "11" at bounding box center [208, 137] width 10 height 10
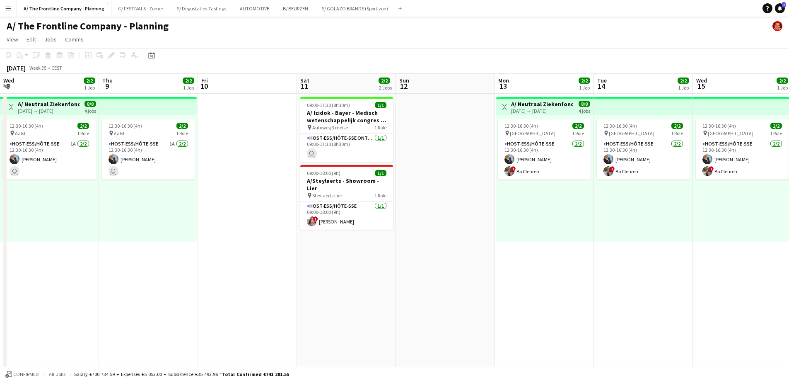
scroll to position [0, 285]
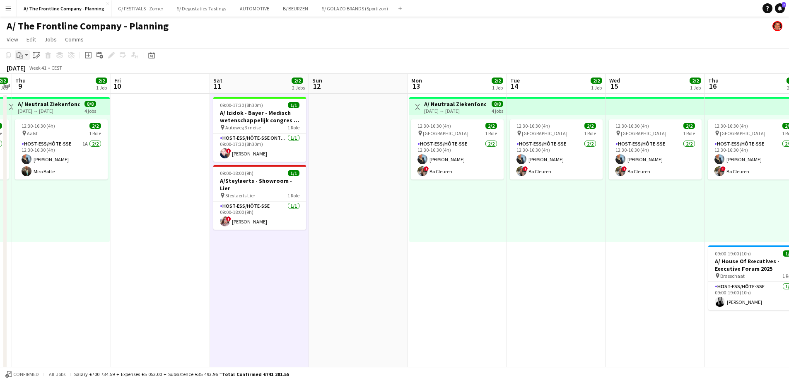
click at [22, 55] on icon at bounding box center [21, 57] width 4 height 4
click at [27, 70] on link "Paste Ctrl+V" at bounding box center [61, 70] width 78 height 7
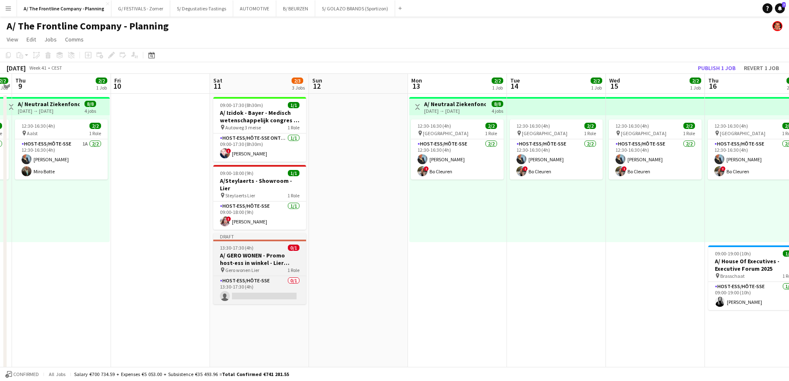
click at [235, 244] on span "13:30-17:30 (4h)" at bounding box center [237, 247] width 34 height 6
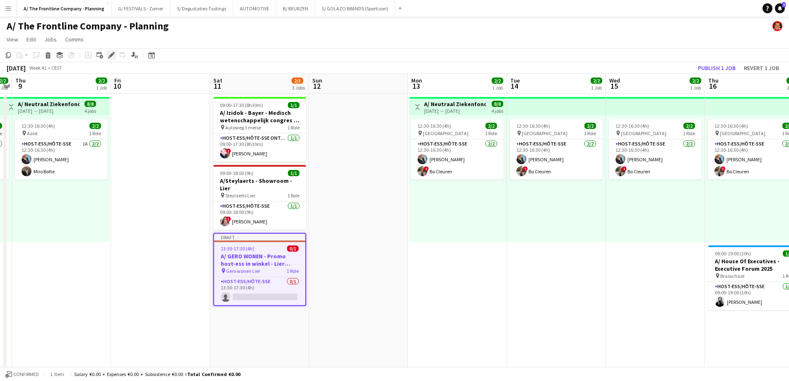
click at [110, 58] on icon "Edit" at bounding box center [111, 55] width 7 height 7
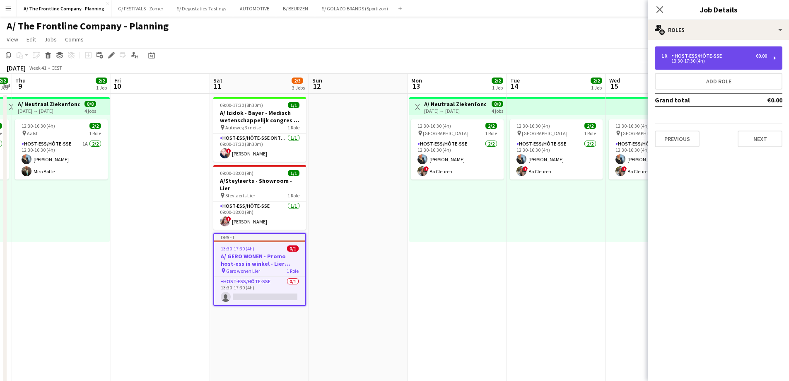
click at [703, 56] on div "Host-ess/Hôte-sse" at bounding box center [699, 56] width 54 height 6
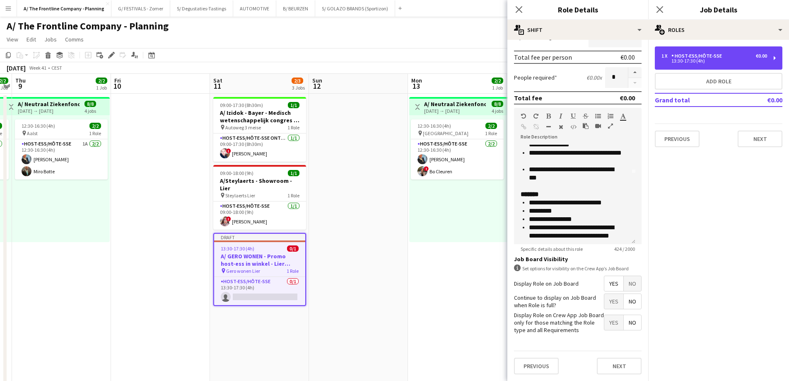
scroll to position [83, 0]
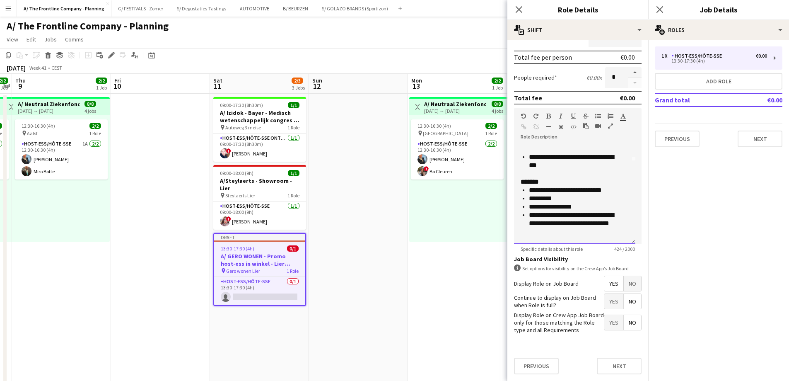
click at [578, 213] on li "**********" at bounding box center [576, 223] width 94 height 25
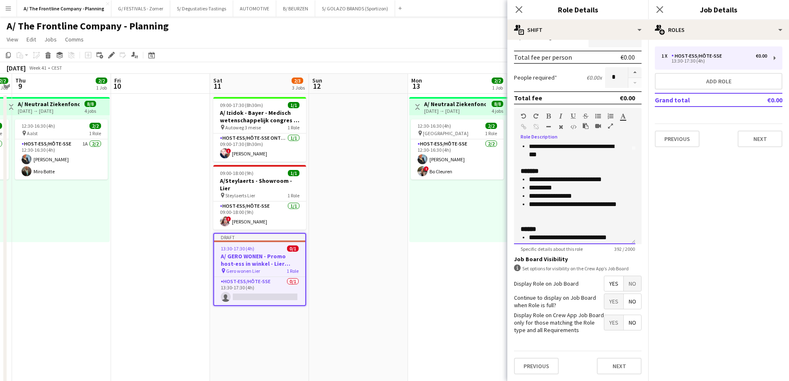
scroll to position [98, 0]
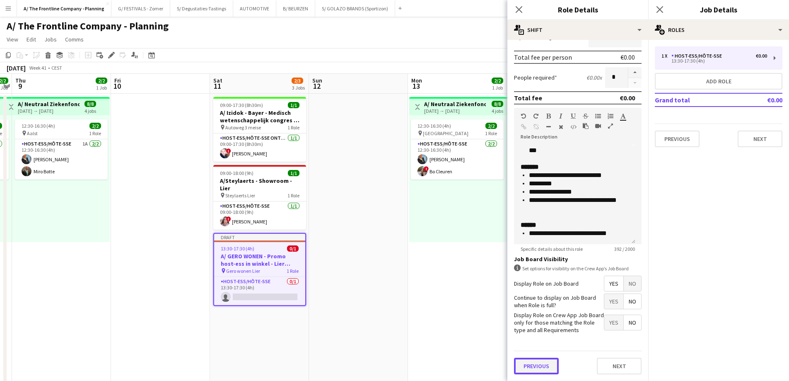
click at [542, 360] on button "Previous" at bounding box center [536, 366] width 45 height 17
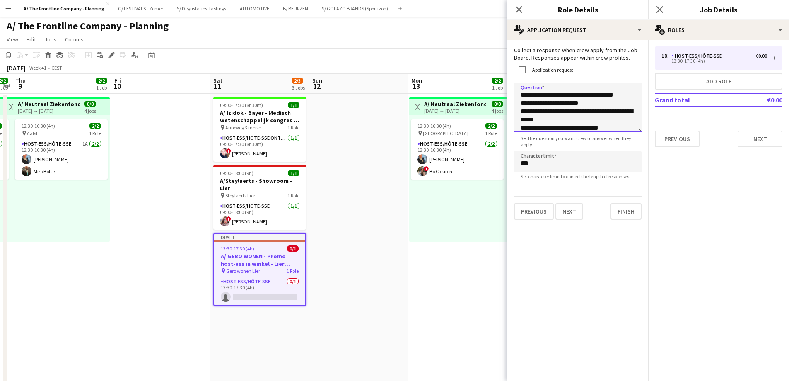
drag, startPoint x: 558, startPoint y: 119, endPoint x: 524, endPoint y: 119, distance: 34.0
click at [524, 119] on textarea "**********" at bounding box center [578, 107] width 128 height 50
type textarea "**********"
click at [756, 142] on button "Next" at bounding box center [760, 139] width 45 height 17
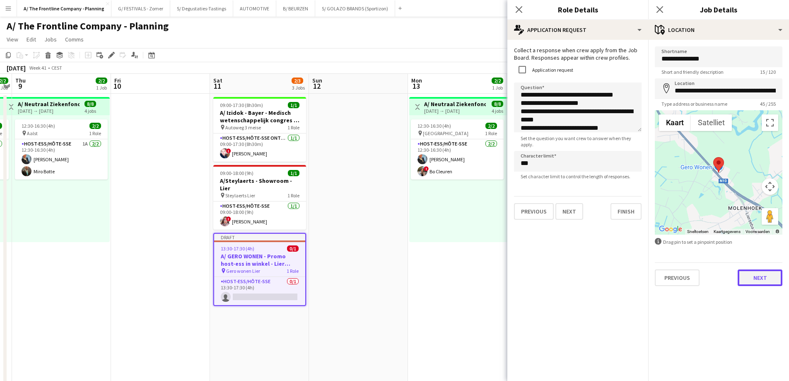
click at [762, 278] on button "Next" at bounding box center [760, 277] width 45 height 17
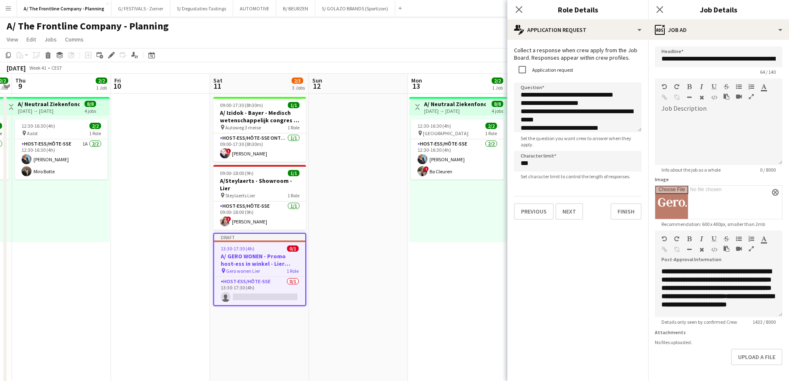
click at [752, 247] on icon "button" at bounding box center [751, 249] width 5 height 6
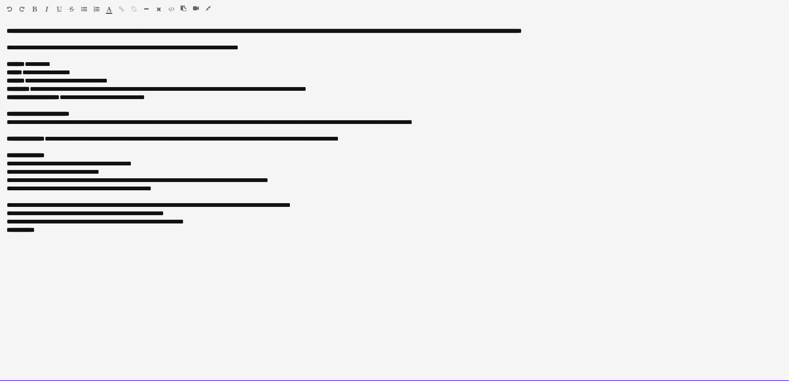
click at [68, 98] on span "**********" at bounding box center [85, 97] width 50 height 6
drag, startPoint x: 68, startPoint y: 98, endPoint x: 173, endPoint y: 98, distance: 105.6
click at [173, 98] on div "**********" at bounding box center [395, 97] width 776 height 8
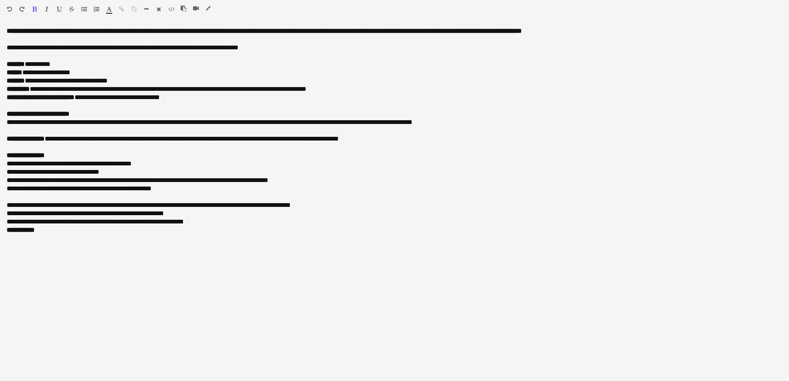
click at [210, 7] on icon "button" at bounding box center [208, 8] width 5 height 6
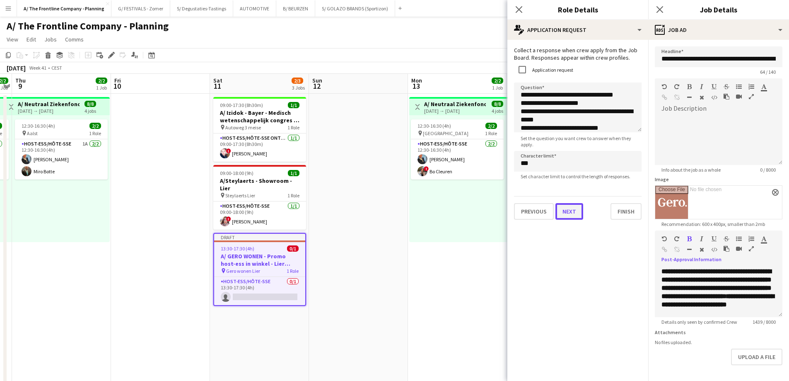
click at [573, 213] on button "Next" at bounding box center [570, 211] width 28 height 17
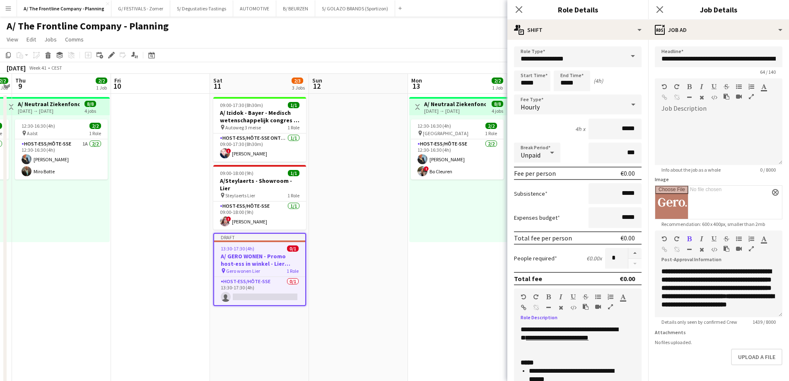
drag, startPoint x: 570, startPoint y: 336, endPoint x: 491, endPoint y: 296, distance: 87.8
copy div "**********"
click at [750, 246] on icon "button" at bounding box center [751, 249] width 5 height 6
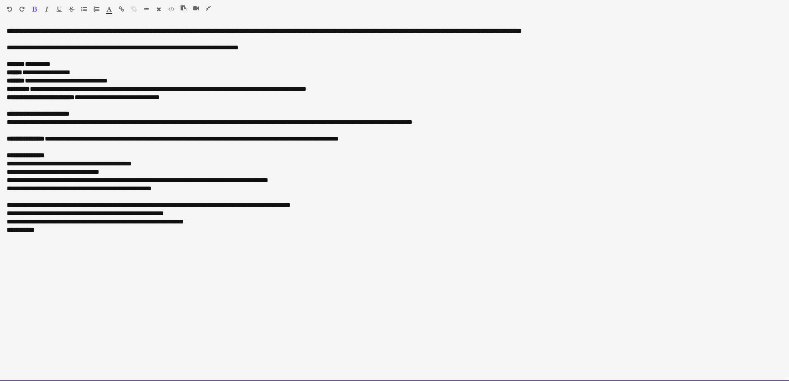
click at [29, 104] on div at bounding box center [395, 106] width 776 height 8
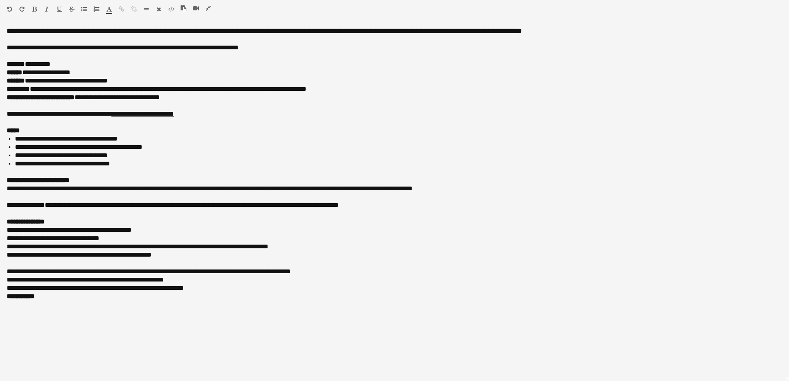
click at [207, 8] on icon "button" at bounding box center [208, 8] width 5 height 6
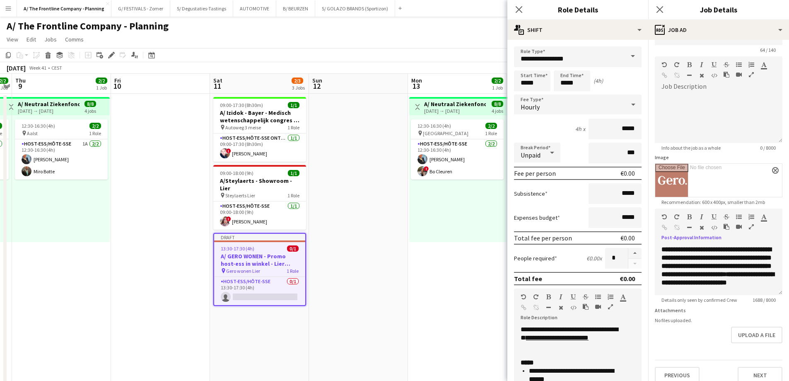
scroll to position [37, 0]
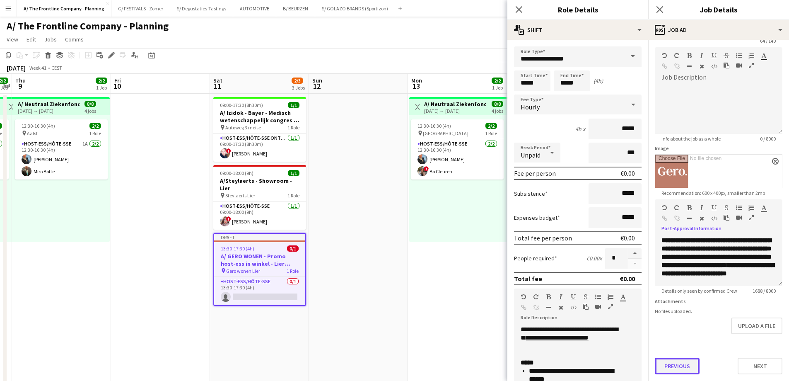
click at [681, 365] on button "Previous" at bounding box center [677, 366] width 45 height 17
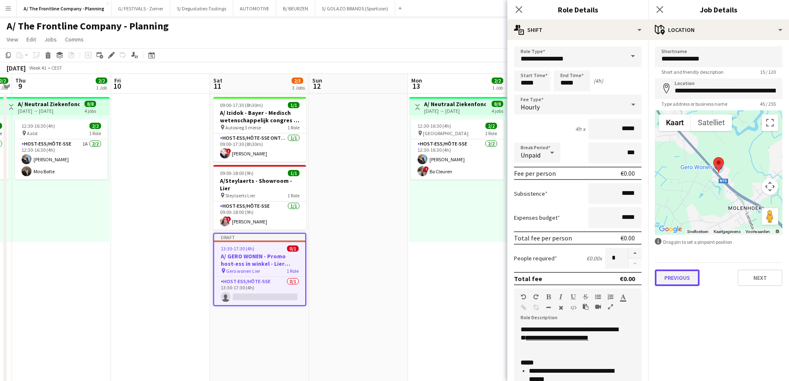
click at [691, 282] on button "Previous" at bounding box center [677, 277] width 45 height 17
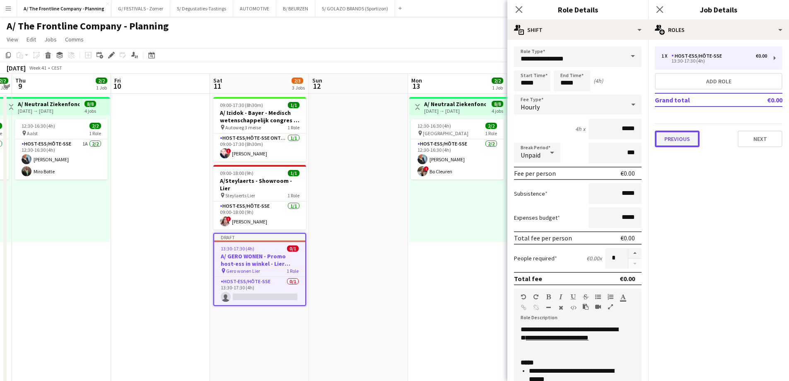
click at [687, 142] on button "Previous" at bounding box center [677, 139] width 45 height 17
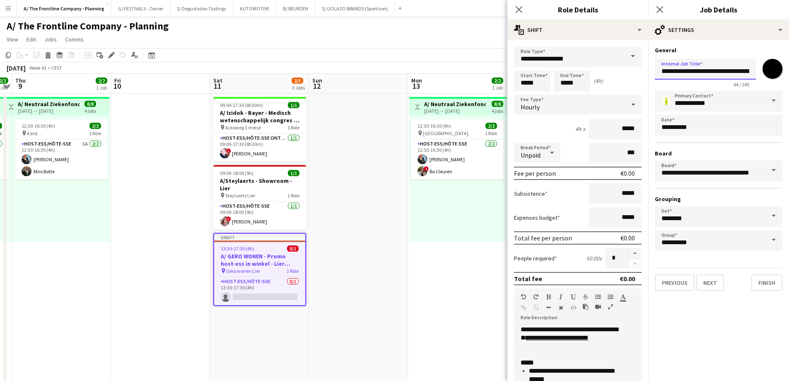
click at [732, 67] on input "**********" at bounding box center [705, 69] width 101 height 21
type input "**********"
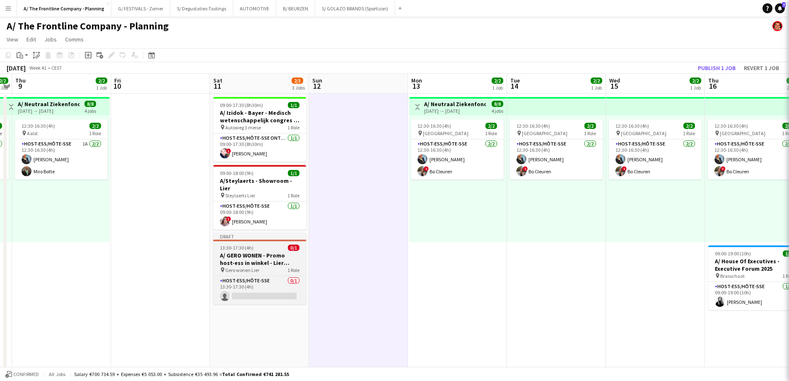
click at [261, 244] on div "13:30-17:30 (4h) 0/1" at bounding box center [259, 247] width 93 height 6
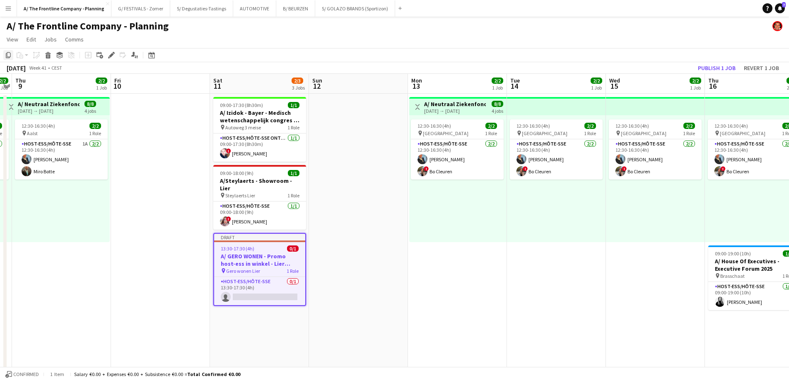
click at [6, 56] on icon "Copy" at bounding box center [8, 55] width 7 height 7
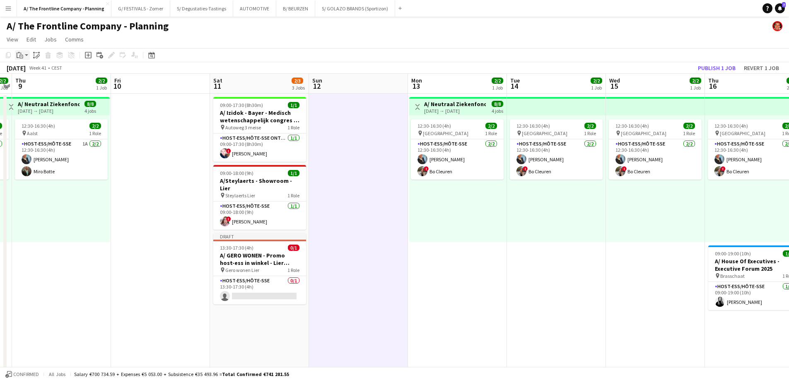
click at [24, 57] on div "Paste" at bounding box center [20, 55] width 10 height 10
click at [25, 70] on link "Paste Ctrl+V" at bounding box center [61, 70] width 78 height 7
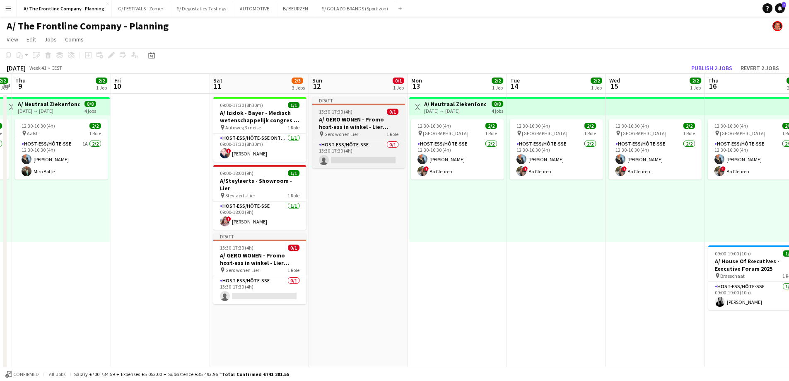
click at [348, 114] on span "13:30-17:30 (4h)" at bounding box center [336, 112] width 34 height 6
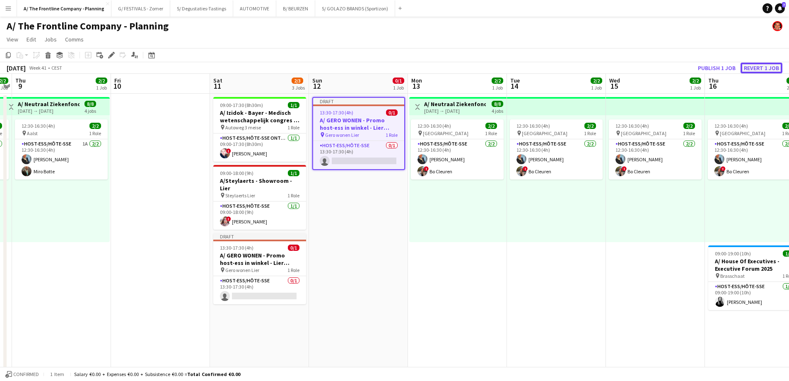
click at [760, 70] on button "Revert 1 job" at bounding box center [762, 68] width 42 height 11
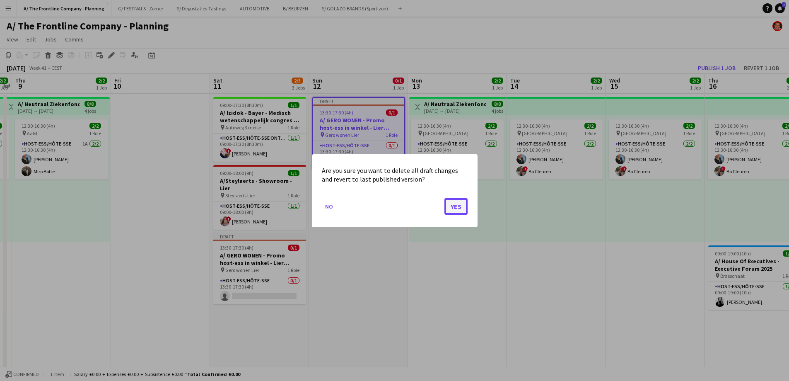
click at [452, 203] on button "Yes" at bounding box center [456, 206] width 23 height 17
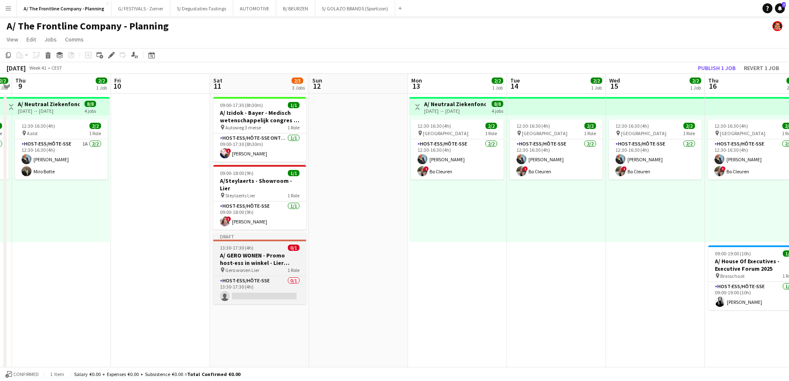
click at [247, 244] on span "13:30-17:30 (4h)" at bounding box center [237, 247] width 34 height 6
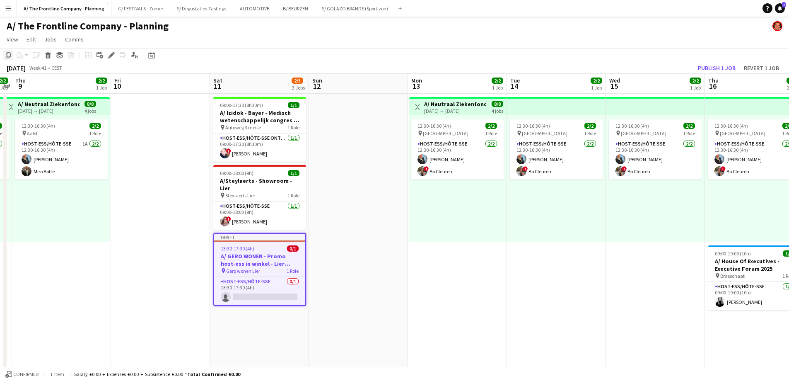
click at [9, 56] on icon "Copy" at bounding box center [8, 55] width 7 height 7
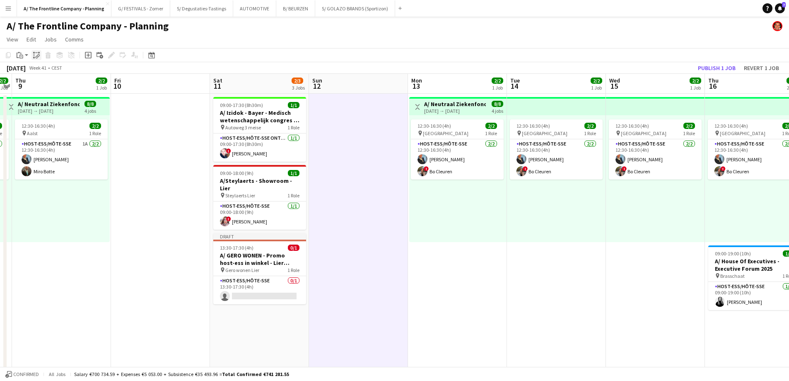
click at [35, 55] on icon "Paste linked Job" at bounding box center [36, 55] width 7 height 7
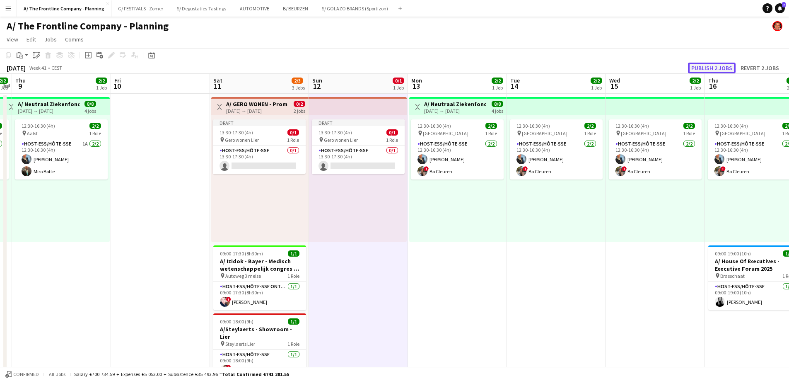
click at [713, 68] on button "Publish 2 jobs" at bounding box center [712, 68] width 48 height 11
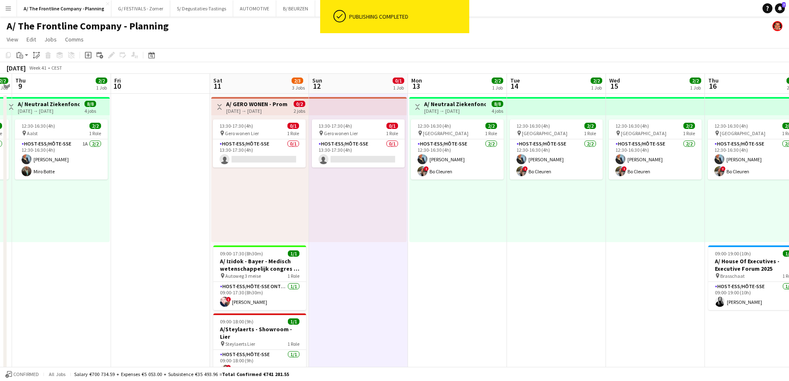
click at [241, 106] on h3 "A/ GERO WONEN - Promo host-ess in winkel - Lier (11+12+18+19/10)" at bounding box center [257, 103] width 62 height 7
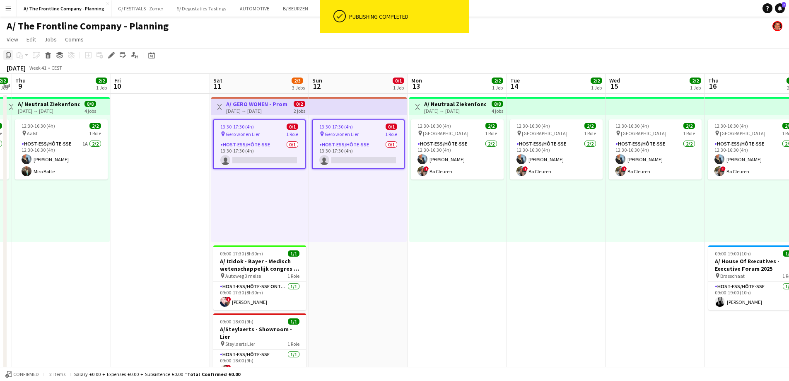
click at [11, 56] on icon at bounding box center [8, 55] width 5 height 6
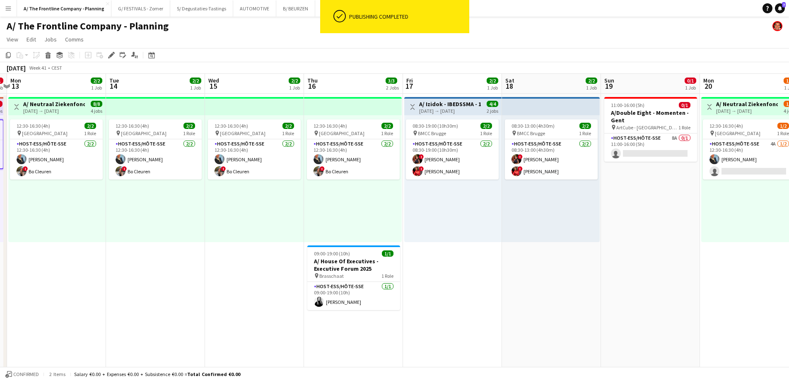
scroll to position [0, 254]
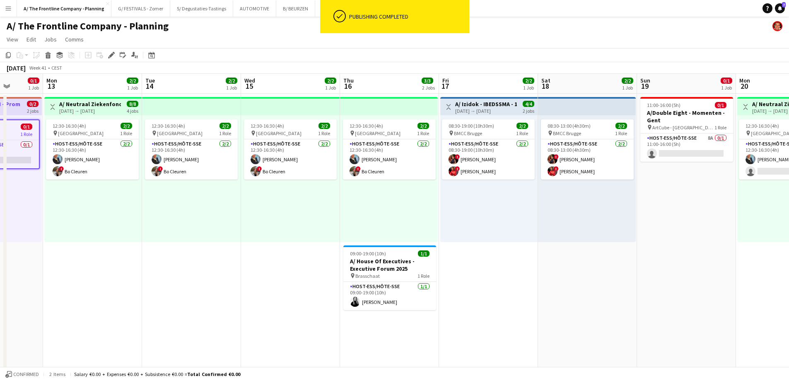
drag, startPoint x: 548, startPoint y: 214, endPoint x: 183, endPoint y: 205, distance: 365.1
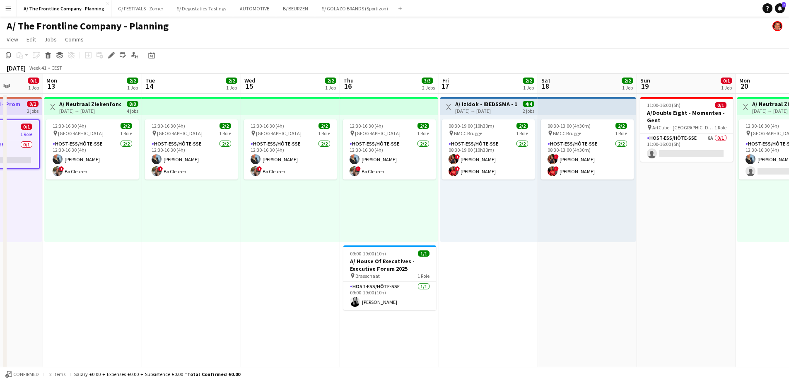
click at [587, 220] on div "08:30-13:00 (4h30m) 2/2 pin BMCC Brugge 1 Role Host-ess/Hôte-sse [DATE] 08:30-1…" at bounding box center [587, 178] width 98 height 127
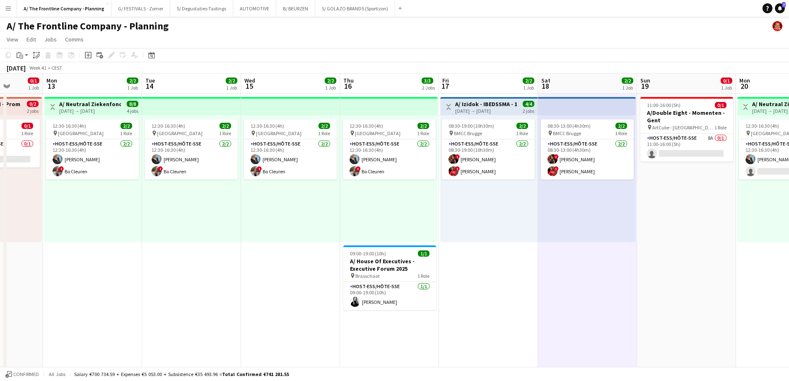
click at [21, 61] on app-toolbar "Copy Paste Paste Ctrl+V Paste with crew Ctrl+Shift+V Paste linked Job [GEOGRAPH…" at bounding box center [394, 55] width 789 height 14
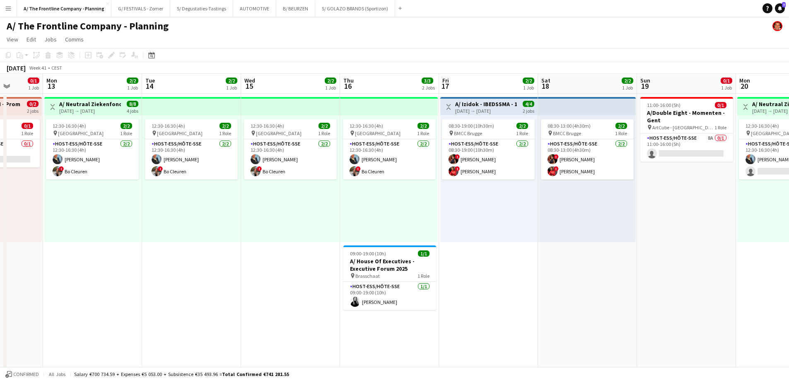
click at [470, 201] on div "08:30-19:00 (10h30m) 2/2 pin BMCC Brugge 1 Role Host-ess/Hôte-sse [DATE] 08:30-…" at bounding box center [488, 178] width 97 height 127
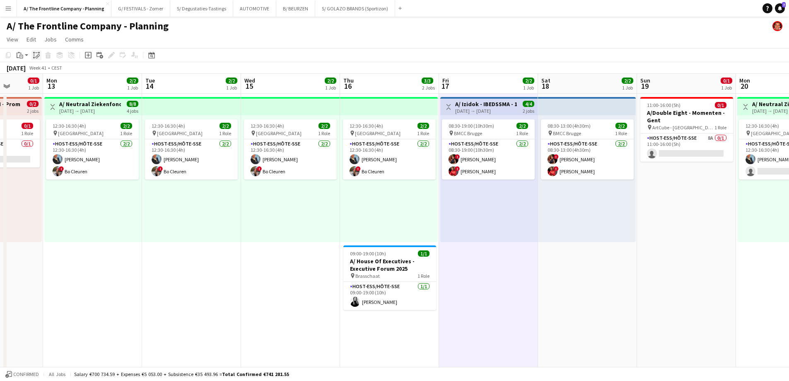
click at [37, 54] on icon "Paste linked Job" at bounding box center [36, 55] width 7 height 7
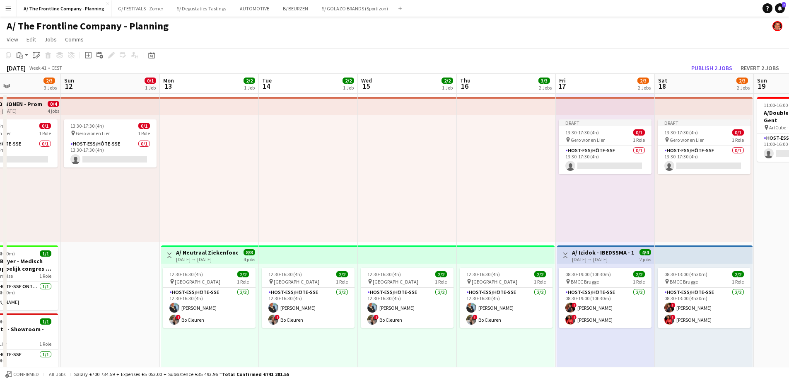
scroll to position [0, 251]
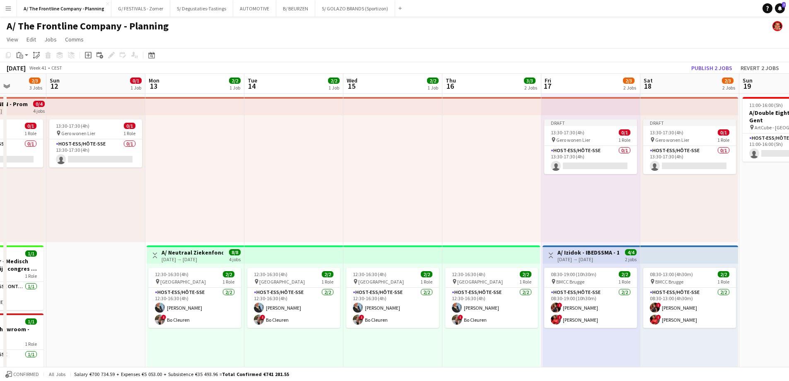
drag, startPoint x: 162, startPoint y: 205, endPoint x: 265, endPoint y: 195, distance: 102.8
click at [715, 69] on button "Publish 2 jobs" at bounding box center [712, 68] width 48 height 11
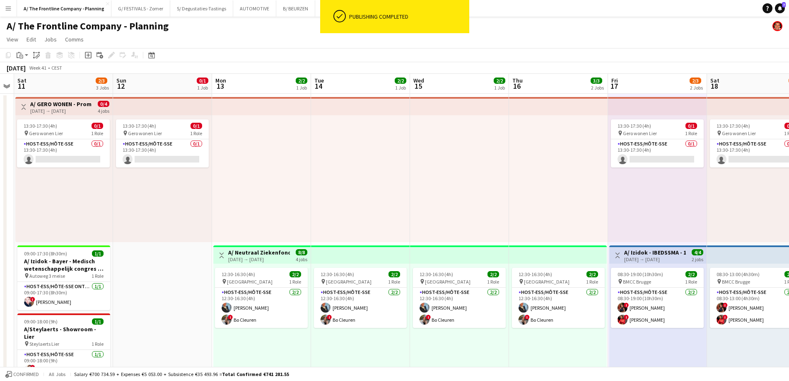
scroll to position [0, 181]
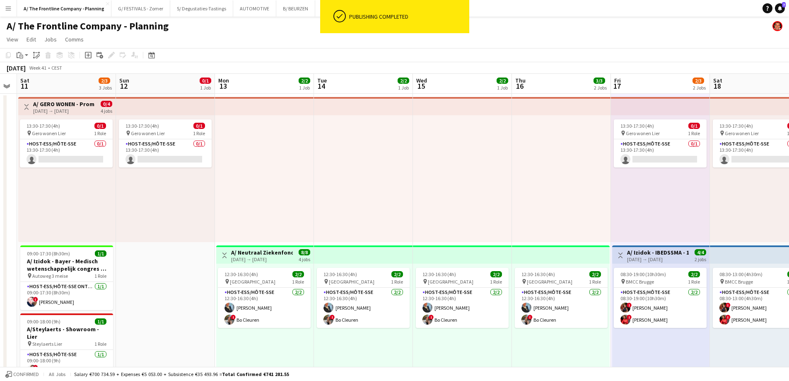
drag, startPoint x: 364, startPoint y: 195, endPoint x: 370, endPoint y: 193, distance: 6.0
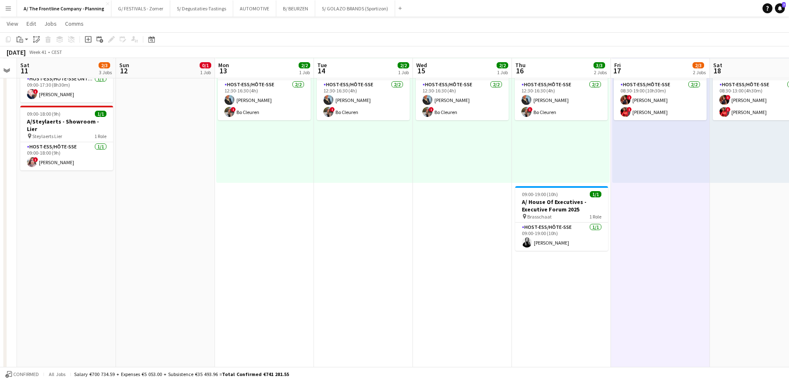
scroll to position [207, 0]
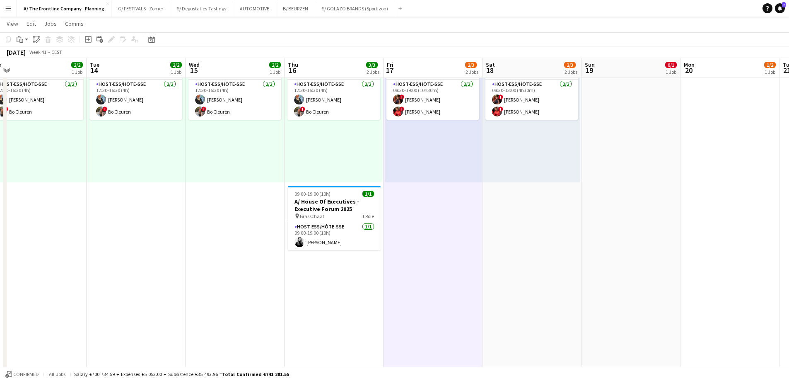
drag, startPoint x: 214, startPoint y: 212, endPoint x: 14, endPoint y: 209, distance: 200.5
click at [14, 209] on app-calendar-viewport "Fri 10 Sat 11 2/3 3 Jobs Sun 12 0/1 1 Job Mon 13 2/2 1 Job Tue 14 2/2 1 Job Wed…" at bounding box center [394, 250] width 789 height 850
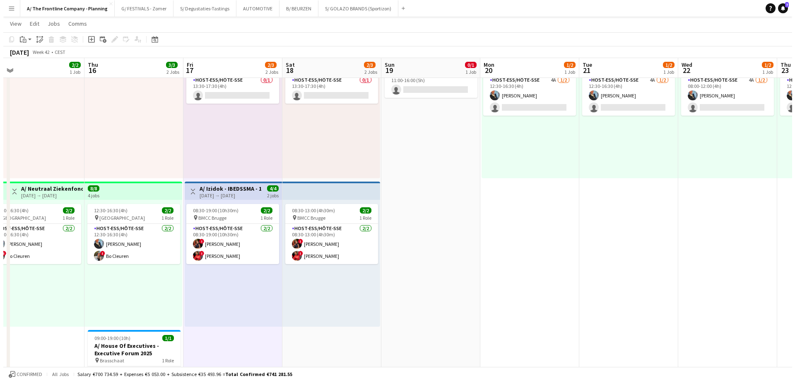
scroll to position [0, 0]
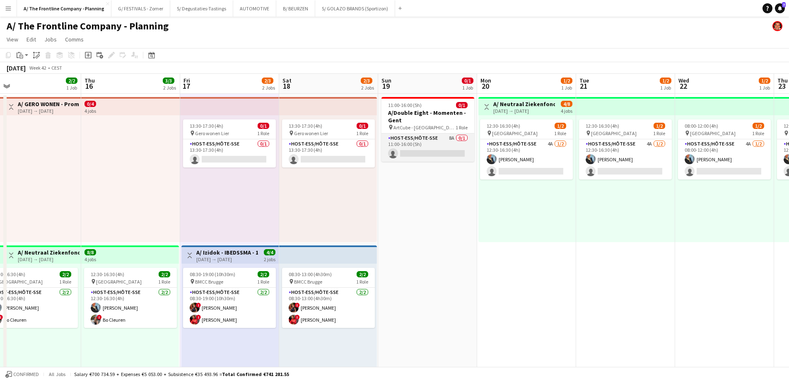
click at [411, 141] on app-card-role "Host-ess/Hôte-sse 8A 0/1 11:00-16:00 (5h) single-neutral-actions" at bounding box center [428, 147] width 93 height 28
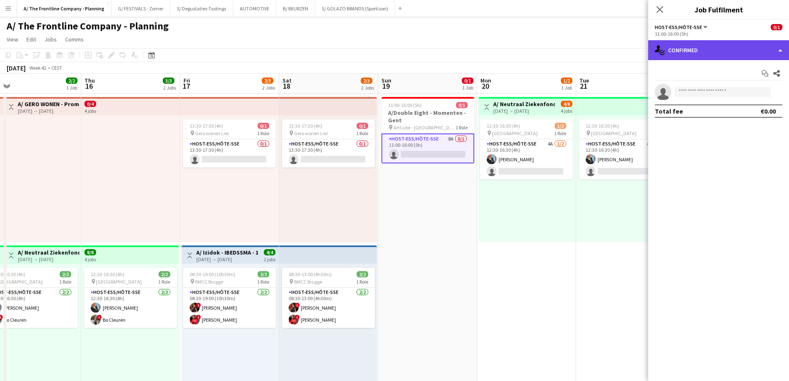
click at [717, 47] on div "single-neutral-actions-check-2 Confirmed" at bounding box center [718, 50] width 141 height 20
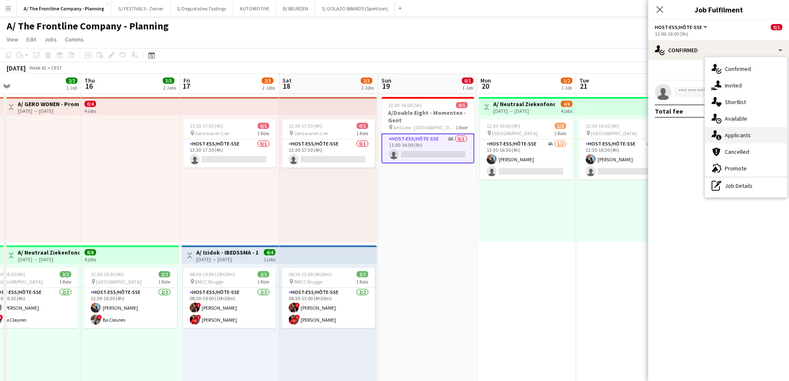
click at [730, 139] on div "single-neutral-actions-information Applicants" at bounding box center [746, 135] width 82 height 17
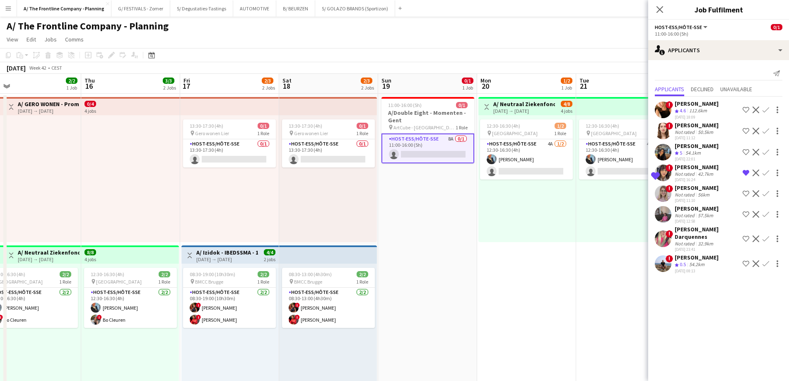
click at [309, 193] on div "13:30-17:30 (4h) 0/1 pin Gero wonen Lier 1 Role Host-ess/Hôte-sse 0/1 13:30-17:…" at bounding box center [328, 178] width 98 height 127
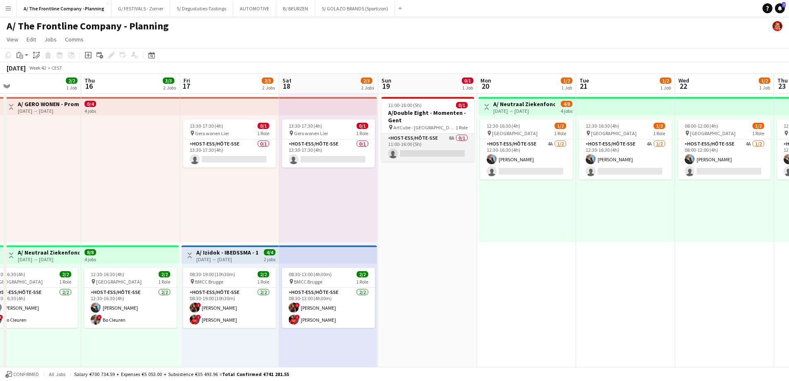
click at [435, 145] on app-card-role "Host-ess/Hôte-sse 8A 0/1 11:00-16:00 (5h) single-neutral-actions" at bounding box center [428, 147] width 93 height 28
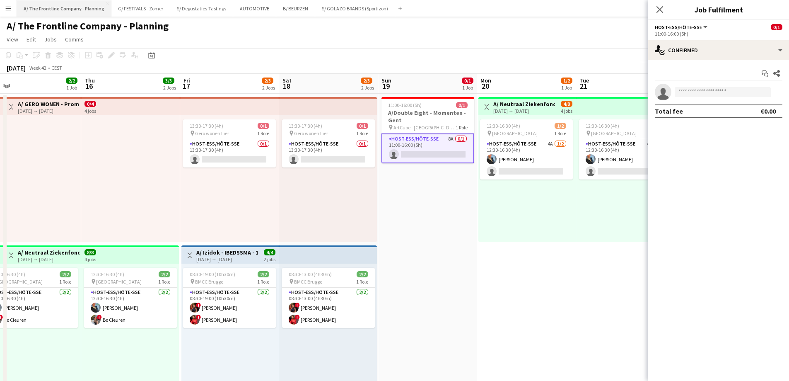
click at [71, 8] on button "A/ The Frontline Company - Planning Close" at bounding box center [64, 8] width 94 height 16
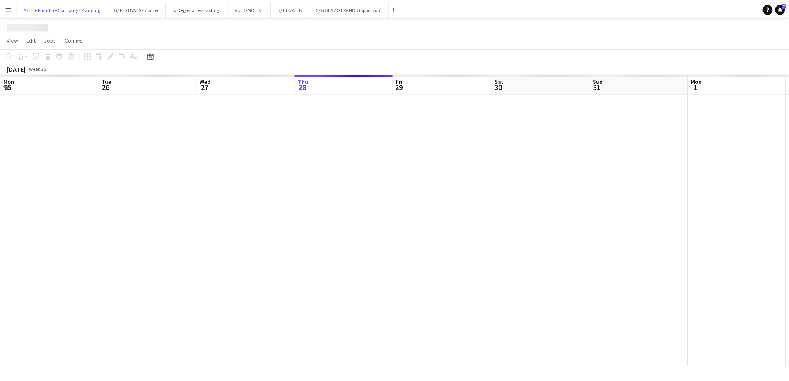
scroll to position [0, 198]
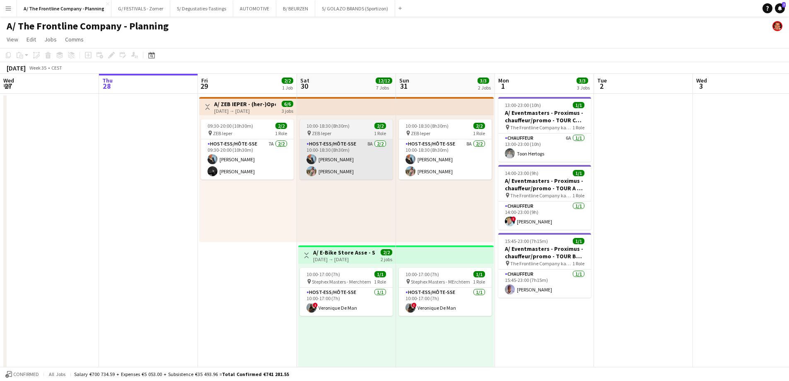
drag, startPoint x: 87, startPoint y: 175, endPoint x: 405, endPoint y: 172, distance: 317.8
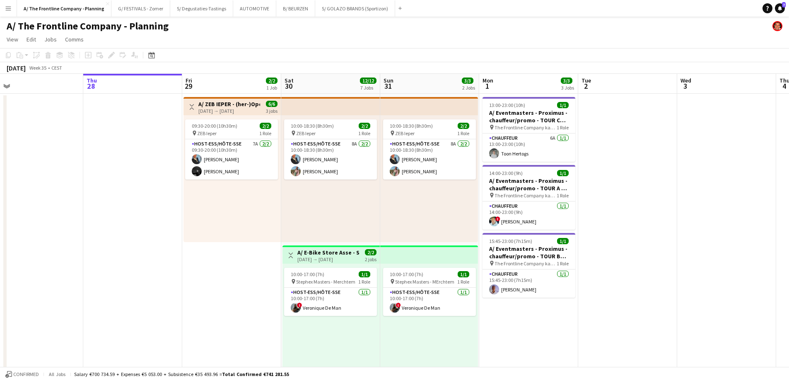
drag, startPoint x: 559, startPoint y: 165, endPoint x: 116, endPoint y: 169, distance: 443.3
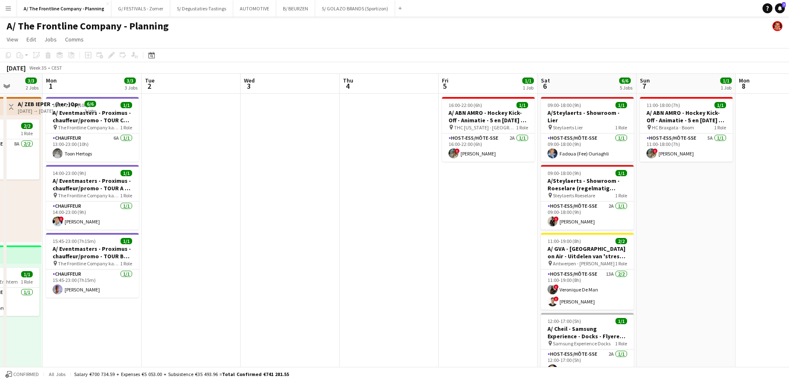
drag, startPoint x: 487, startPoint y: 175, endPoint x: -15, endPoint y: 162, distance: 501.9
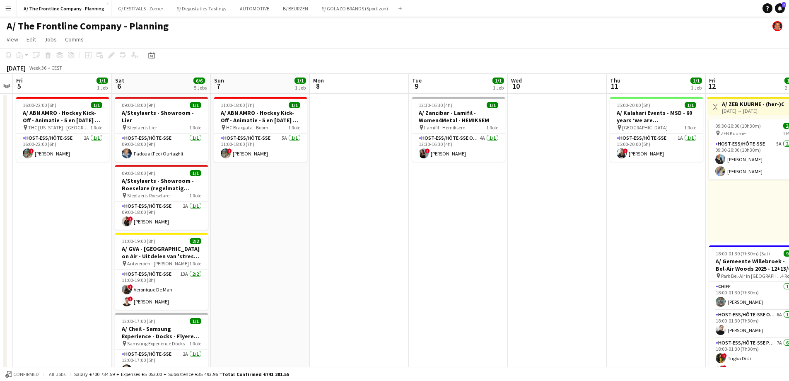
drag, startPoint x: 468, startPoint y: 193, endPoint x: 5, endPoint y: 162, distance: 463.8
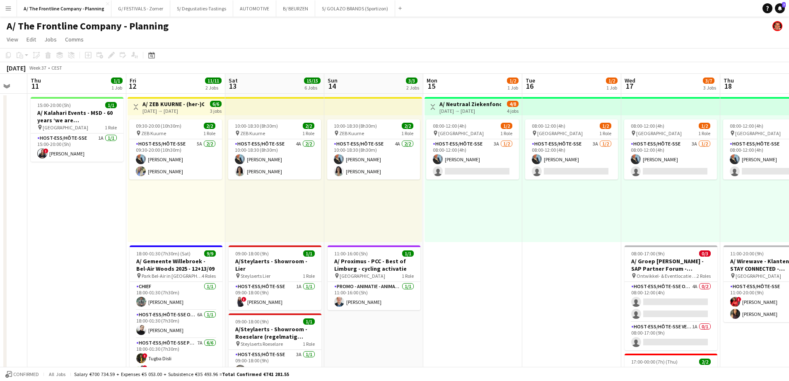
scroll to position [0, 280]
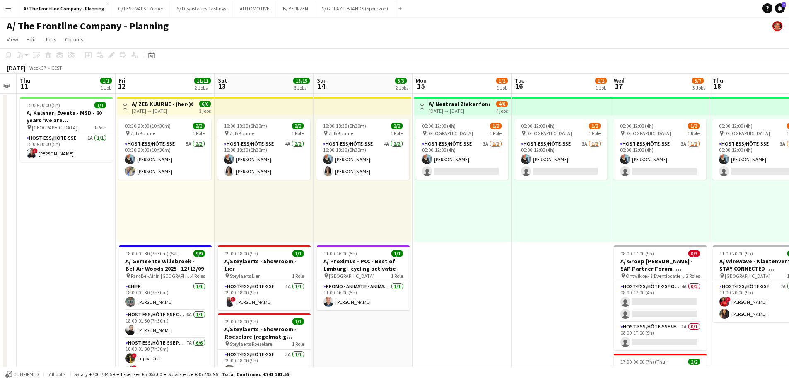
drag, startPoint x: 428, startPoint y: 200, endPoint x: 233, endPoint y: 199, distance: 194.3
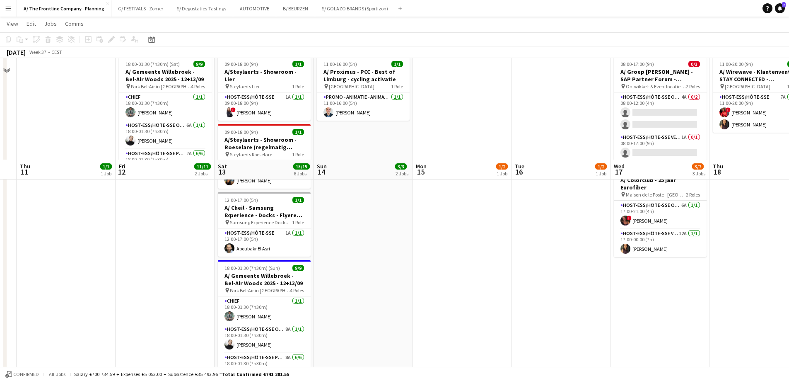
scroll to position [0, 0]
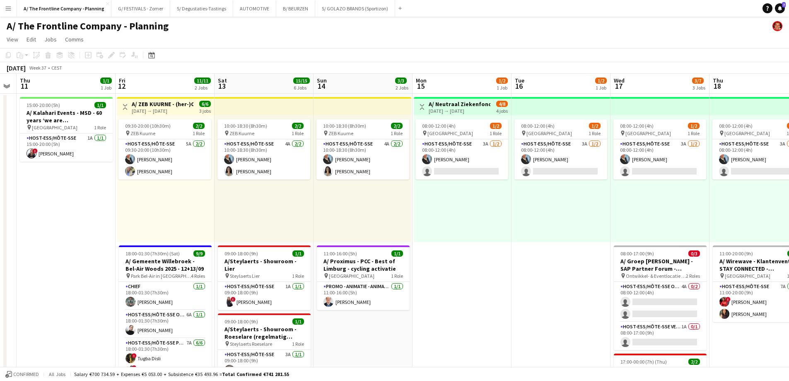
click at [316, 183] on div "10:00-18:30 (8h30m) 2/2 pin ZEB Kuurne 1 Role Host-ess/Hôte-sse 4A [DATE] 10:00…" at bounding box center [363, 178] width 98 height 127
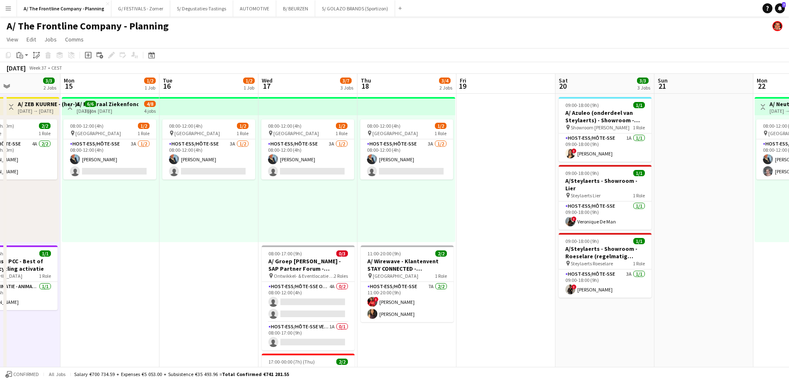
scroll to position [0, 247]
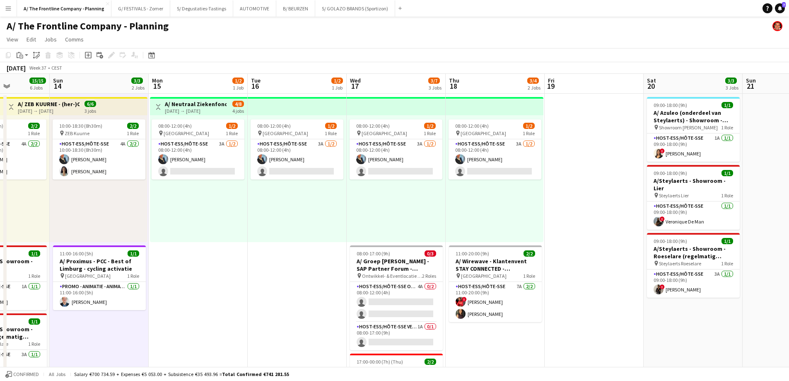
drag, startPoint x: 448, startPoint y: 211, endPoint x: 184, endPoint y: 206, distance: 264.0
click at [209, 167] on app-card-role "Host-ess/Hôte-sse 3A [DATE] 08:00-12:00 (4h) [PERSON_NAME] single-neutral-actio…" at bounding box center [198, 159] width 93 height 40
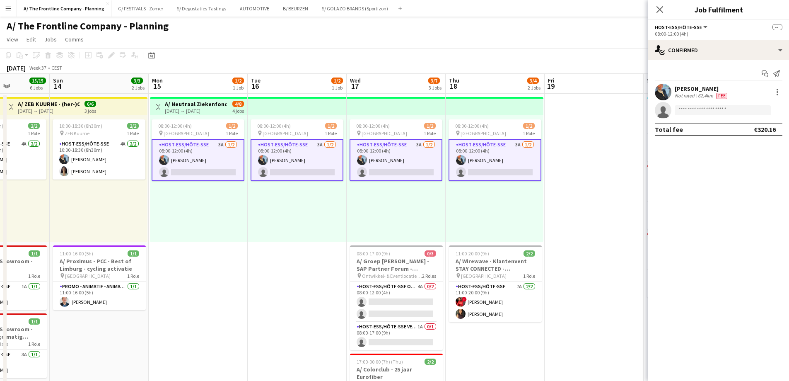
click at [267, 207] on div "08:00-12:00 (4h) 1/2 pin Oostende 1 Role Host-ess/Hôte-sse 3A [DATE] 08:00-12:0…" at bounding box center [297, 178] width 99 height 127
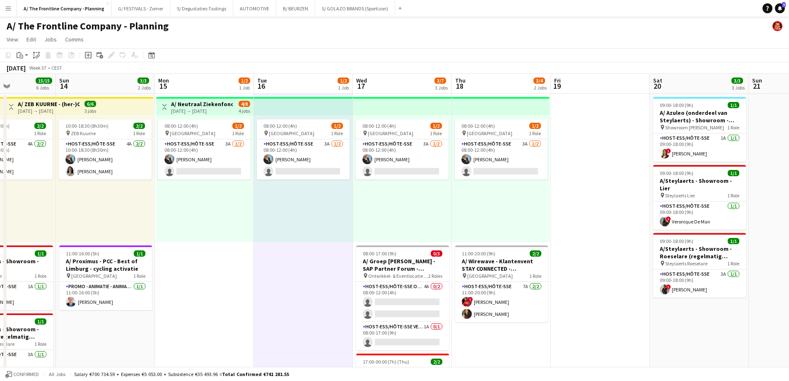
drag, startPoint x: 150, startPoint y: 172, endPoint x: 132, endPoint y: 172, distance: 18.2
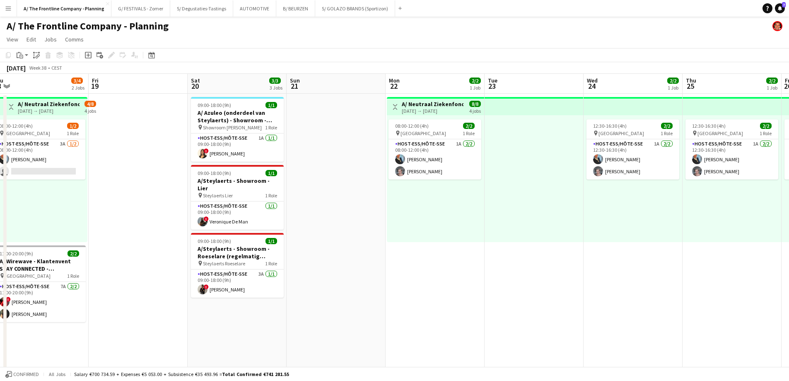
drag, startPoint x: 410, startPoint y: 178, endPoint x: 184, endPoint y: 172, distance: 225.9
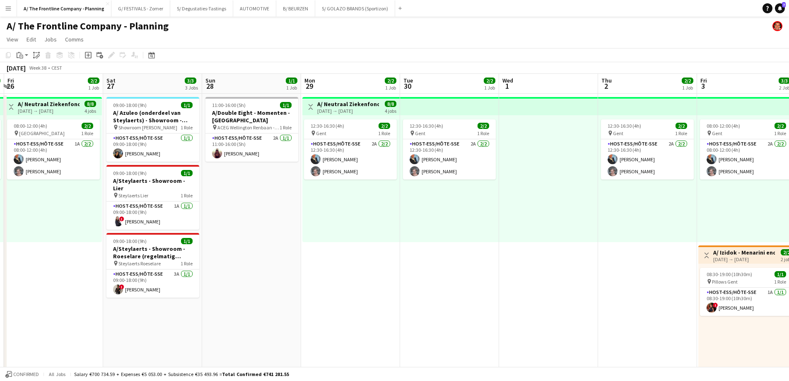
drag, startPoint x: 592, startPoint y: 213, endPoint x: 112, endPoint y: 186, distance: 481.4
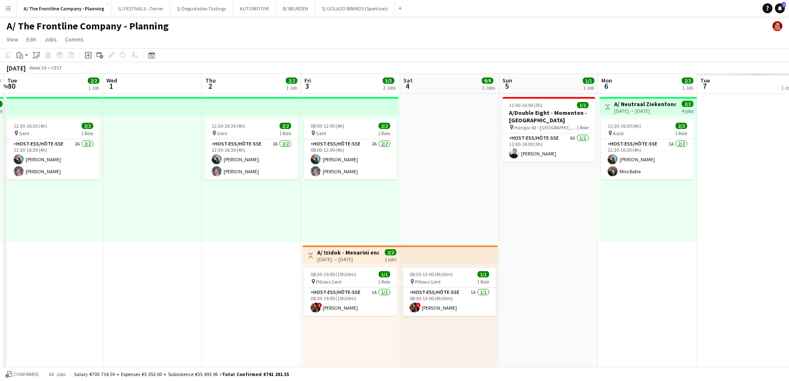
drag, startPoint x: 167, startPoint y: 203, endPoint x: 351, endPoint y: 205, distance: 183.6
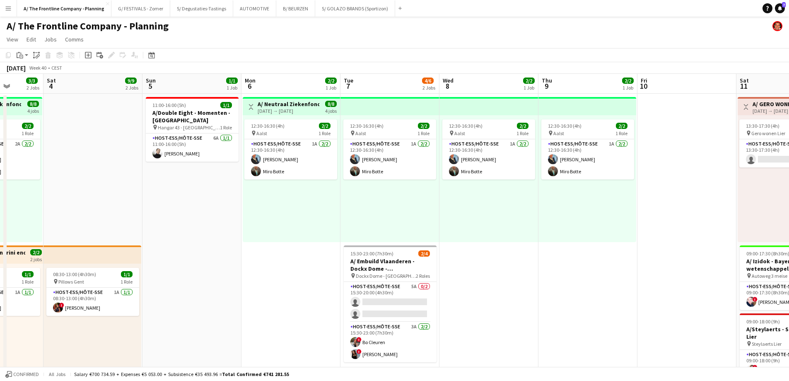
drag, startPoint x: 529, startPoint y: 209, endPoint x: 157, endPoint y: 209, distance: 372.0
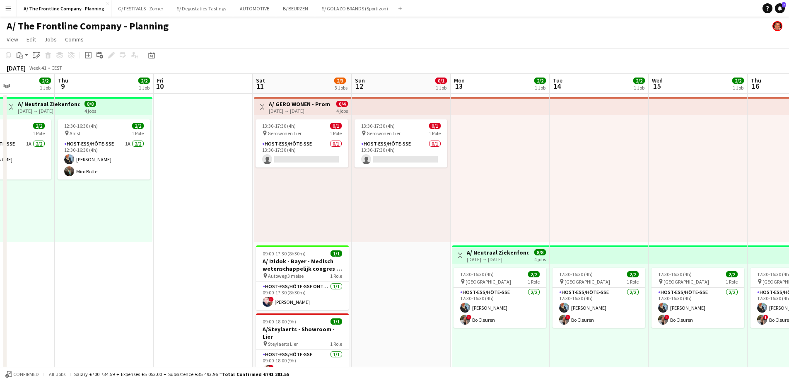
drag, startPoint x: 301, startPoint y: 202, endPoint x: 258, endPoint y: 189, distance: 44.7
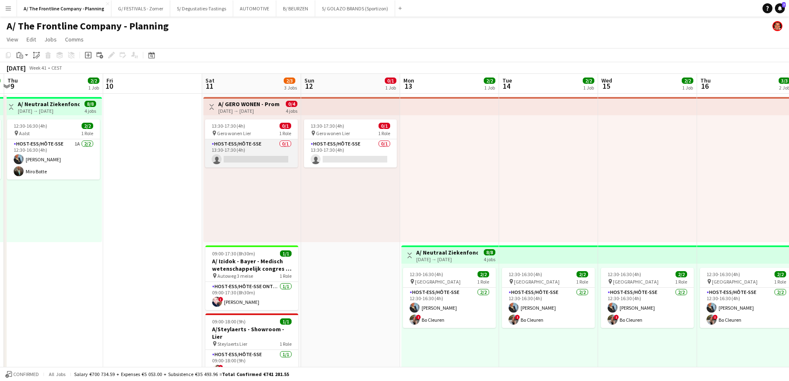
click at [238, 145] on app-card-role "Host-ess/Hôte-sse 0/1 13:30-17:30 (4h) single-neutral-actions" at bounding box center [251, 153] width 93 height 28
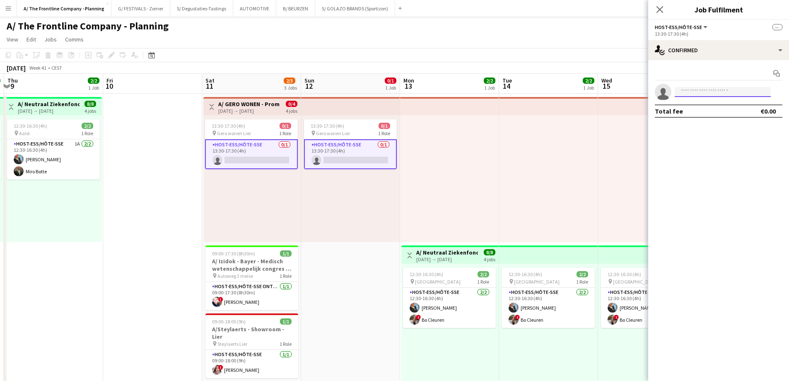
click at [701, 92] on input at bounding box center [723, 92] width 96 height 10
type input "**********"
click at [705, 101] on span "[PERSON_NAME]" at bounding box center [706, 103] width 48 height 7
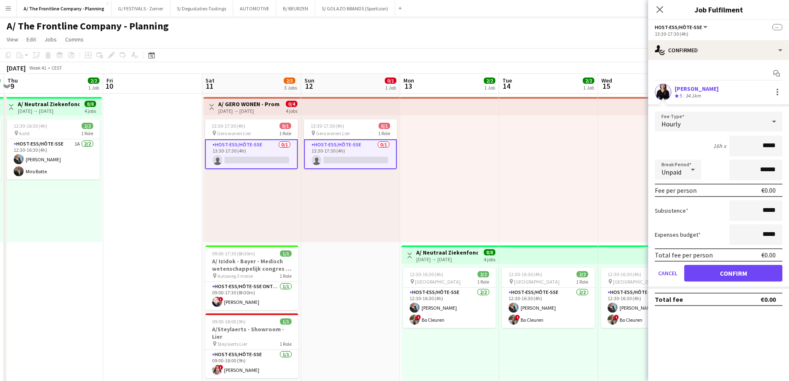
click at [696, 92] on div "[PERSON_NAME]" at bounding box center [697, 88] width 44 height 7
click at [701, 94] on div "34.1km" at bounding box center [693, 95] width 19 height 7
drag, startPoint x: 729, startPoint y: 272, endPoint x: 731, endPoint y: 261, distance: 11.8
click at [729, 271] on button "Confirm" at bounding box center [733, 273] width 98 height 17
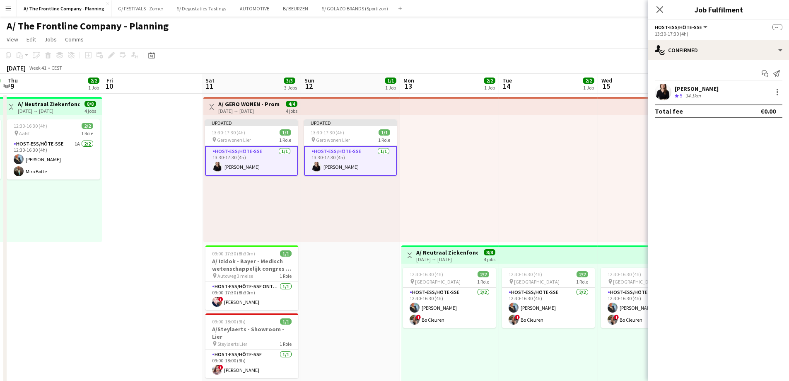
click at [699, 95] on div "34.1km" at bounding box center [693, 95] width 19 height 7
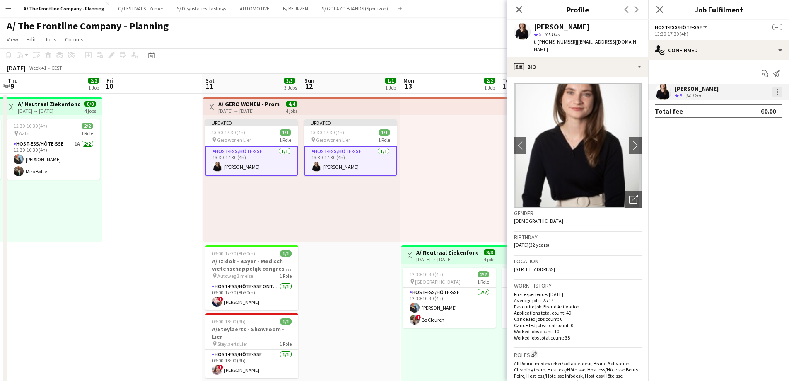
click at [777, 89] on div at bounding box center [778, 90] width 2 height 2
click at [766, 109] on span "Edit fee" at bounding box center [750, 107] width 51 height 7
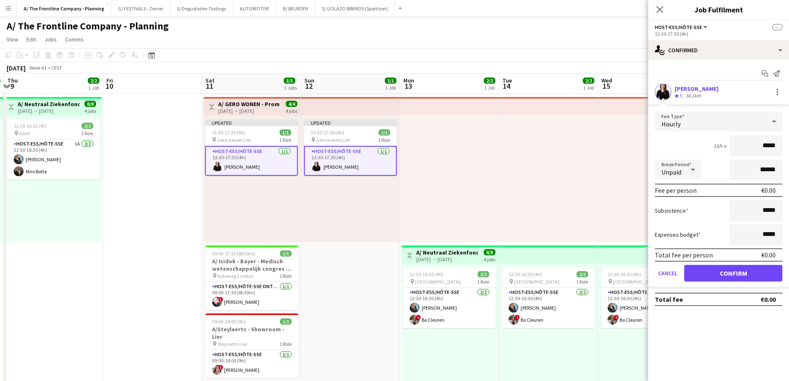
drag, startPoint x: 752, startPoint y: 148, endPoint x: 795, endPoint y: 147, distance: 42.7
type input "******"
click button "Confirm" at bounding box center [733, 273] width 98 height 17
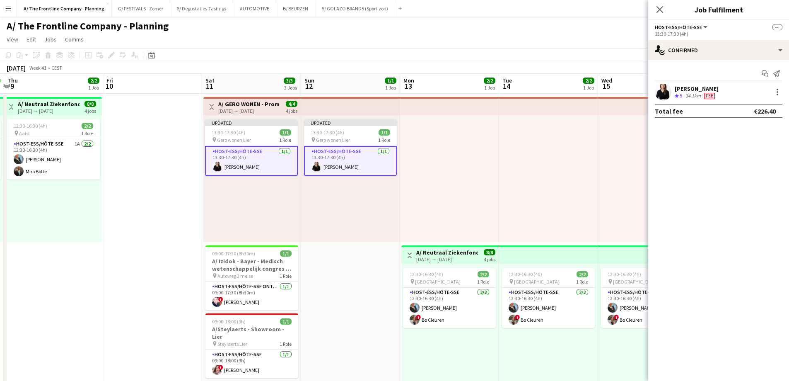
click at [440, 140] on div at bounding box center [449, 178] width 99 height 127
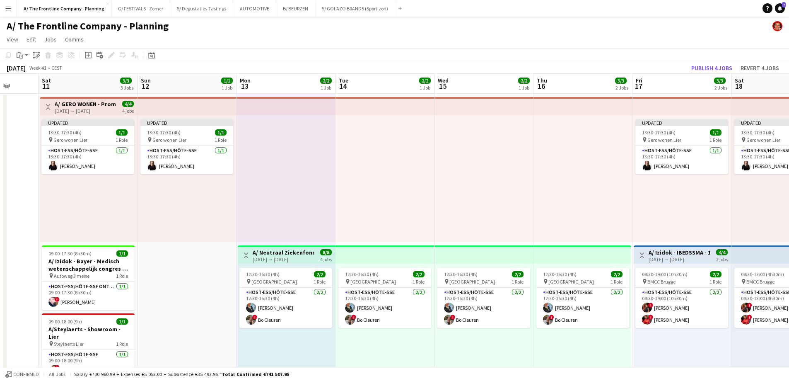
scroll to position [0, 268]
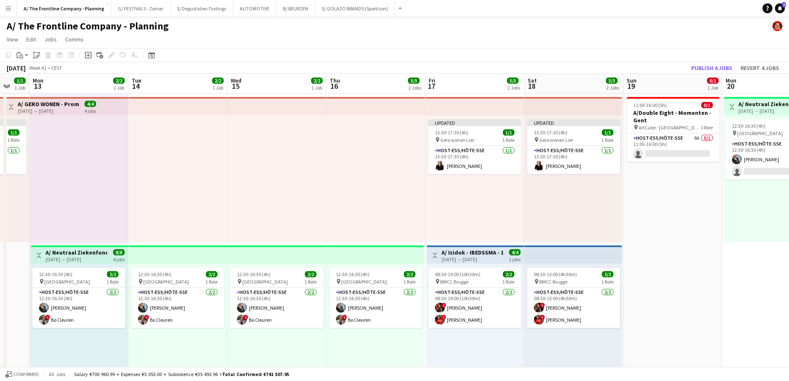
drag, startPoint x: 661, startPoint y: 146, endPoint x: 298, endPoint y: 132, distance: 362.8
click at [719, 65] on button "Publish 4 jobs" at bounding box center [712, 68] width 48 height 11
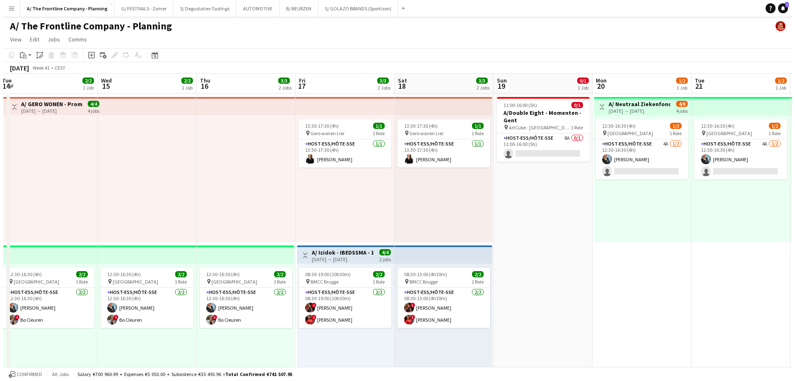
scroll to position [0, 269]
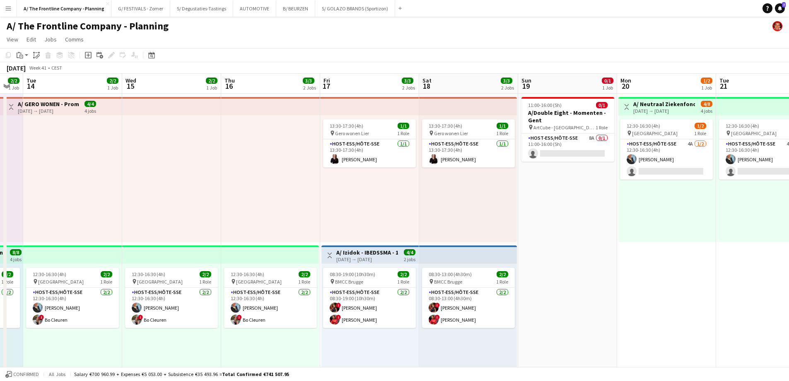
drag, startPoint x: 247, startPoint y: 188, endPoint x: 71, endPoint y: 188, distance: 176.5
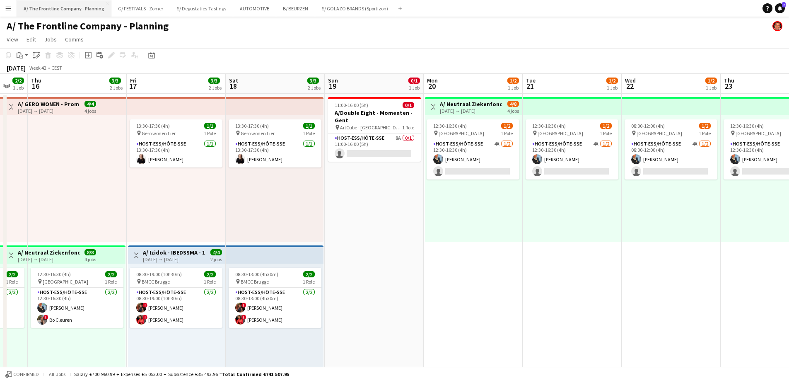
click at [93, 7] on button "A/ The Frontline Company - Planning Close" at bounding box center [64, 8] width 94 height 16
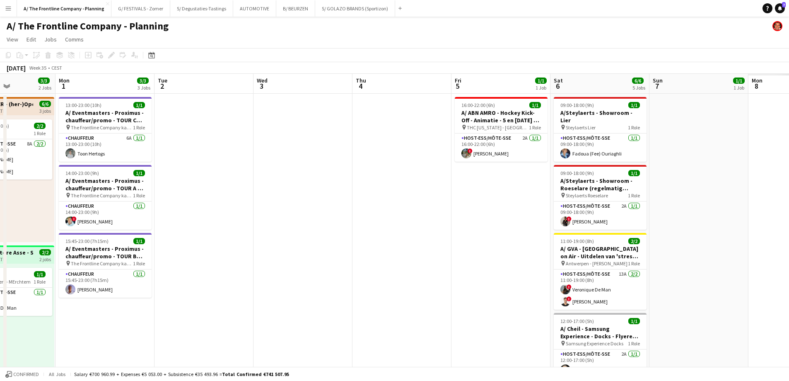
drag, startPoint x: 515, startPoint y: 174, endPoint x: 81, endPoint y: 179, distance: 434.2
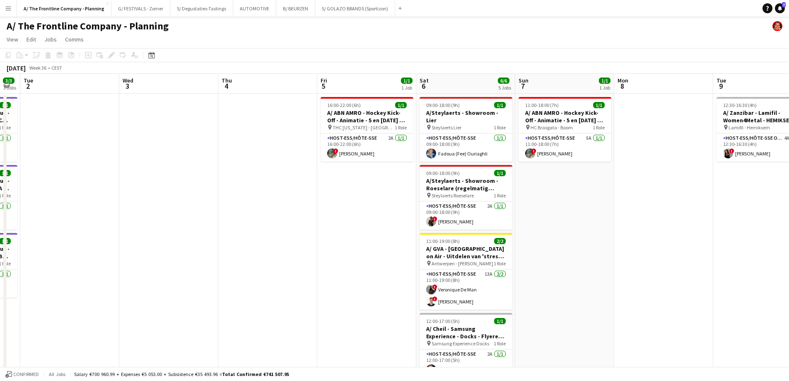
drag, startPoint x: 290, startPoint y: 174, endPoint x: -152, endPoint y: 180, distance: 442.1
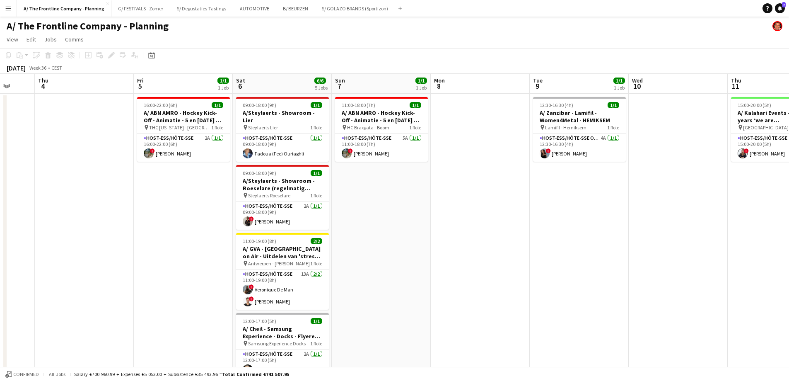
drag, startPoint x: 513, startPoint y: 193, endPoint x: 100, endPoint y: 203, distance: 412.8
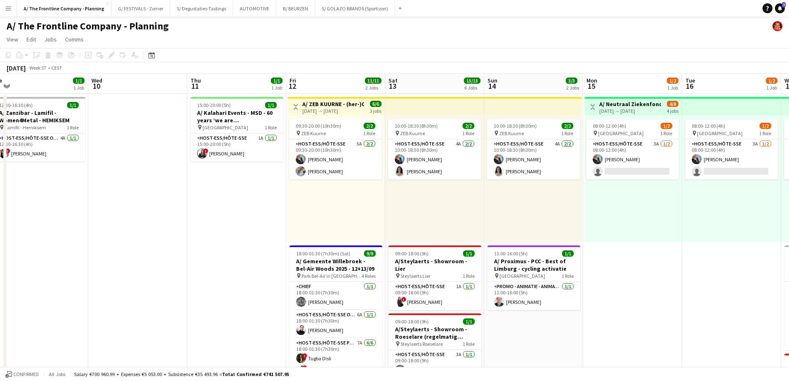
drag, startPoint x: 471, startPoint y: 203, endPoint x: 20, endPoint y: 203, distance: 451.2
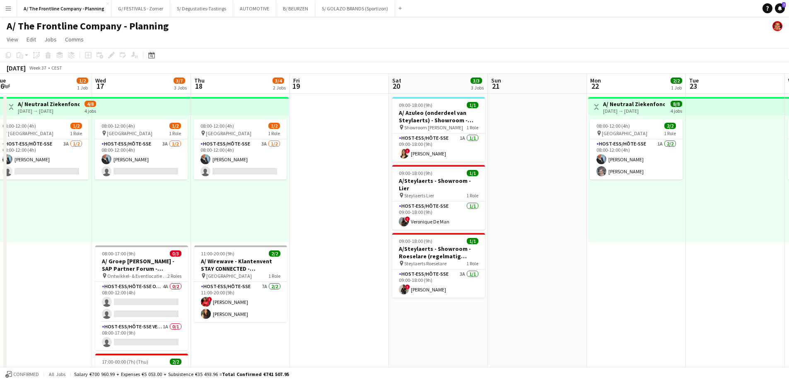
scroll to position [0, 326]
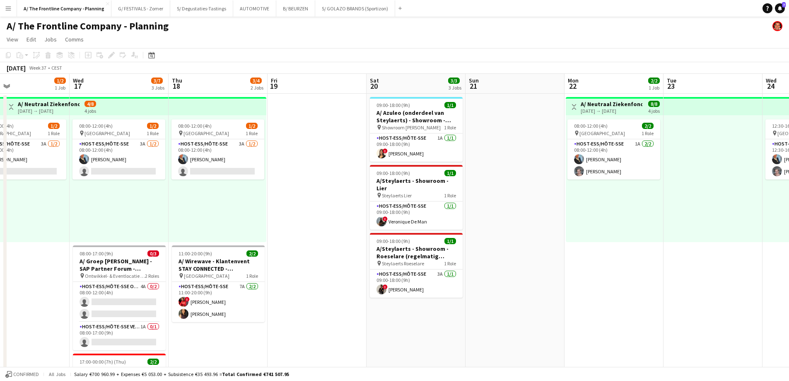
drag, startPoint x: 473, startPoint y: 208, endPoint x: 220, endPoint y: 211, distance: 252.3
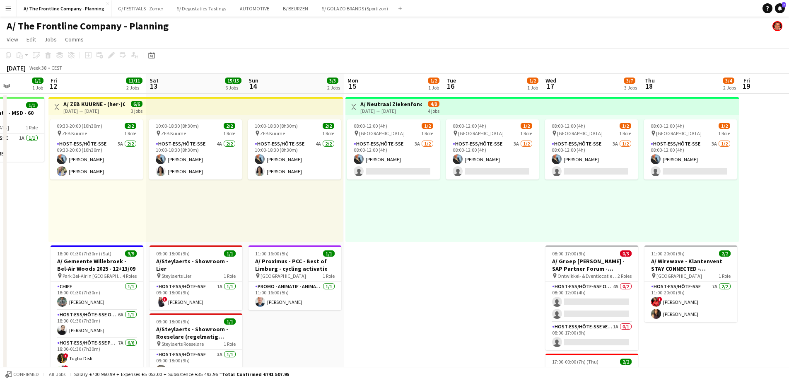
drag, startPoint x: 188, startPoint y: 217, endPoint x: 660, endPoint y: 195, distance: 473.3
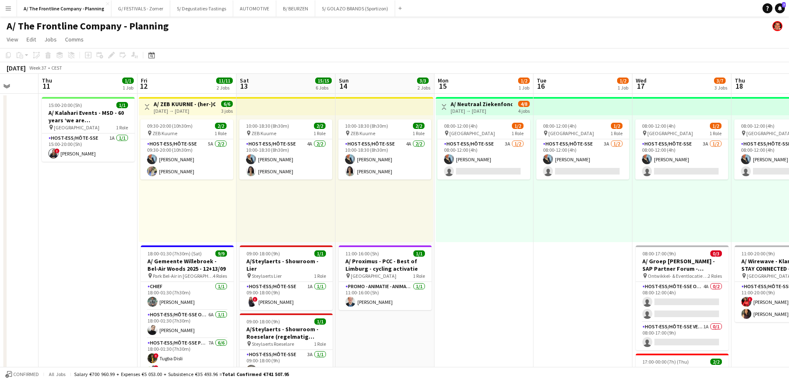
scroll to position [0, 217]
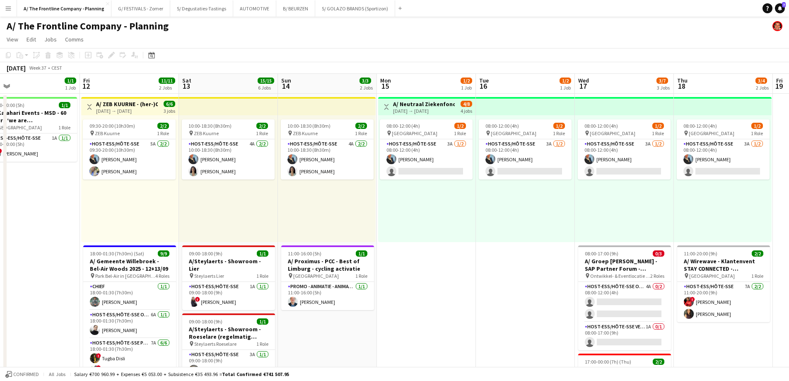
drag, startPoint x: 198, startPoint y: 212, endPoint x: 330, endPoint y: 211, distance: 131.8
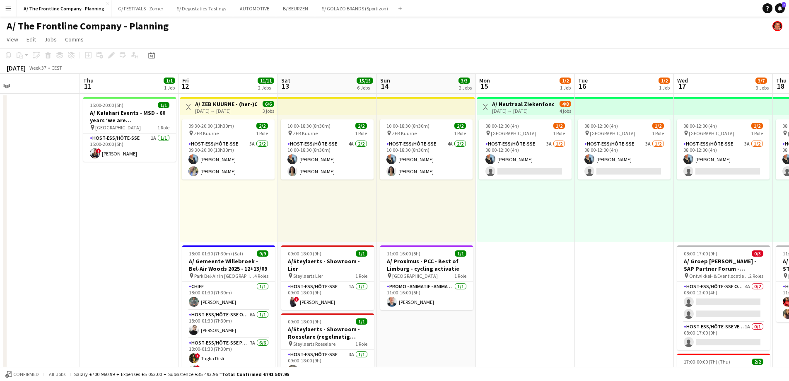
click at [242, 228] on div "09:30-20:00 (10h30m) 2/2 pin ZEB Kuurne 1 Role Host-ess/Hôte-sse 5A [DATE] 09:3…" at bounding box center [228, 178] width 97 height 127
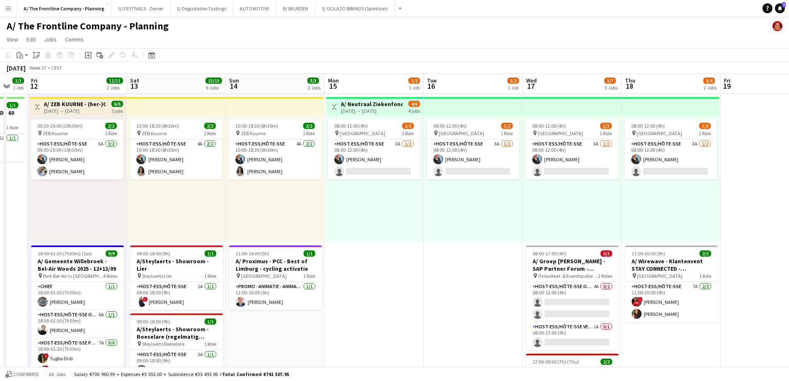
drag, startPoint x: 431, startPoint y: 208, endPoint x: 312, endPoint y: 209, distance: 119.3
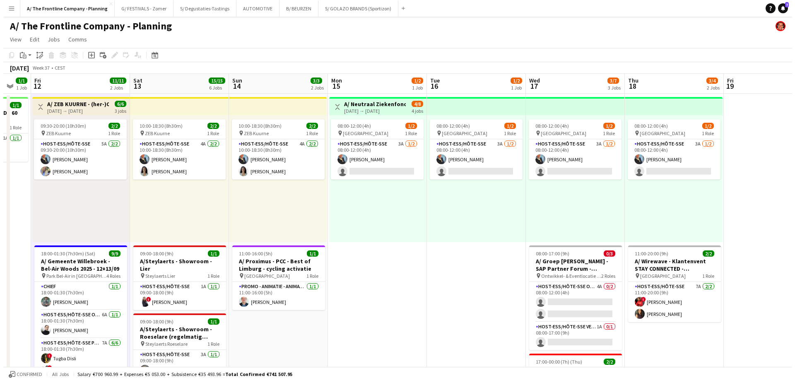
scroll to position [0, 276]
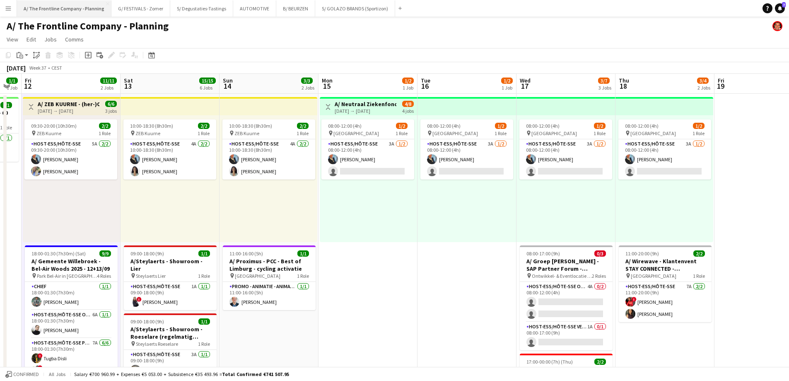
click at [58, 12] on button "A/ The Frontline Company - Planning Close" at bounding box center [64, 8] width 94 height 16
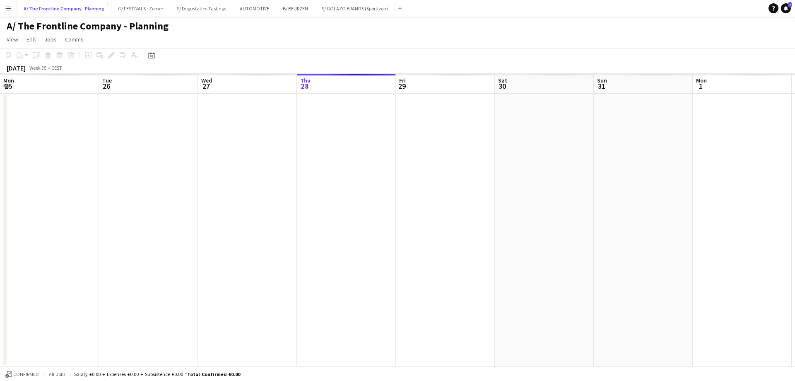
scroll to position [0, 198]
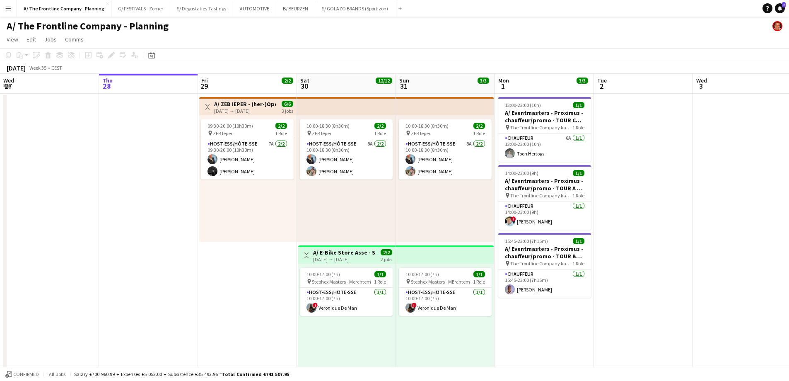
click at [13, 6] on button "Menu" at bounding box center [8, 8] width 17 height 17
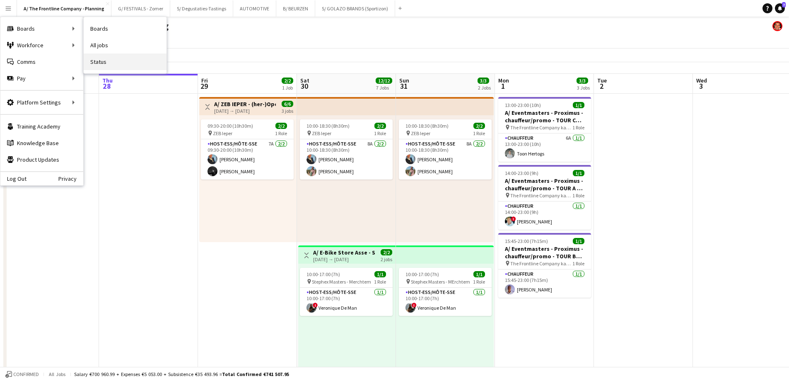
click at [108, 65] on link "Status" at bounding box center [125, 61] width 83 height 17
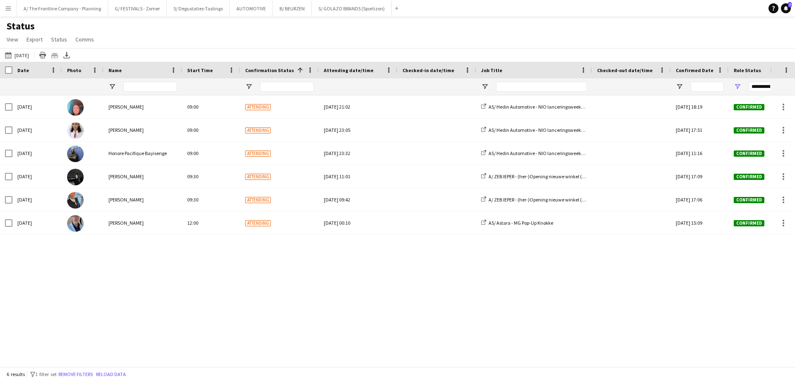
click at [283, 43] on div "Status View Views Default view New view Update view Delete view Edit name Custo…" at bounding box center [397, 34] width 795 height 28
click at [45, 7] on button "A/ The Frontline Company - Planning Close" at bounding box center [62, 8] width 91 height 16
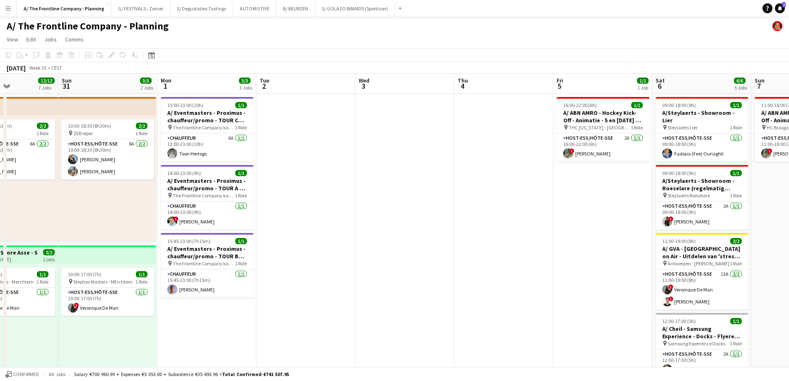
scroll to position [0, 239]
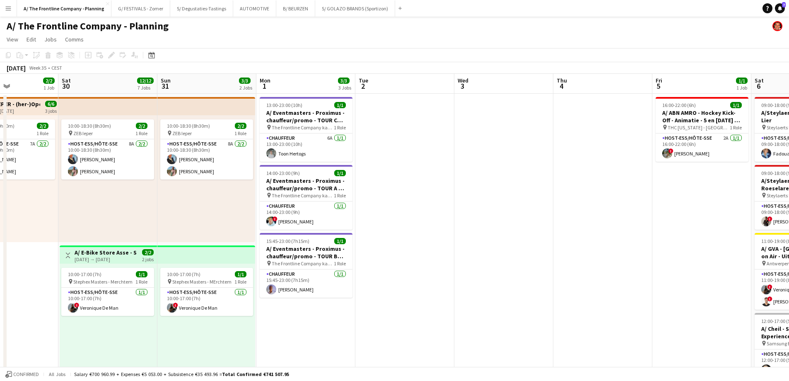
drag, startPoint x: 268, startPoint y: 213, endPoint x: 200, endPoint y: 211, distance: 68.0
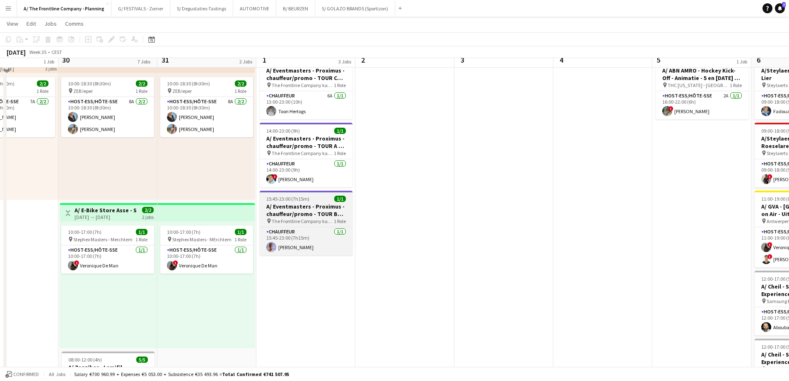
scroll to position [0, 0]
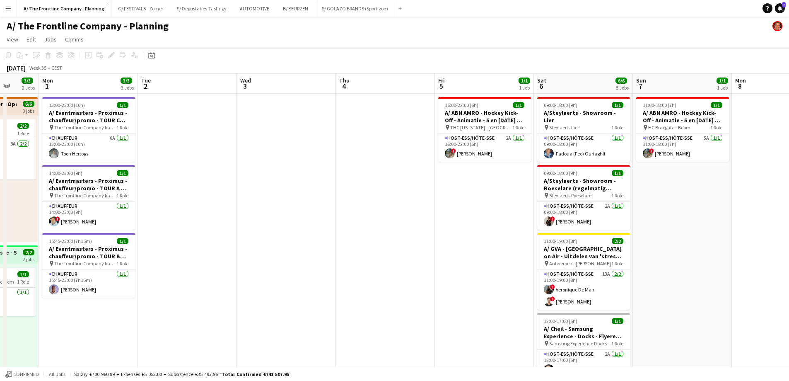
drag, startPoint x: 539, startPoint y: 186, endPoint x: 99, endPoint y: 178, distance: 440.5
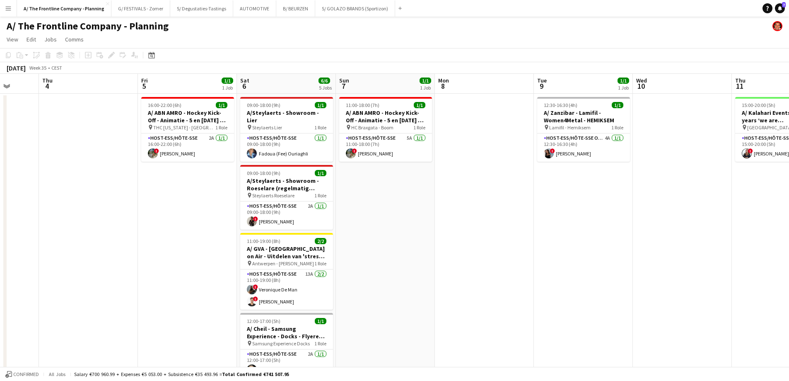
scroll to position [0, 285]
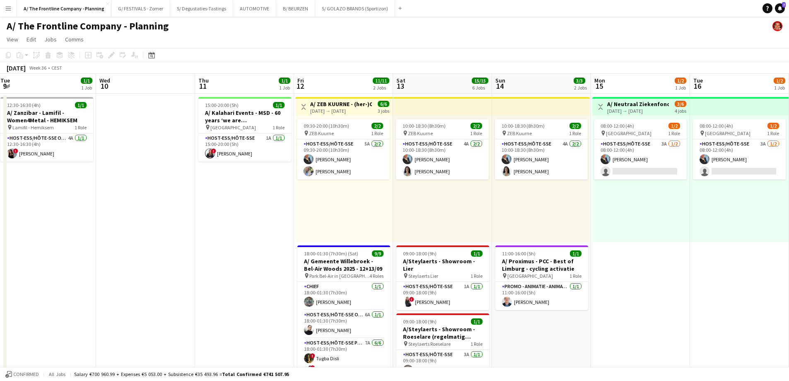
drag, startPoint x: 452, startPoint y: 212, endPoint x: -11, endPoint y: 192, distance: 462.8
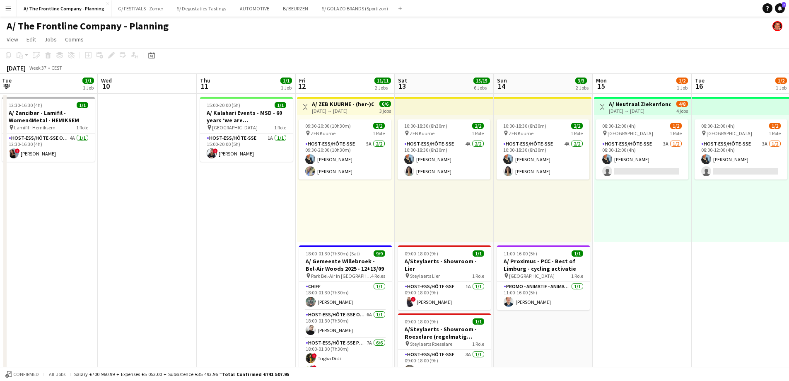
drag, startPoint x: 209, startPoint y: 208, endPoint x: 53, endPoint y: 201, distance: 155.5
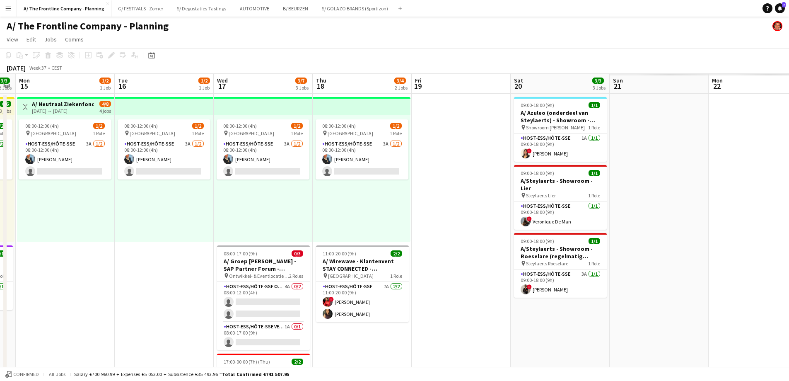
scroll to position [0, 283]
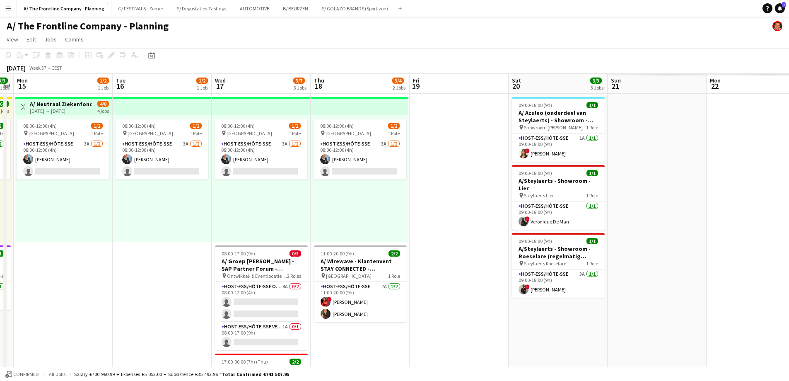
drag, startPoint x: 518, startPoint y: 213, endPoint x: 38, endPoint y: 201, distance: 480.3
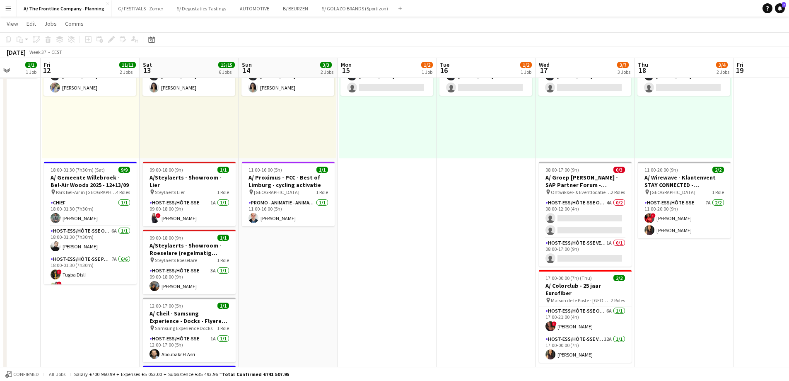
scroll to position [0, 191]
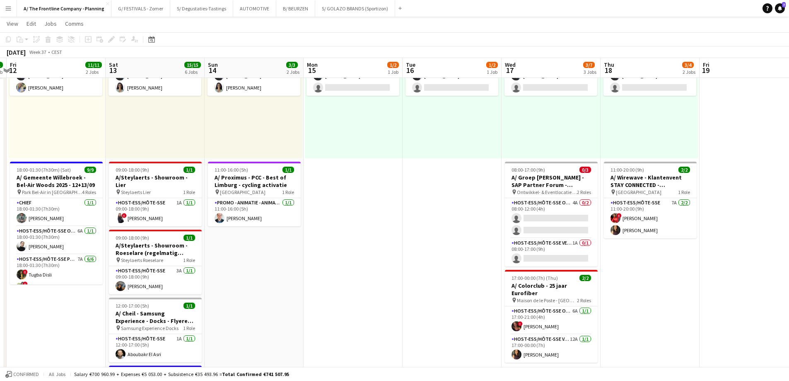
drag, startPoint x: 250, startPoint y: 178, endPoint x: 360, endPoint y: 164, distance: 111.6
click at [360, 164] on app-calendar-viewport "Wed 10 Thu 11 1/1 1 Job Fri 12 11/11 2 Jobs Sat 13 15/15 6 Jobs Sun 14 3/3 2 Jo…" at bounding box center [394, 374] width 789 height 850
